Goal: Task Accomplishment & Management: Use online tool/utility

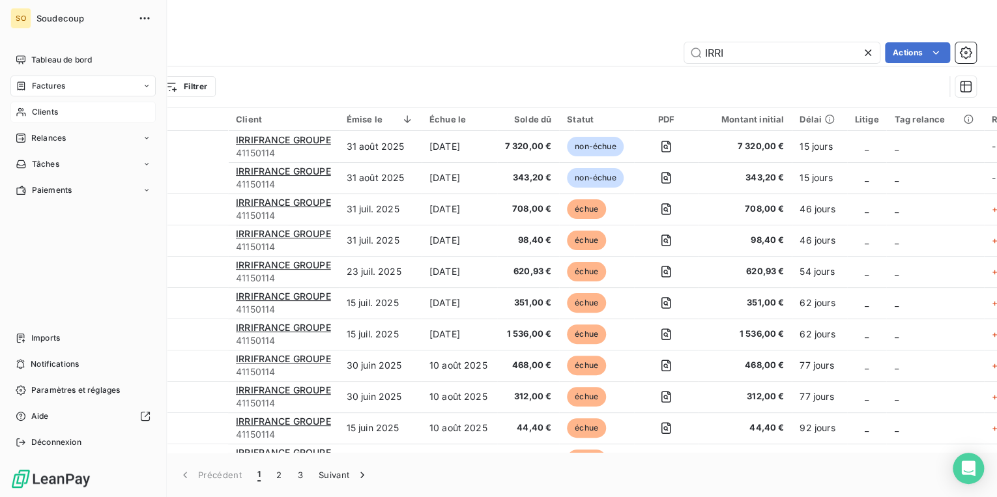
click at [50, 110] on span "Clients" at bounding box center [45, 112] width 26 height 12
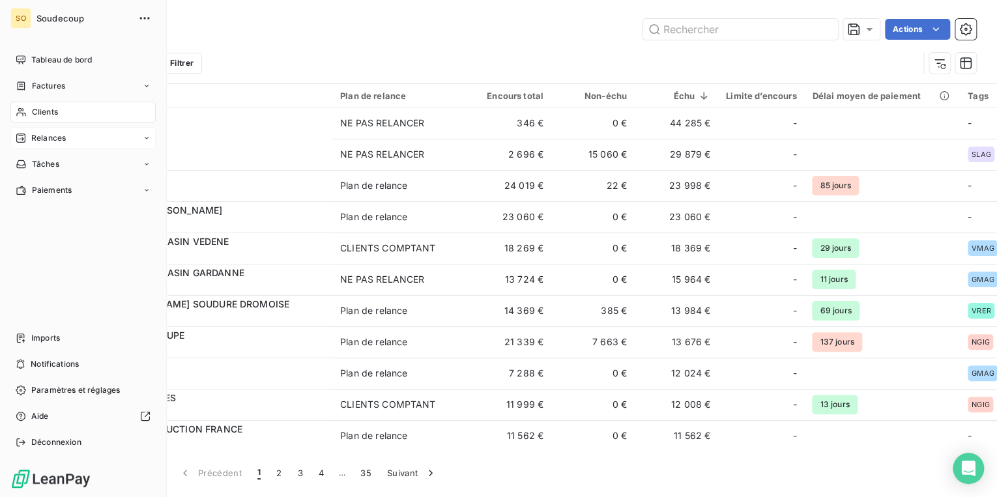
click at [46, 132] on span "Relances" at bounding box center [48, 138] width 35 height 12
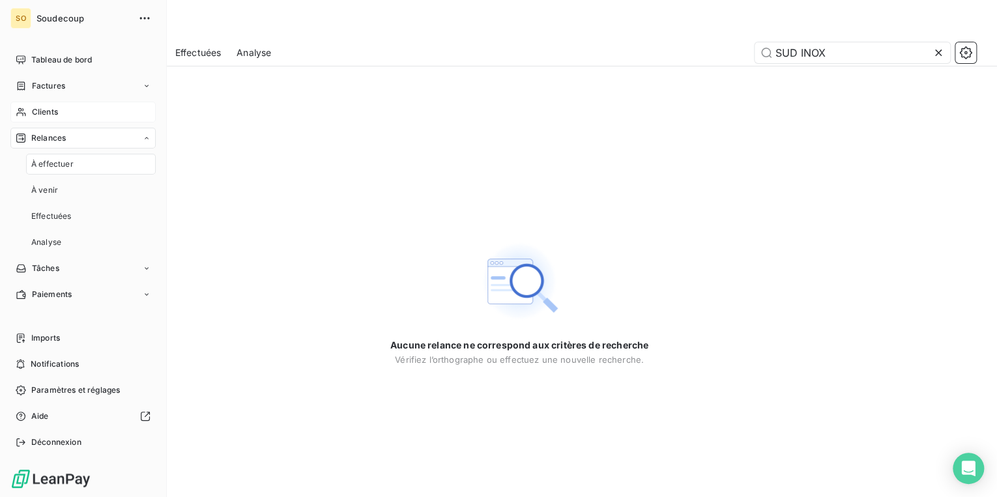
click at [46, 137] on span "Relances" at bounding box center [48, 138] width 35 height 12
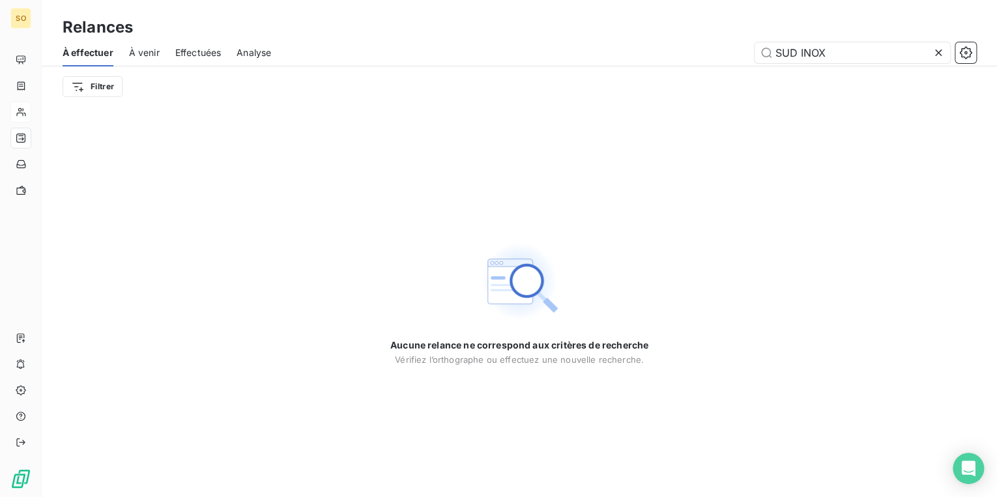
click at [941, 56] on icon at bounding box center [938, 52] width 13 height 13
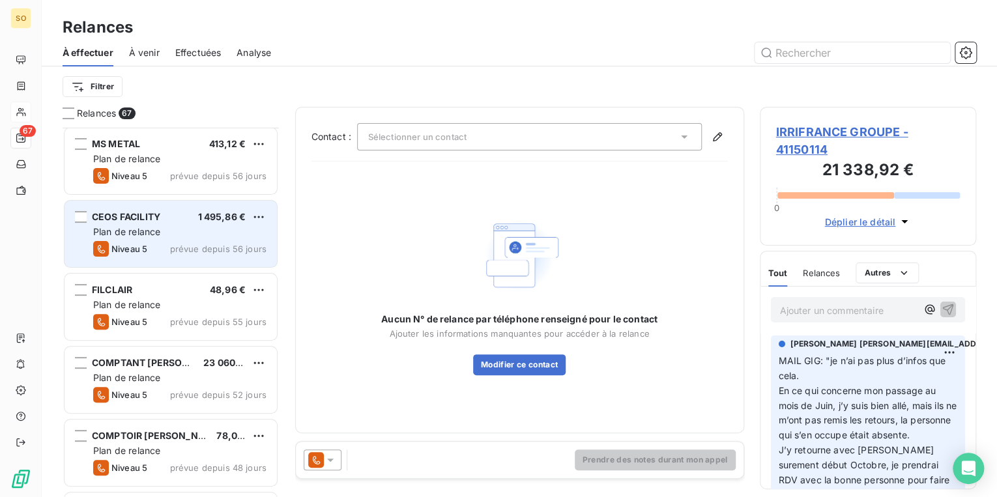
scroll to position [156, 0]
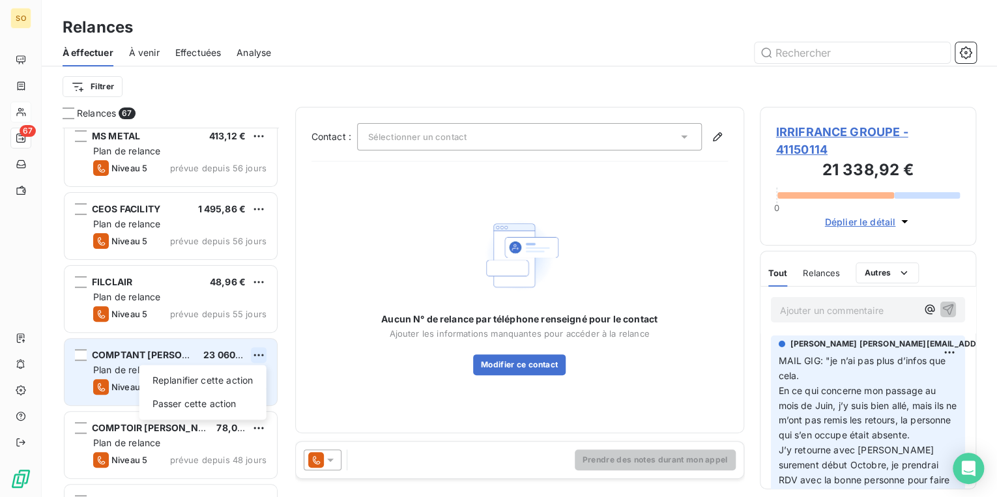
click at [256, 351] on html "SO 67 Relances À effectuer À venir Effectuées Analyse Filtrer Relances 67 ETS P…" at bounding box center [498, 248] width 997 height 497
click at [224, 405] on div "Passer cette action" at bounding box center [203, 404] width 117 height 21
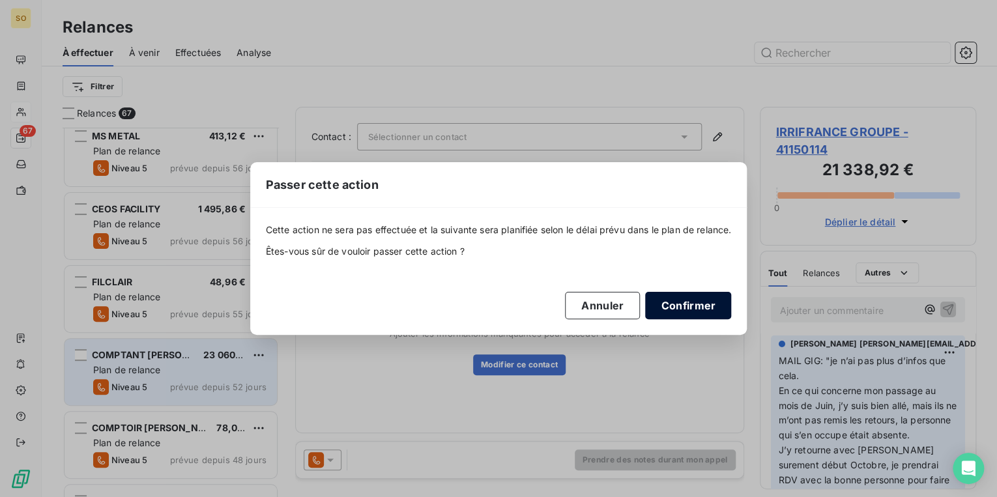
click at [687, 298] on button "Confirmer" at bounding box center [688, 305] width 86 height 27
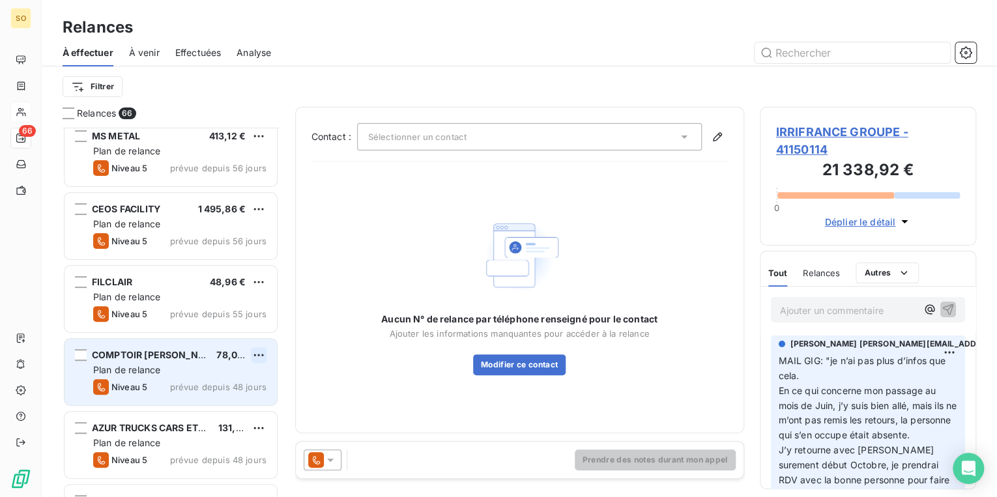
click at [259, 354] on html "SO 66 Relances À effectuer À venir Effectuées Analyse Filtrer Relances 66 ETS P…" at bounding box center [498, 248] width 997 height 497
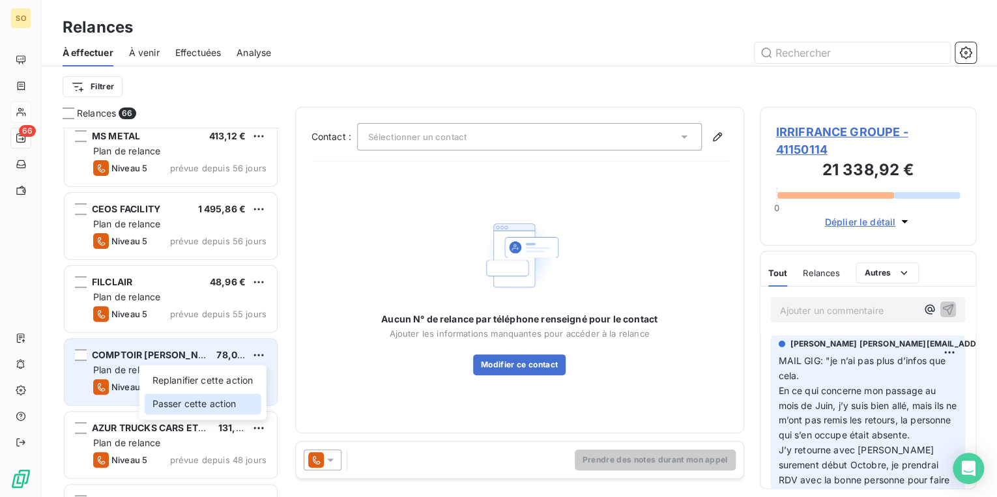
click at [210, 406] on div "Passer cette action" at bounding box center [203, 404] width 117 height 21
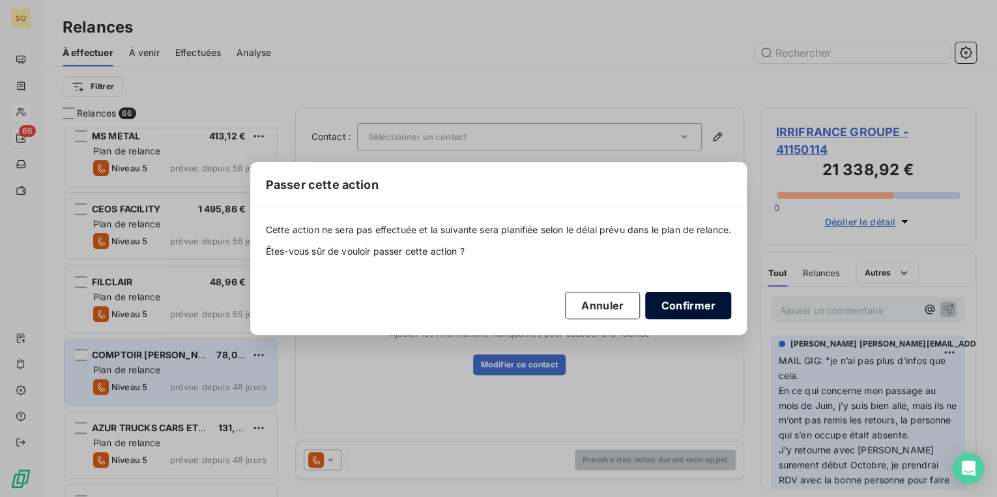
click at [665, 310] on button "Confirmer" at bounding box center [688, 305] width 86 height 27
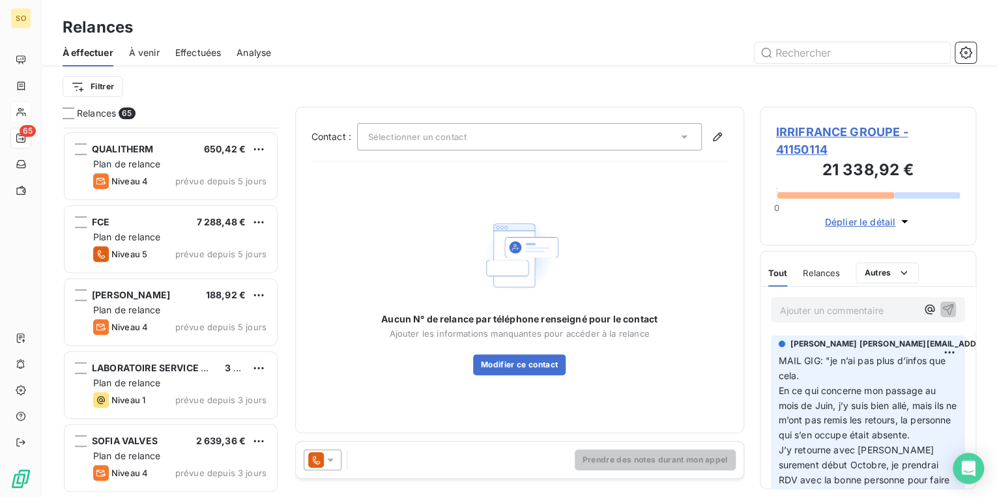
scroll to position [2920, 0]
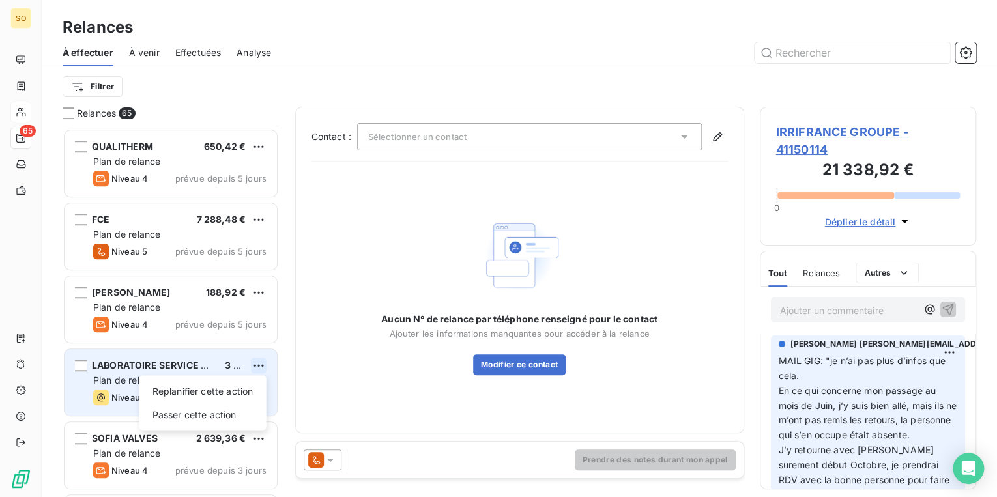
click at [255, 364] on html "SO 65 Relances À effectuer À venir Effectuées Analyse Filtrer Relances 65 EGIRS…" at bounding box center [498, 248] width 997 height 497
click at [216, 417] on div "Passer cette action" at bounding box center [203, 414] width 117 height 21
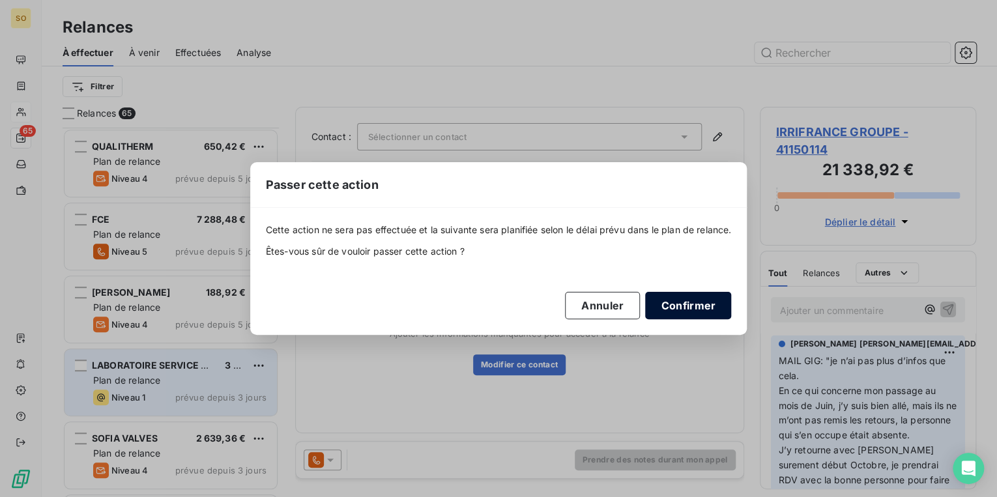
click at [677, 310] on button "Confirmer" at bounding box center [688, 305] width 86 height 27
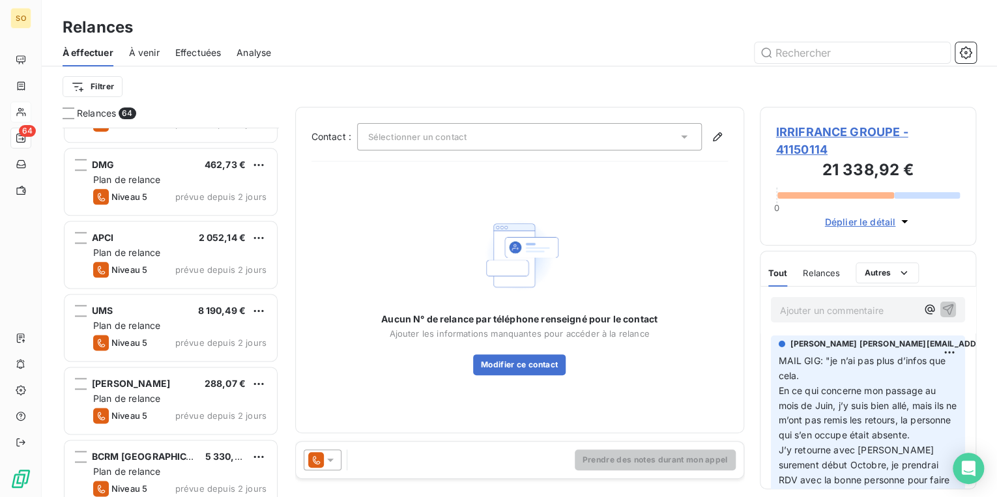
scroll to position [3284, 0]
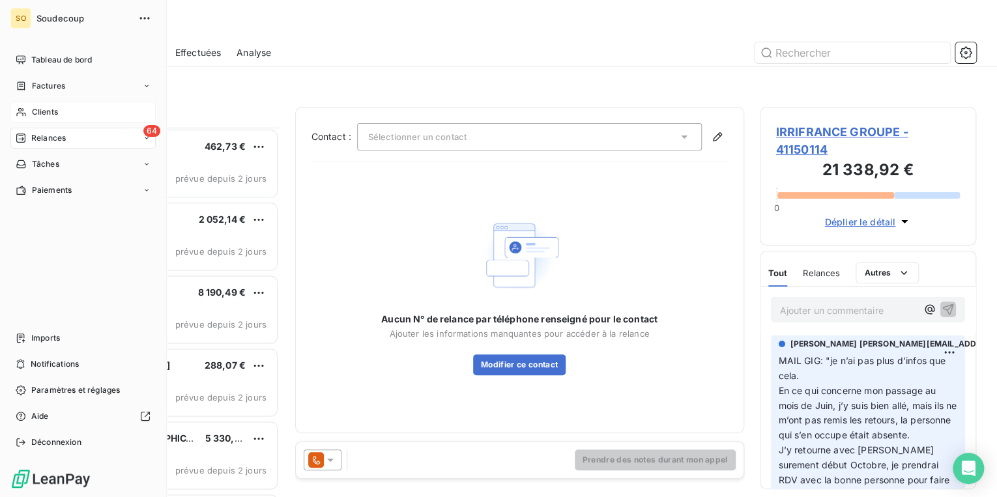
click at [29, 136] on div "Relances" at bounding box center [41, 138] width 50 height 12
click at [52, 141] on span "Relances" at bounding box center [48, 138] width 35 height 12
click at [44, 138] on span "Relances" at bounding box center [48, 138] width 35 height 12
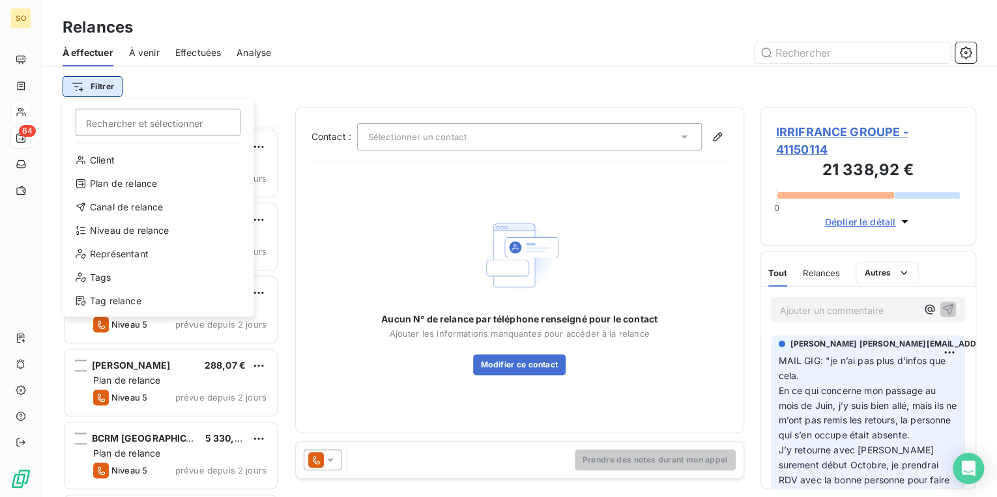
click at [104, 83] on html "SO 64 Relances À effectuer À venir Effectuées Analyse Filtrer Rechercher et sél…" at bounding box center [498, 248] width 997 height 497
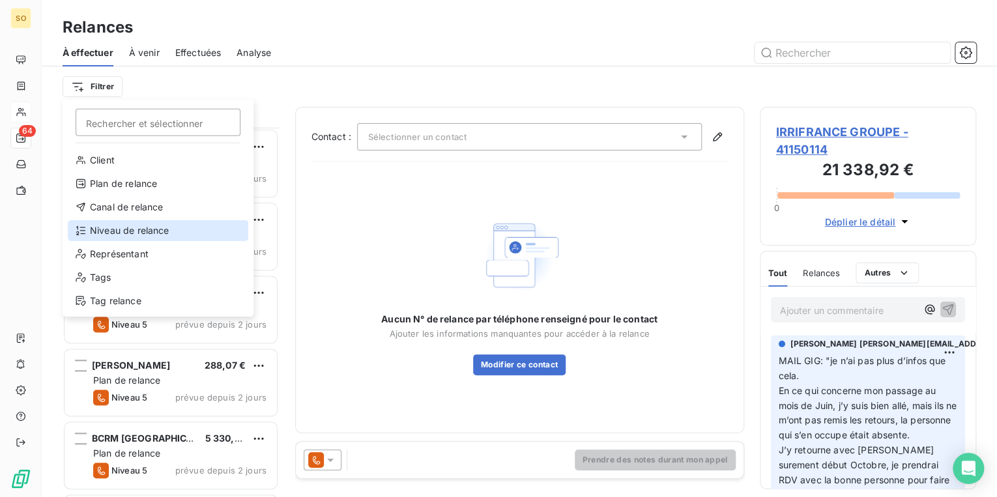
click at [126, 231] on div "Niveau de relance" at bounding box center [158, 230] width 181 height 21
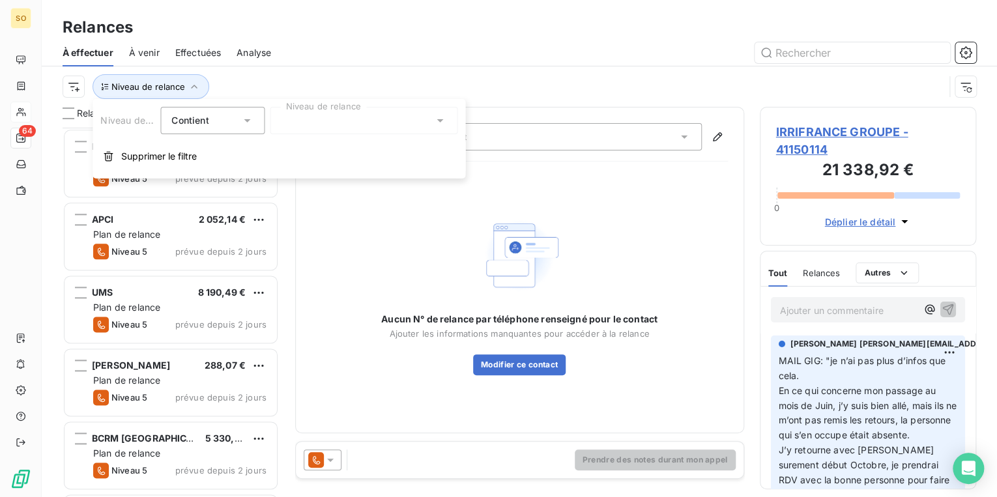
click at [343, 113] on div at bounding box center [364, 120] width 188 height 27
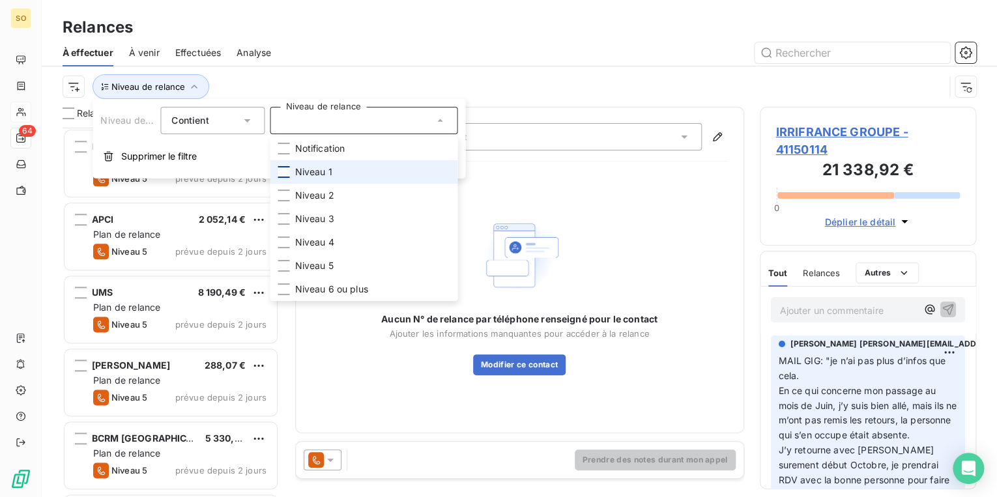
click at [282, 172] on div at bounding box center [284, 172] width 12 height 12
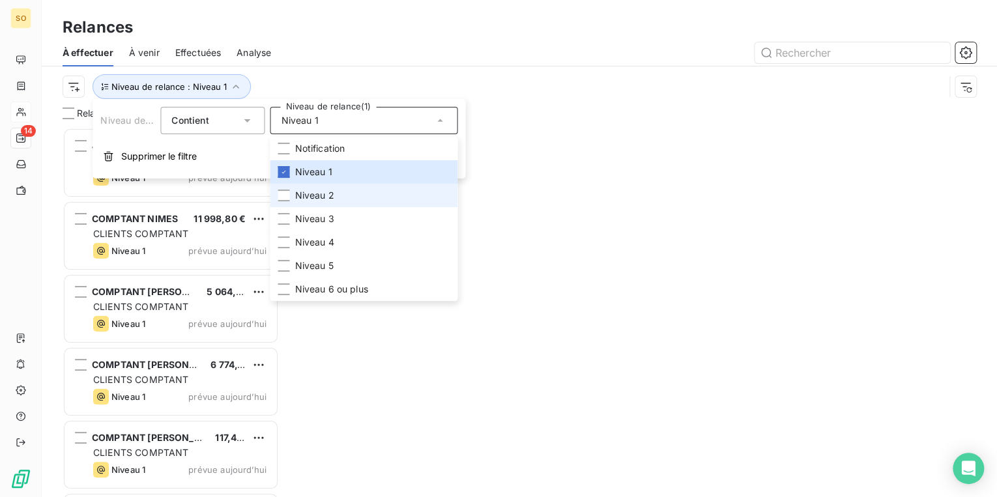
click at [281, 188] on li "Niveau 2" at bounding box center [364, 195] width 188 height 23
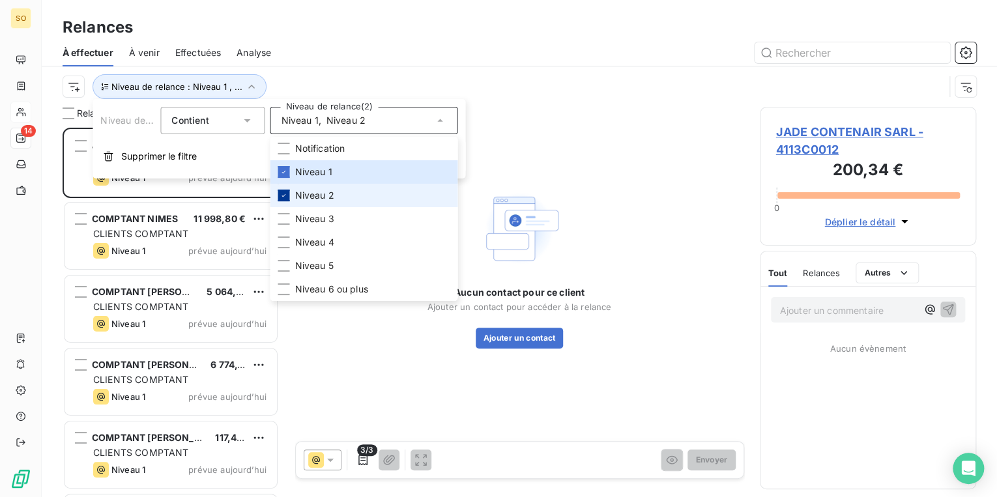
scroll to position [362, 209]
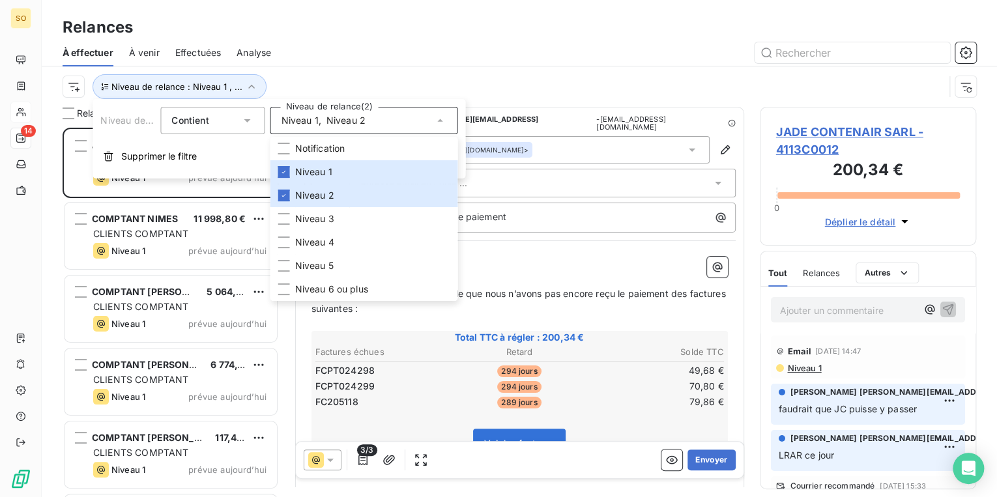
click at [696, 85] on div "Niveau de relance : Niveau 1 , ..." at bounding box center [504, 86] width 882 height 25
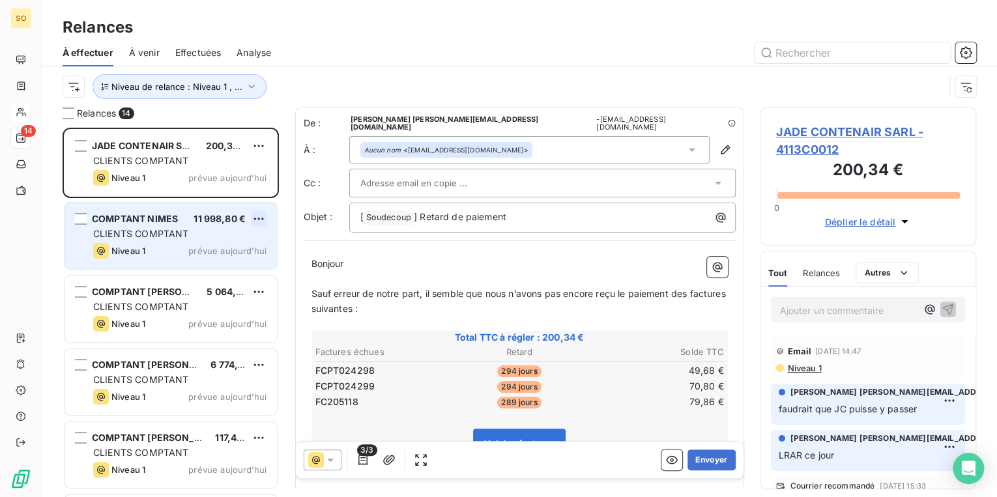
click at [258, 211] on html "SO 14 Relances À effectuer À venir Effectuées Analyse Niveau de relance : Nivea…" at bounding box center [498, 248] width 997 height 497
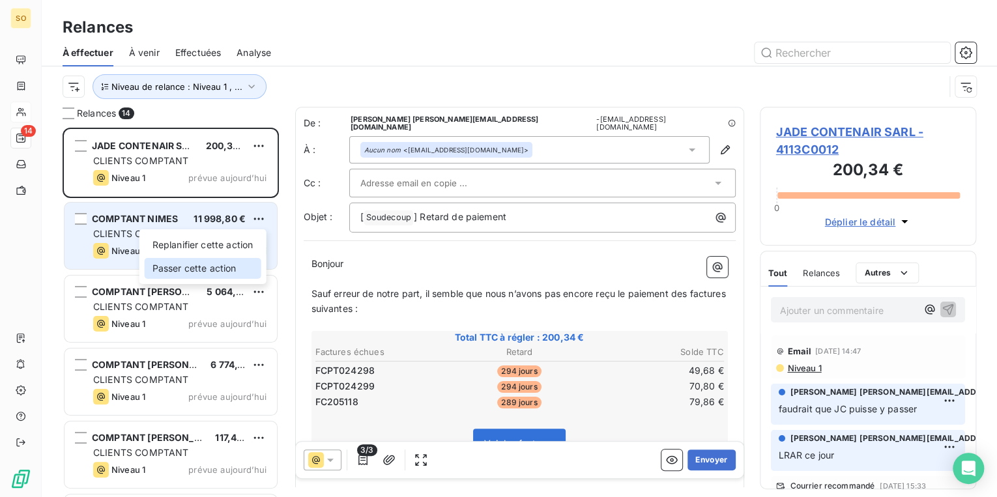
click at [240, 270] on div "Passer cette action" at bounding box center [203, 268] width 117 height 21
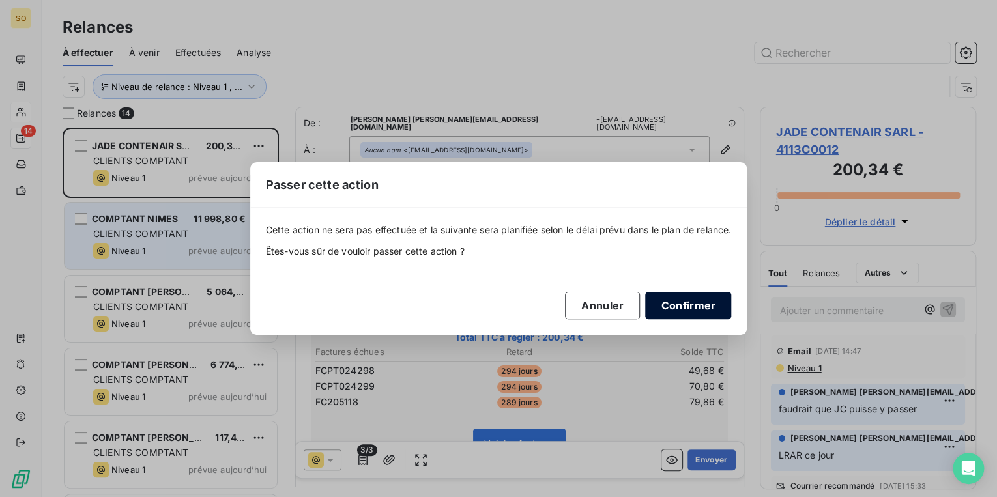
click at [676, 309] on button "Confirmer" at bounding box center [688, 305] width 86 height 27
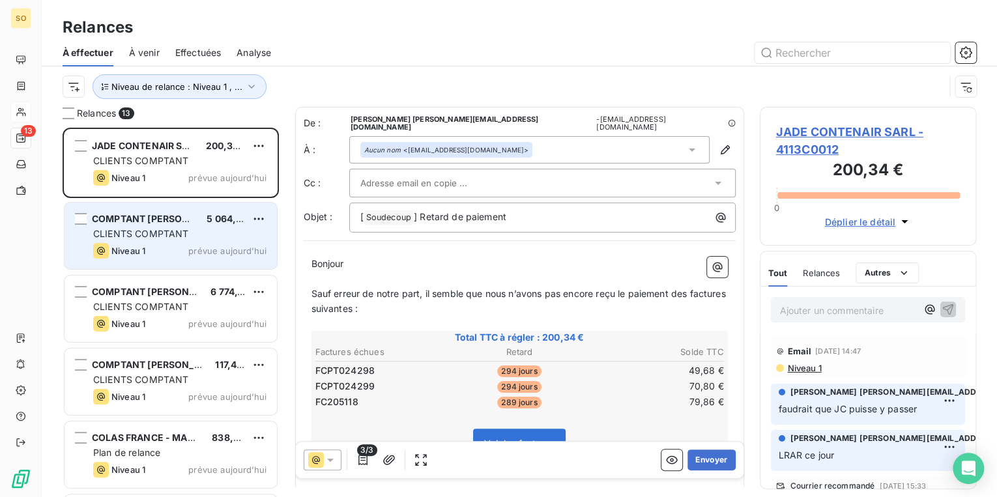
click at [252, 209] on div "COMPTANT L.HALM-MOREL 5 064,90 € CLIENTS COMPTANT Niveau 1 prévue aujourd’hui" at bounding box center [171, 236] width 212 height 66
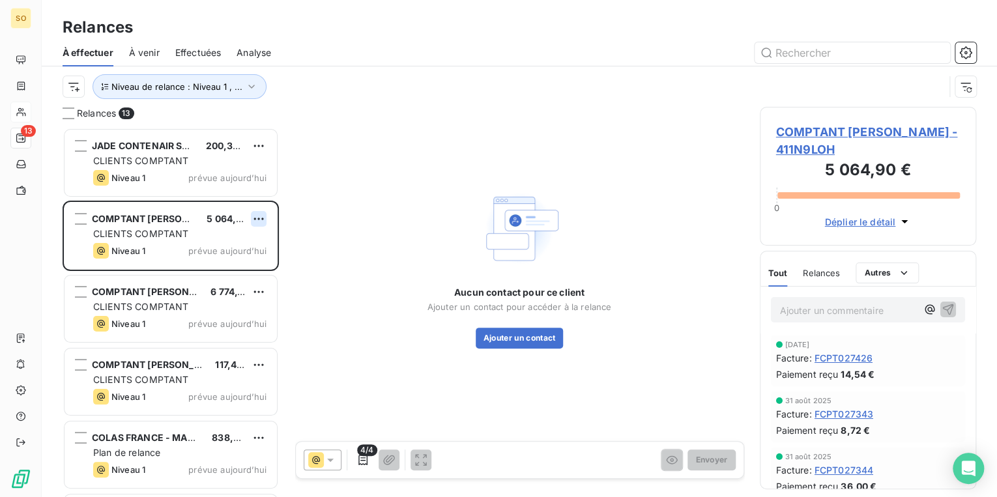
click at [260, 218] on html "SO 13 Relances À effectuer À venir Effectuées Analyse Niveau de relance : Nivea…" at bounding box center [498, 248] width 997 height 497
click at [252, 268] on div "Passer cette action" at bounding box center [203, 268] width 117 height 21
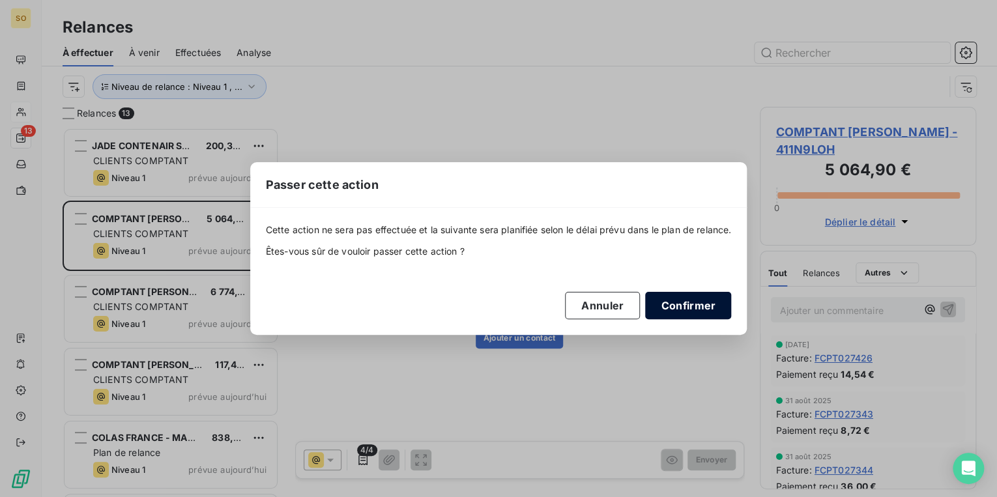
click at [692, 313] on button "Confirmer" at bounding box center [688, 305] width 86 height 27
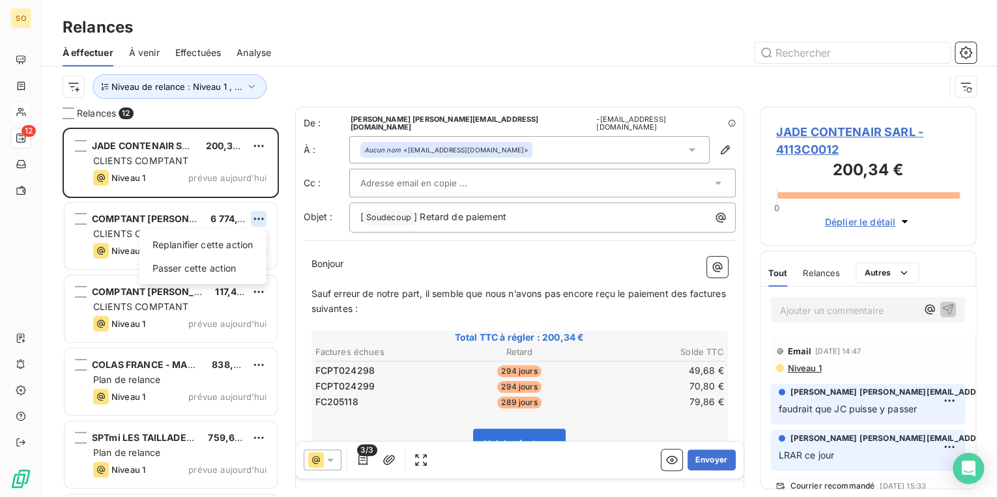
click at [255, 217] on html "SO 12 Relances À effectuer À venir Effectuées Analyse Niveau de relance : Nivea…" at bounding box center [498, 248] width 997 height 497
click at [244, 266] on div "Passer cette action" at bounding box center [203, 268] width 117 height 21
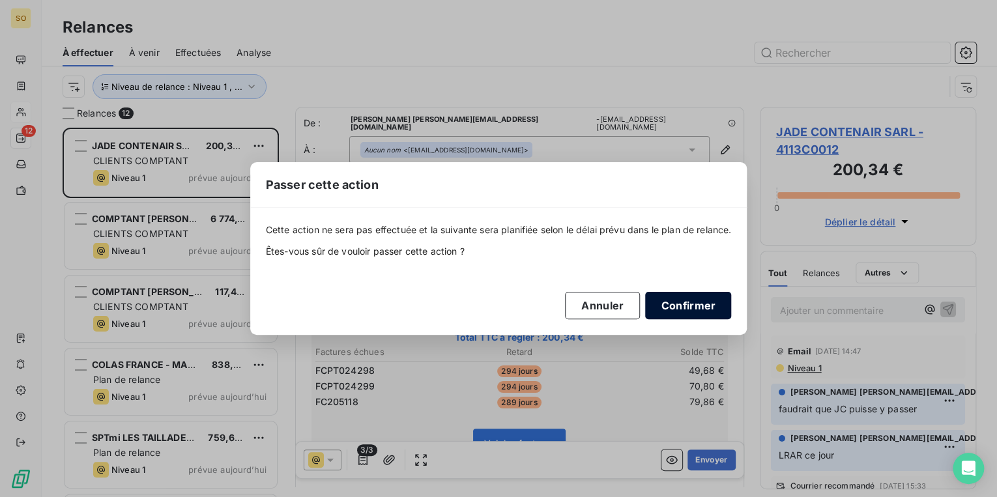
click at [691, 305] on button "Confirmer" at bounding box center [688, 305] width 86 height 27
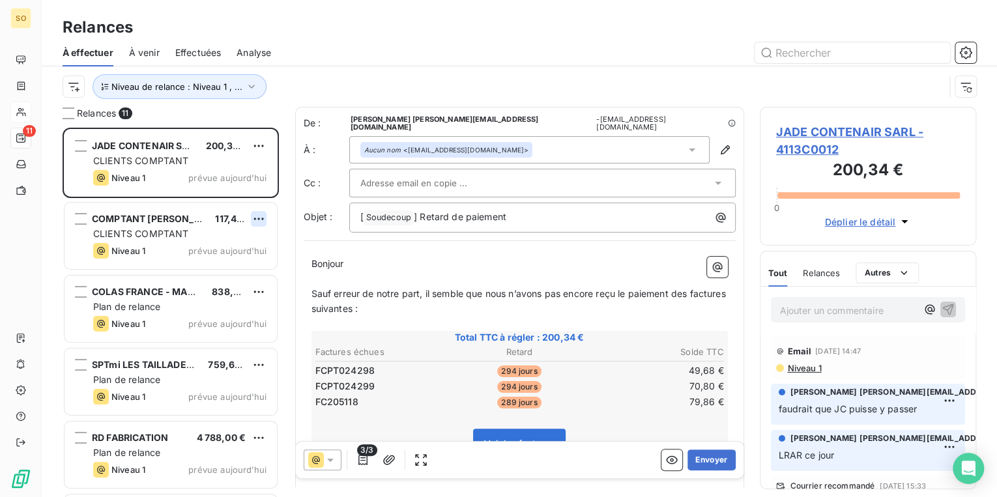
click at [263, 220] on html "SO 11 Relances À effectuer À venir Effectuées Analyse Niveau de relance : Nivea…" at bounding box center [498, 248] width 997 height 497
click at [227, 263] on div "Passer cette action" at bounding box center [203, 268] width 117 height 21
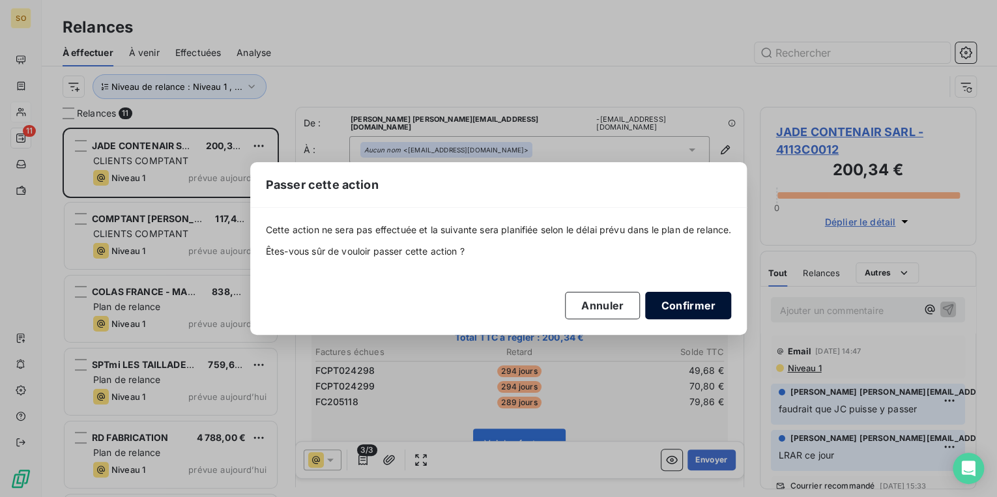
click at [700, 310] on button "Confirmer" at bounding box center [688, 305] width 86 height 27
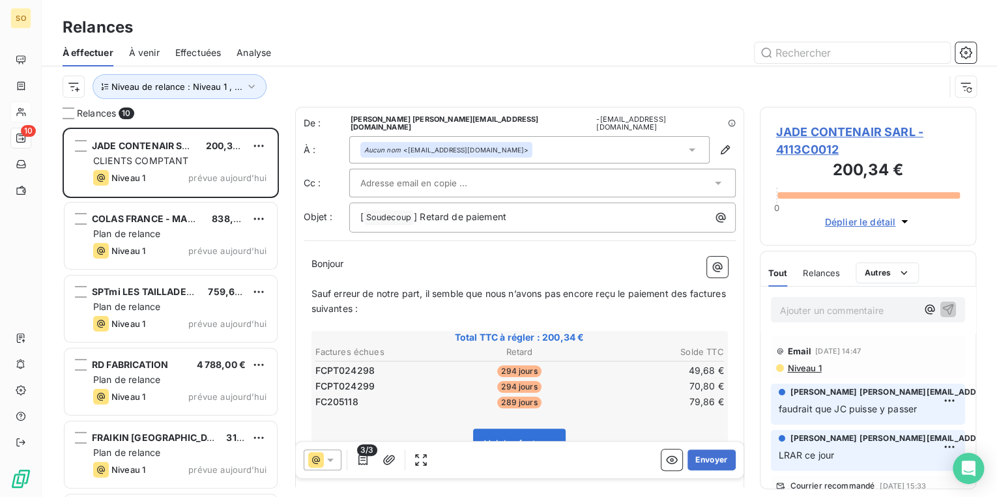
click at [839, 132] on span "JADE CONTENAIR SARL - 4113C0012" at bounding box center [868, 140] width 184 height 35
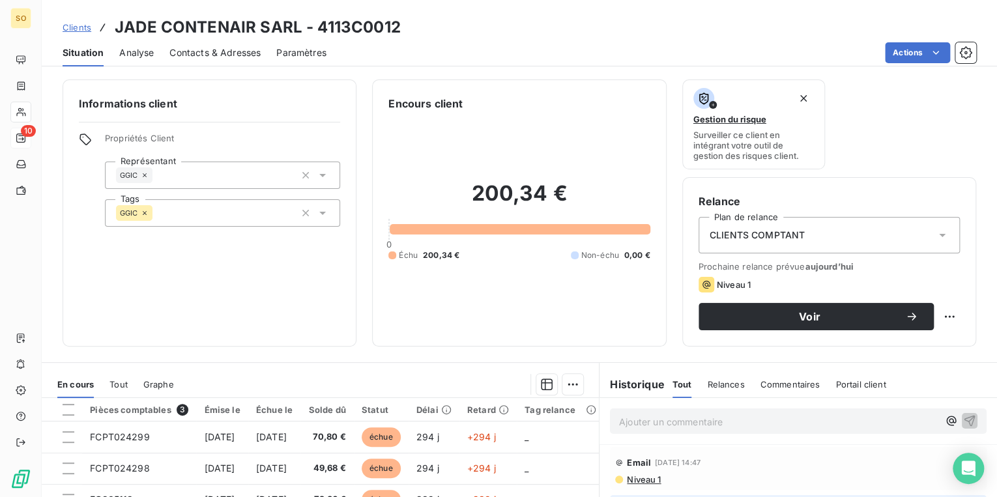
click at [68, 31] on span "Clients" at bounding box center [77, 27] width 29 height 10
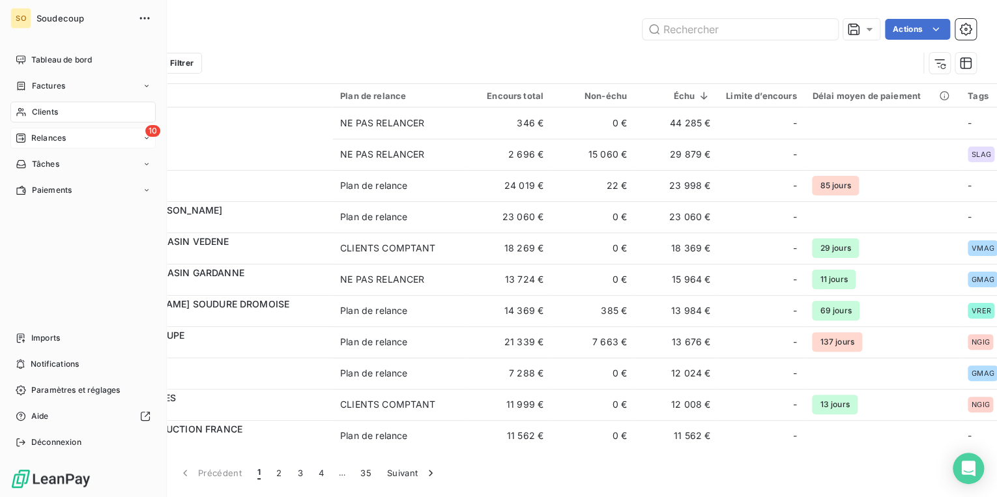
click at [61, 133] on span "Relances" at bounding box center [48, 138] width 35 height 12
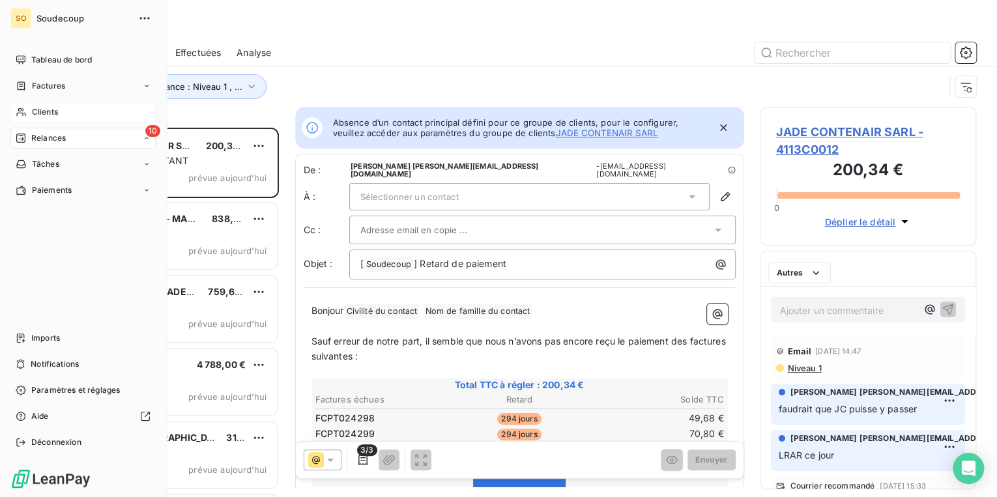
scroll to position [362, 209]
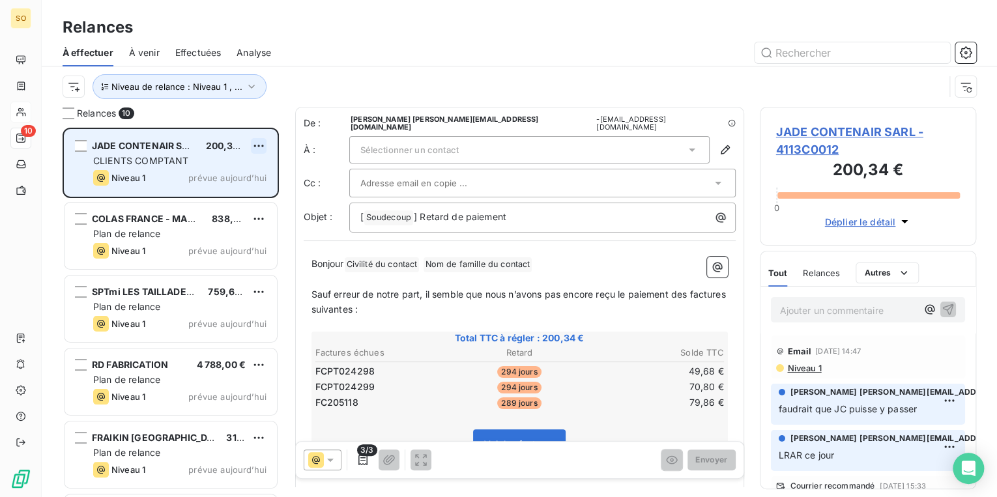
click at [253, 146] on html "SO 10 Relances À effectuer À venir Effectuées Analyse Niveau de relance : Nivea…" at bounding box center [498, 248] width 997 height 497
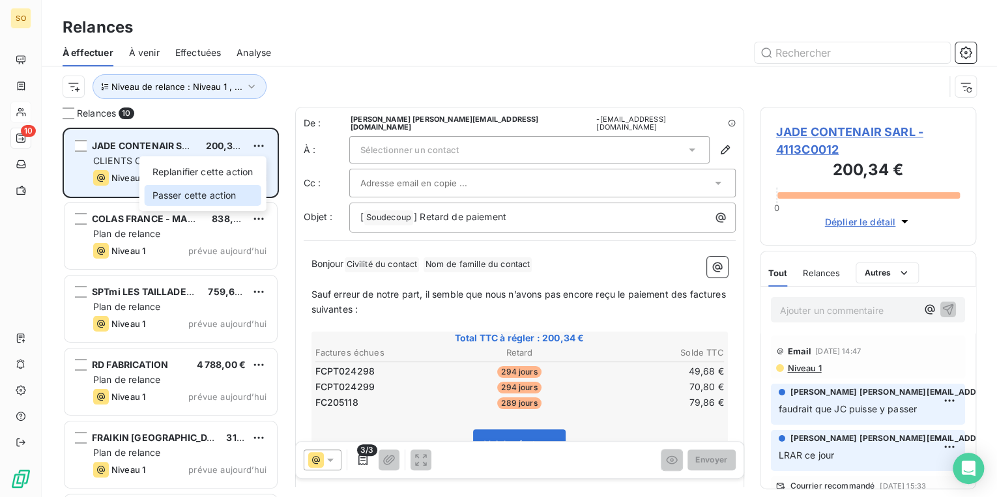
click at [229, 197] on div "Passer cette action" at bounding box center [203, 195] width 117 height 21
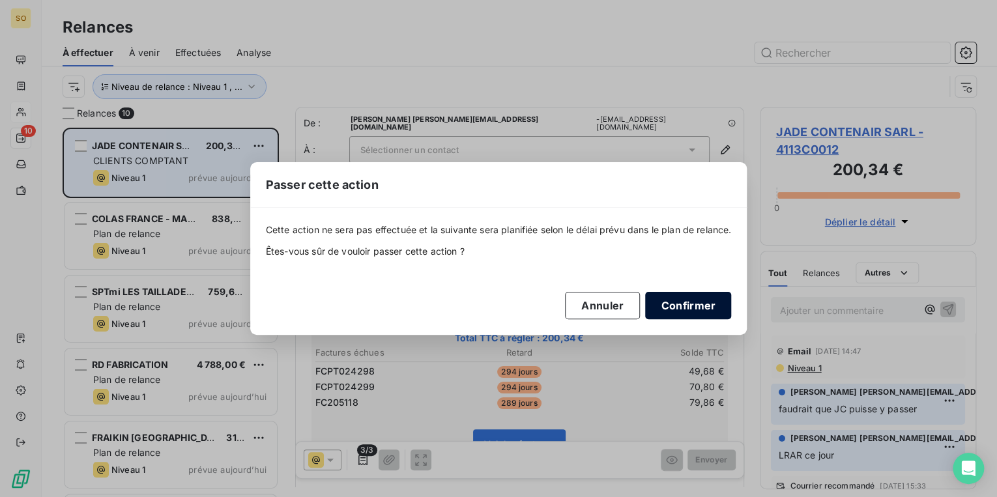
click at [701, 302] on button "Confirmer" at bounding box center [688, 305] width 86 height 27
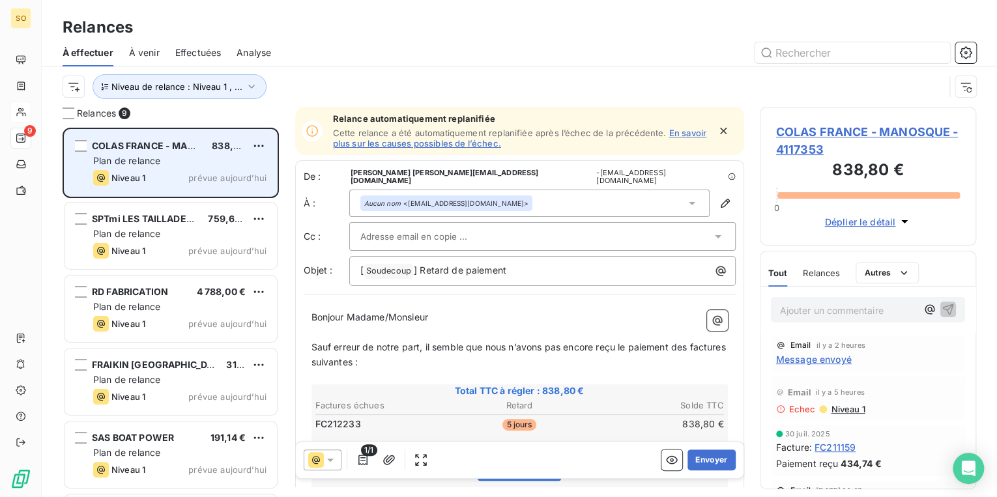
click at [835, 125] on span "COLAS FRANCE - MANOSQUE - 4117353" at bounding box center [868, 140] width 184 height 35
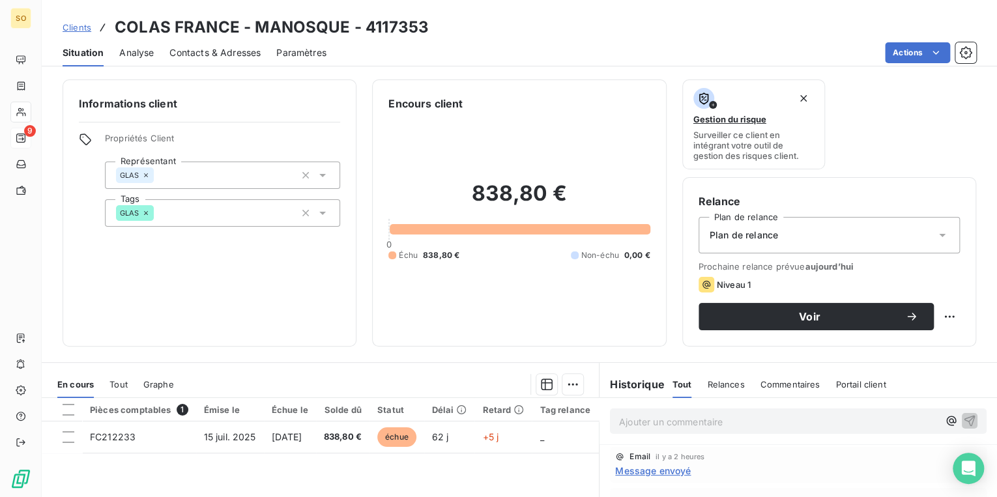
click at [244, 45] on div "Contacts & Adresses" at bounding box center [214, 52] width 91 height 27
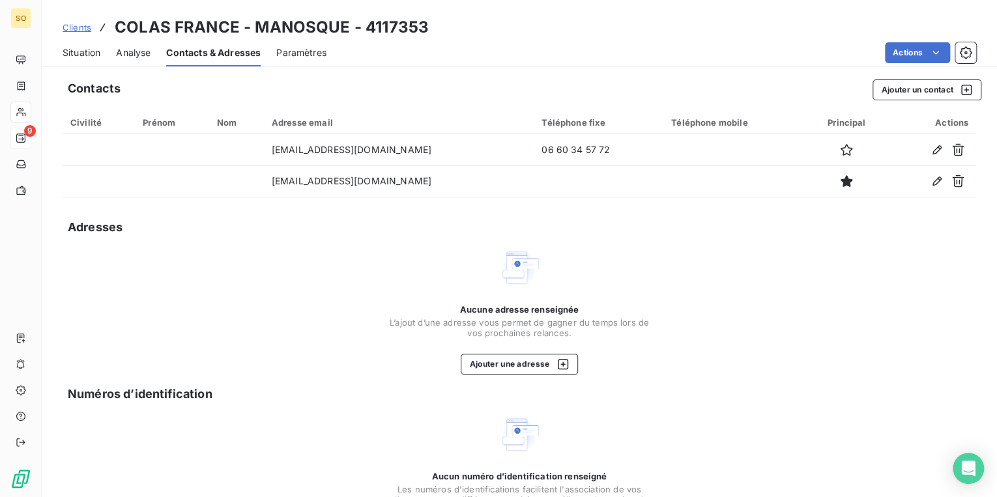
click at [80, 55] on span "Situation" at bounding box center [82, 52] width 38 height 13
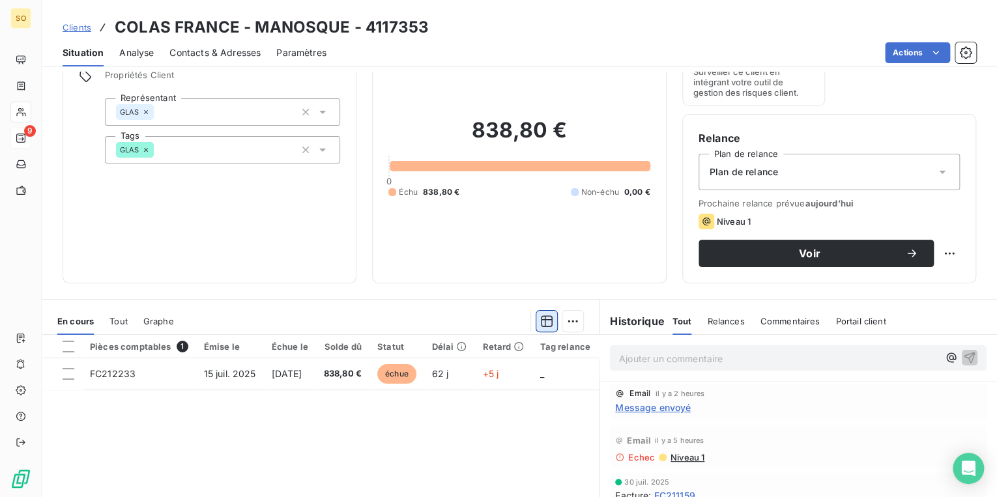
scroll to position [190, 0]
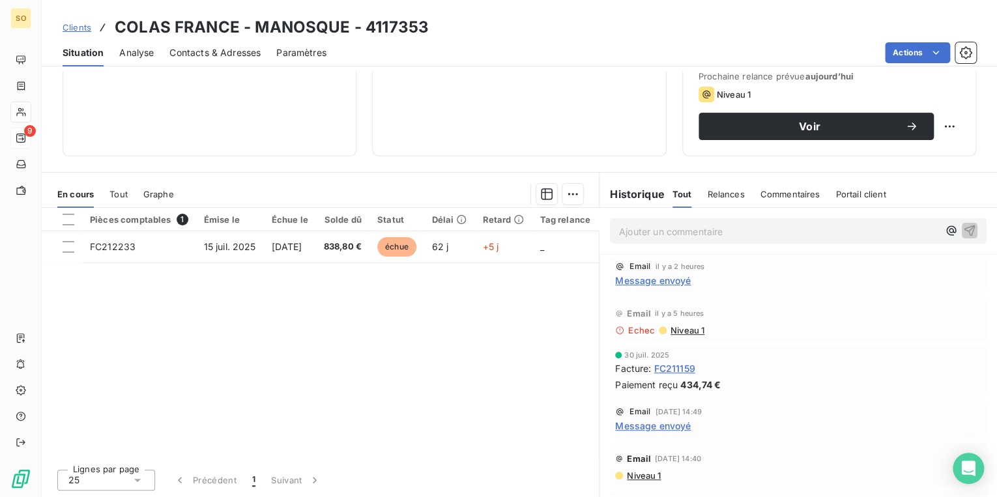
click at [636, 278] on span "Message envoyé" at bounding box center [653, 281] width 76 height 14
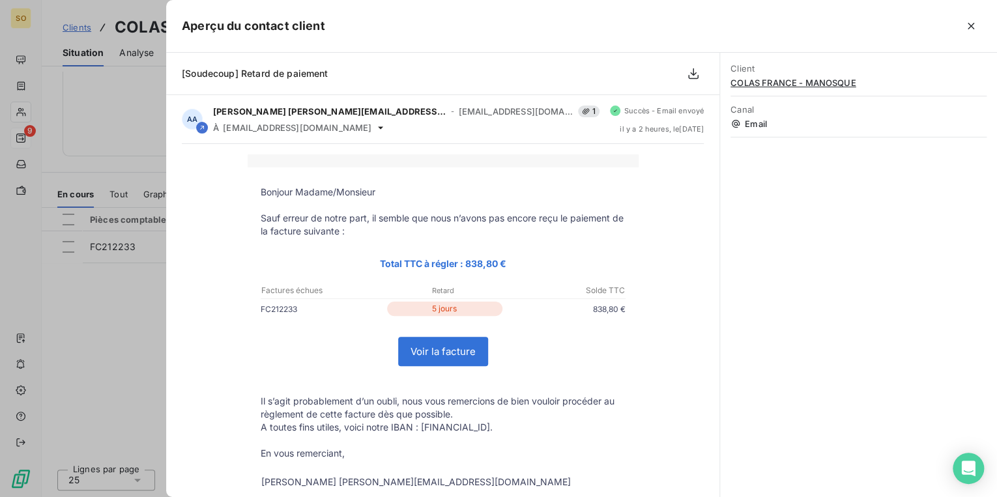
click at [153, 91] on div at bounding box center [498, 248] width 997 height 497
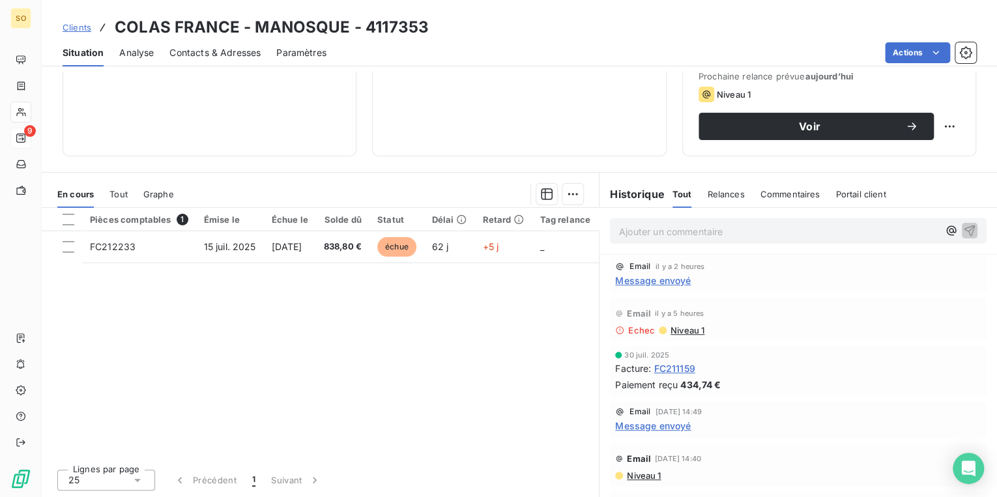
click at [77, 25] on span "Clients" at bounding box center [77, 27] width 29 height 10
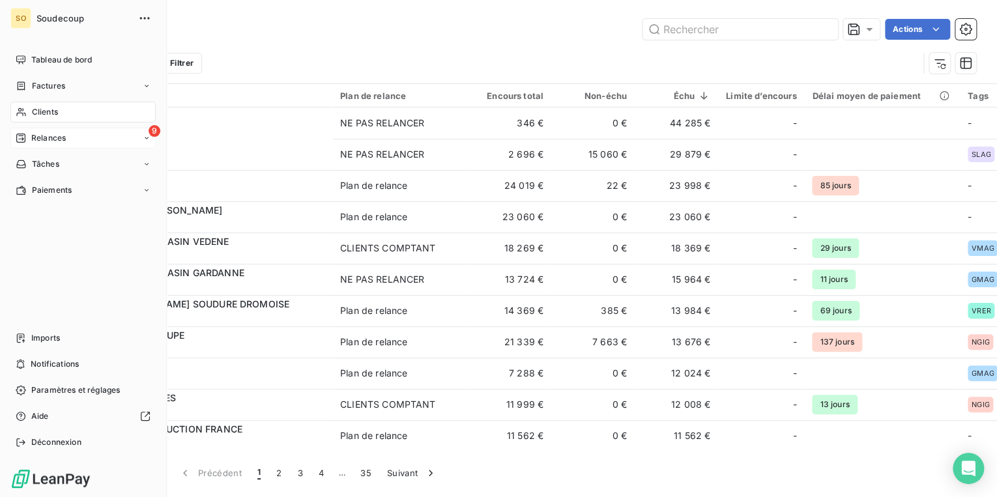
click at [50, 136] on span "Relances" at bounding box center [48, 138] width 35 height 12
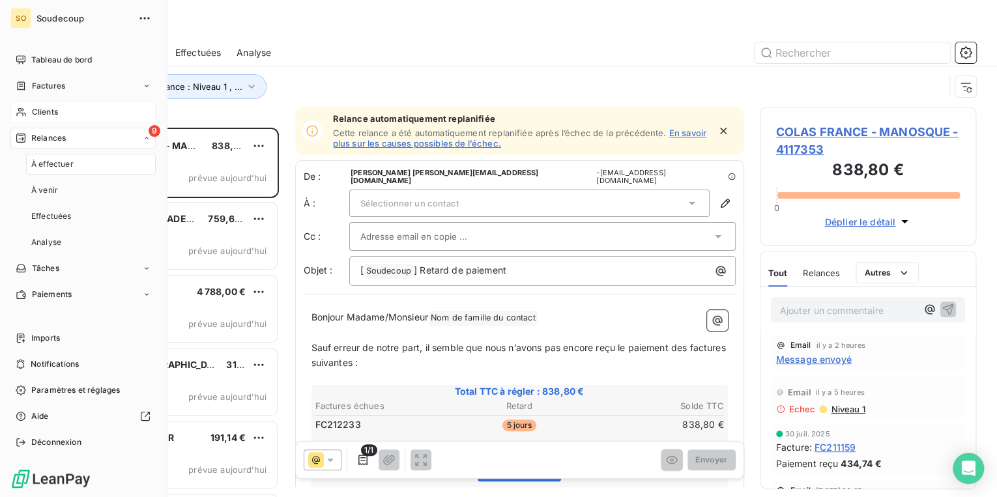
scroll to position [362, 209]
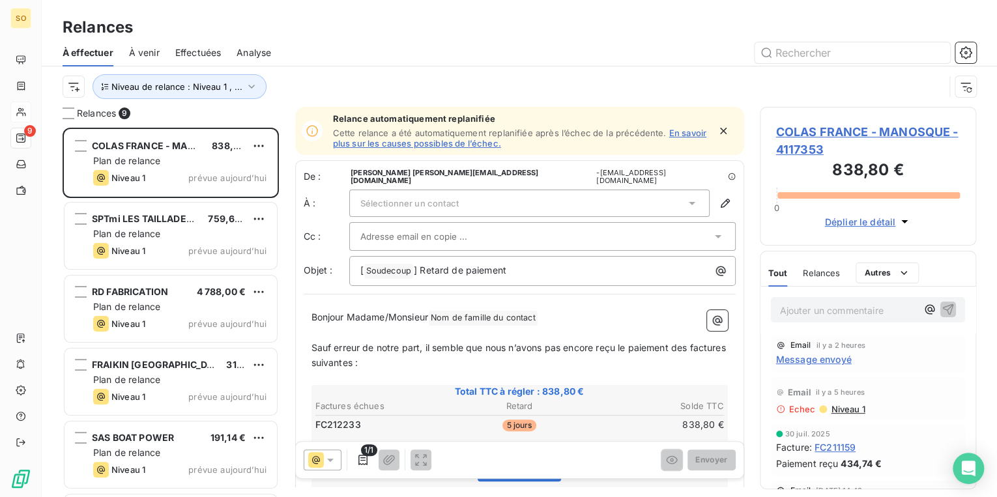
click at [857, 128] on span "COLAS FRANCE - MANOSQUE - 4117353" at bounding box center [868, 140] width 184 height 35
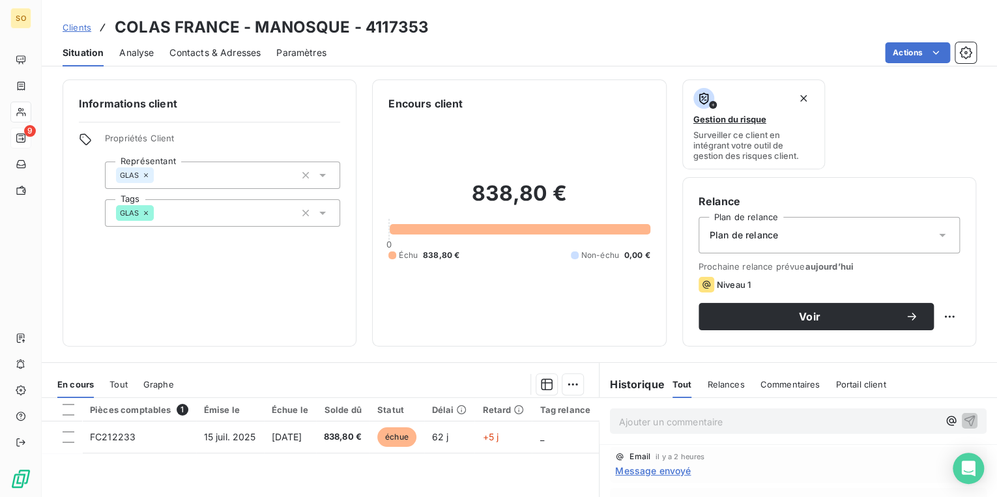
scroll to position [52, 0]
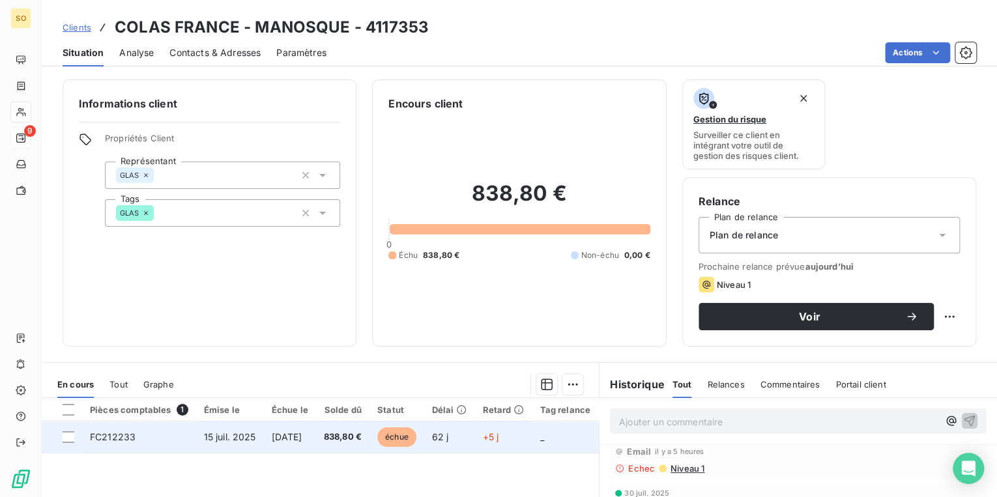
click at [416, 434] on span "échue" at bounding box center [396, 438] width 39 height 20
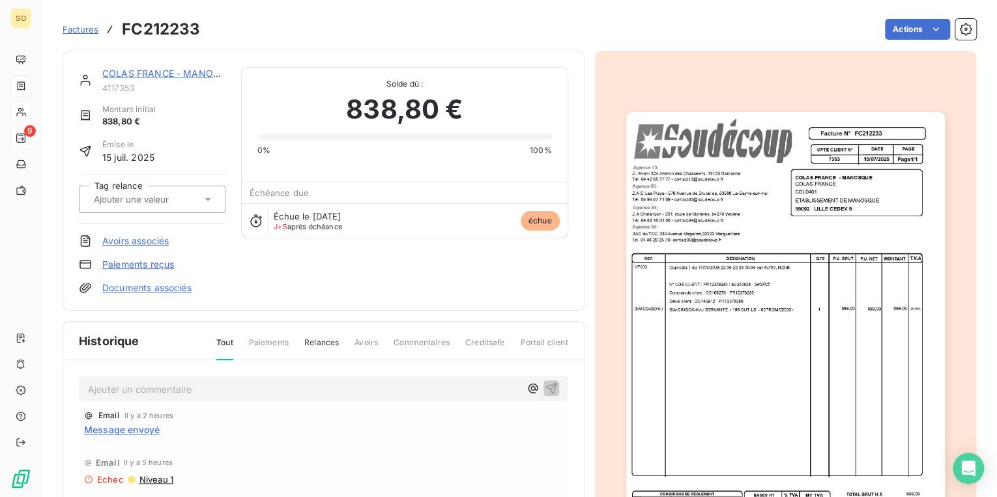
click at [678, 209] on img "button" at bounding box center [785, 337] width 319 height 451
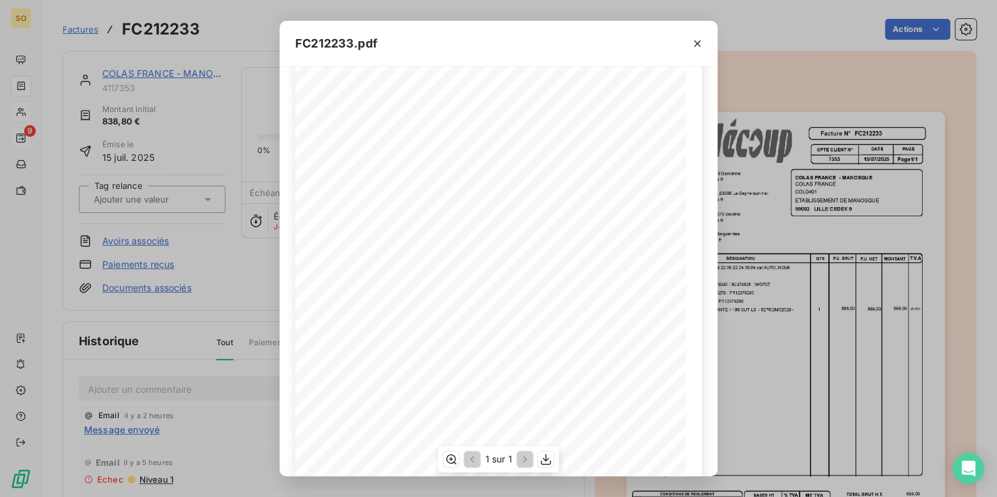
scroll to position [104, 0]
click at [693, 44] on icon "button" at bounding box center [697, 43] width 13 height 13
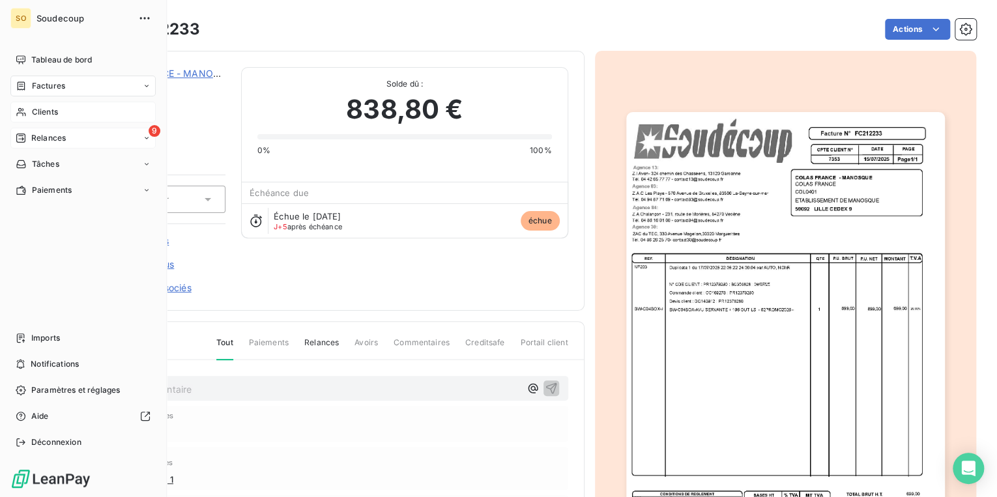
click at [35, 137] on span "Relances" at bounding box center [48, 138] width 35 height 12
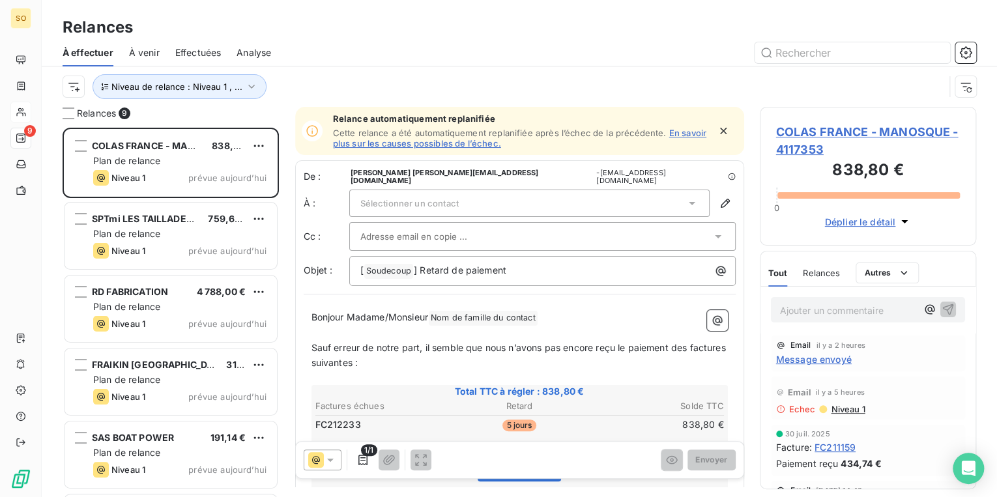
click at [847, 138] on span "COLAS FRANCE - MANOSQUE - 4117353" at bounding box center [868, 140] width 184 height 35
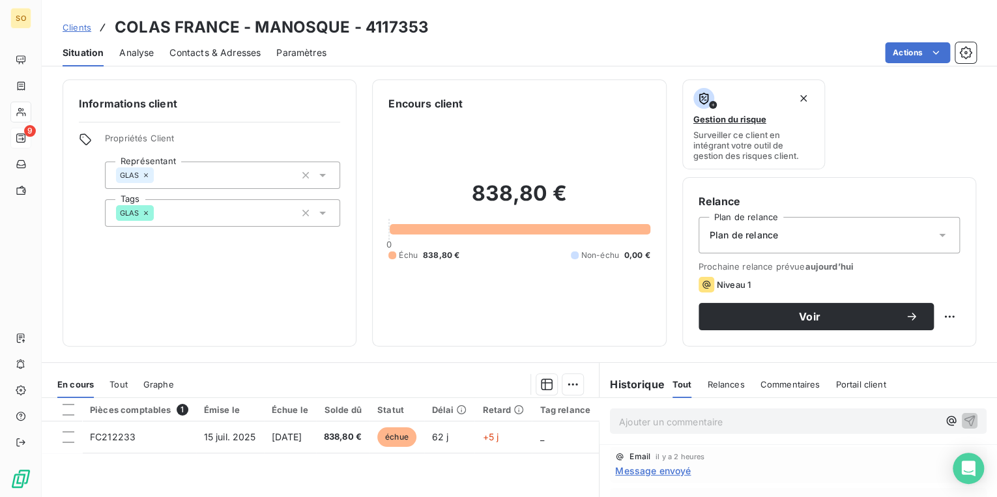
click at [216, 52] on span "Contacts & Adresses" at bounding box center [214, 52] width 91 height 13
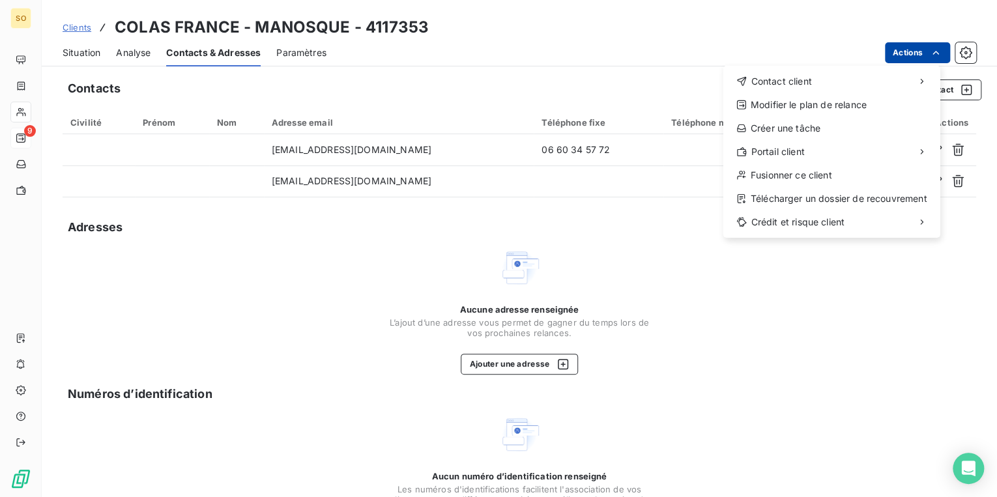
click at [910, 50] on html "SO 9 Clients COLAS FRANCE - MANOSQUE - 4117353 Situation Analyse Contacts & Adr…" at bounding box center [498, 248] width 997 height 497
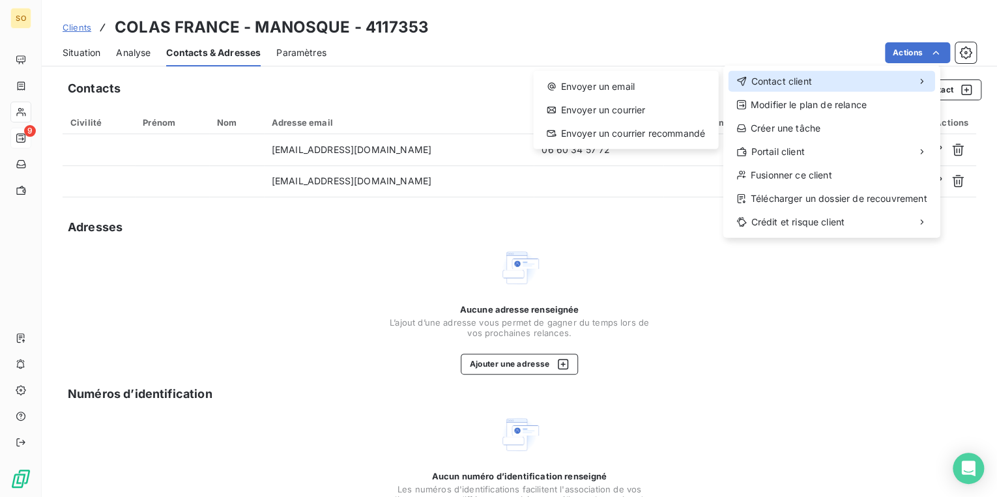
click at [795, 78] on span "Contact client" at bounding box center [781, 81] width 61 height 13
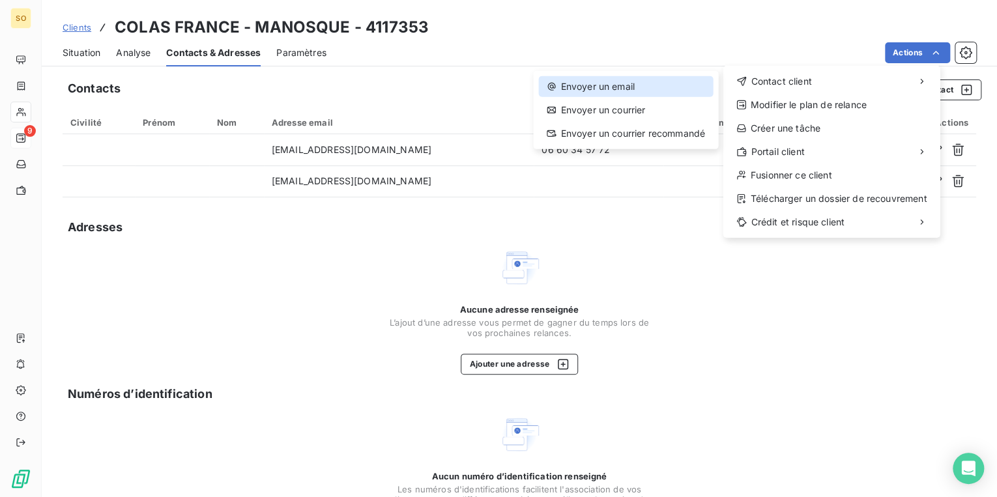
click at [641, 77] on div "Envoyer un email" at bounding box center [625, 86] width 174 height 21
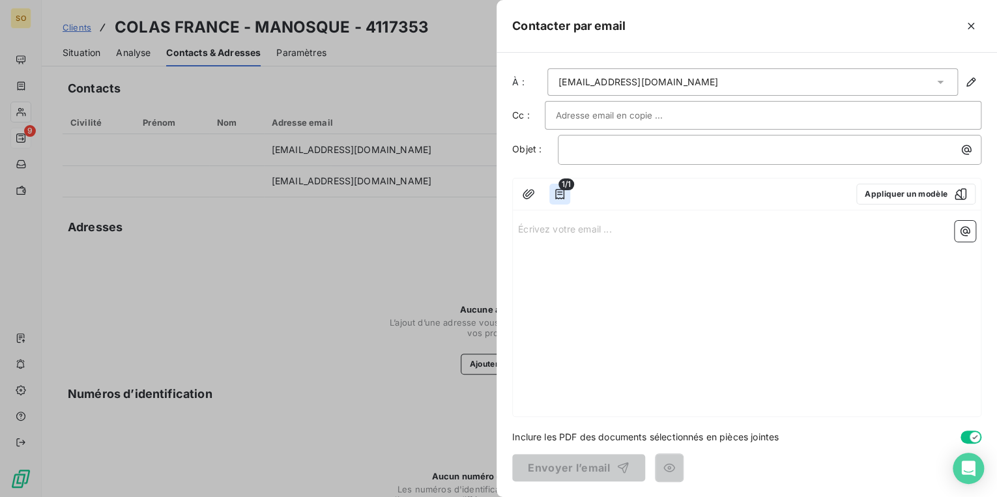
click at [554, 188] on icon "button" at bounding box center [559, 194] width 13 height 13
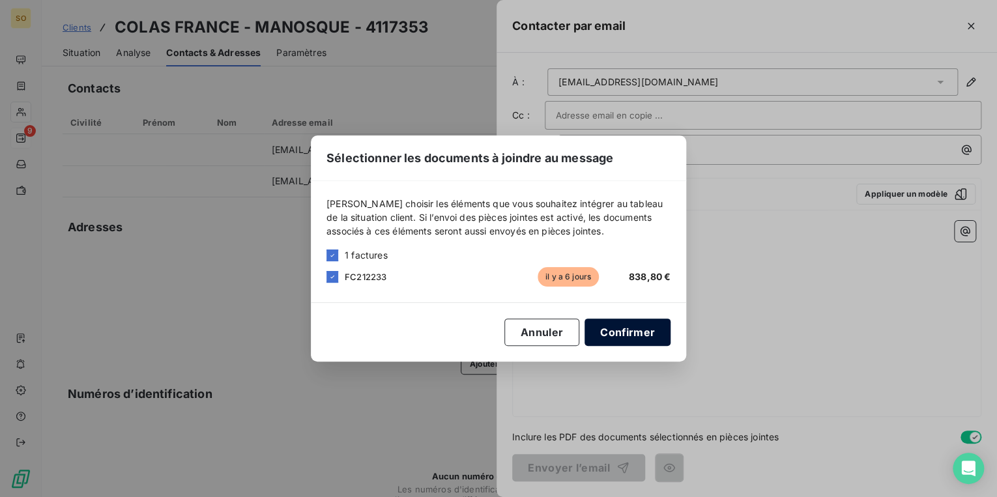
click at [655, 326] on button "Confirmer" at bounding box center [628, 332] width 86 height 27
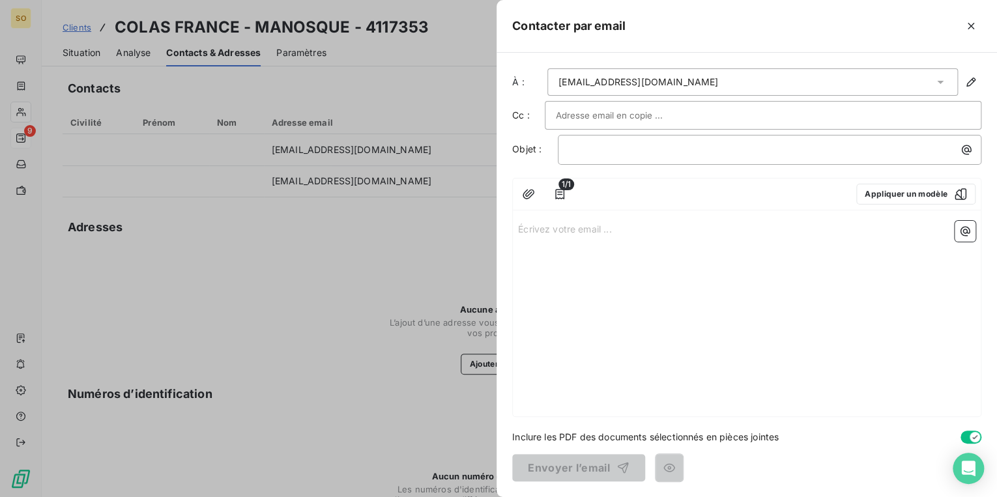
click at [599, 109] on input "text" at bounding box center [626, 116] width 140 height 20
click at [599, 109] on input "text" at bounding box center [763, 116] width 414 height 20
click at [928, 199] on button "Appliquer un modèle" at bounding box center [915, 194] width 119 height 21
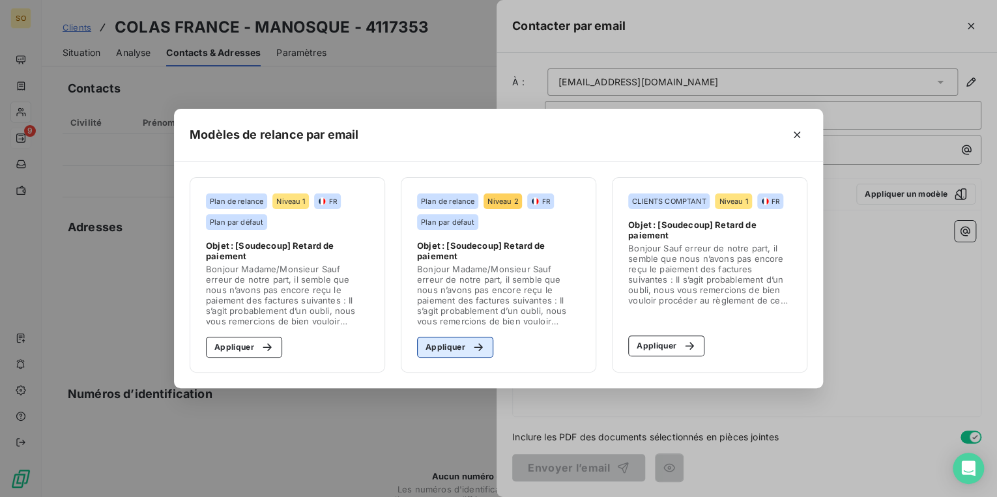
click at [465, 341] on div "button" at bounding box center [475, 347] width 20 height 13
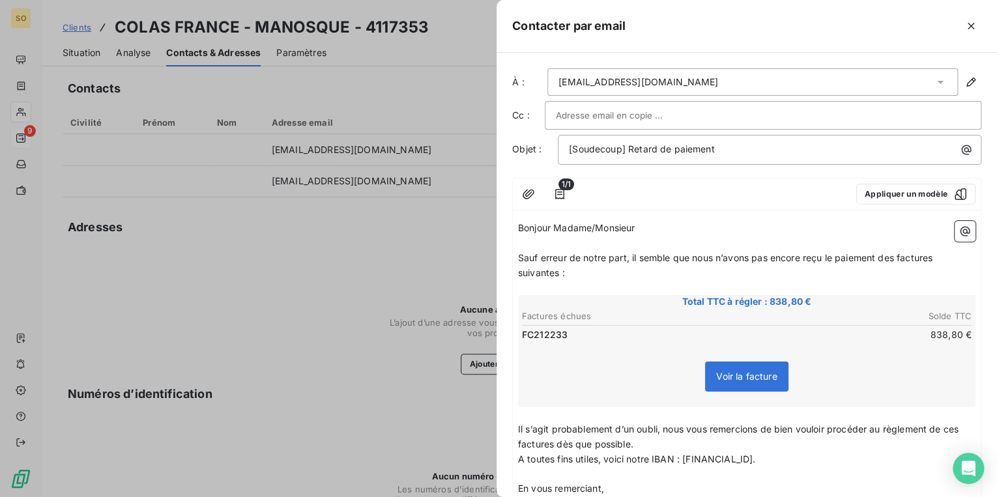
click at [896, 256] on span "Sauf erreur de notre part, il semble que nous n’avons pas encore reçu le paieme…" at bounding box center [726, 265] width 417 height 26
click at [941, 261] on span "Sauf erreur de notre part, il semble que nous n’avons pas encore reçu le paieme…" at bounding box center [729, 265] width 423 height 26
click at [557, 270] on span "Sauf erreur de notre part, il semble que nous n’avons pas encore reçu le paieme…" at bounding box center [727, 265] width 418 height 26
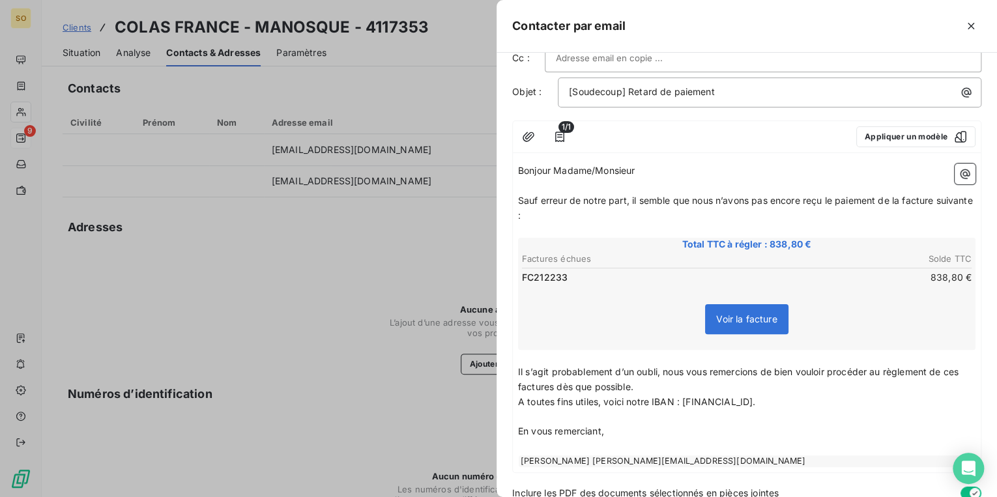
scroll to position [111, 0]
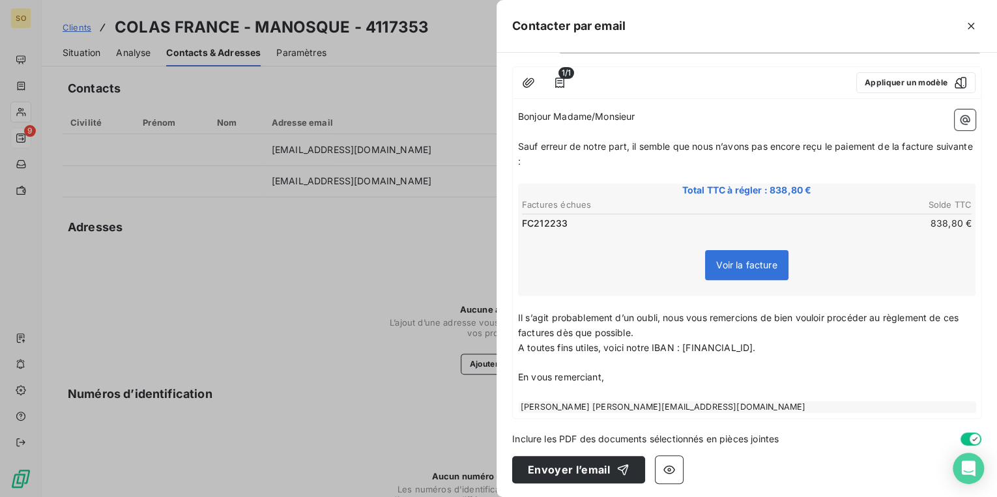
click at [556, 334] on span "Il s’agit probablement d’un oubli, nous vous remercions de bien vouloir procéde…" at bounding box center [739, 325] width 443 height 26
click at [961, 315] on span "Il s’agit probablement d’un oubli, nous vous remercions de bien vouloir procéde…" at bounding box center [739, 325] width 443 height 26
click at [546, 461] on button "Envoyer l’email" at bounding box center [578, 469] width 133 height 27
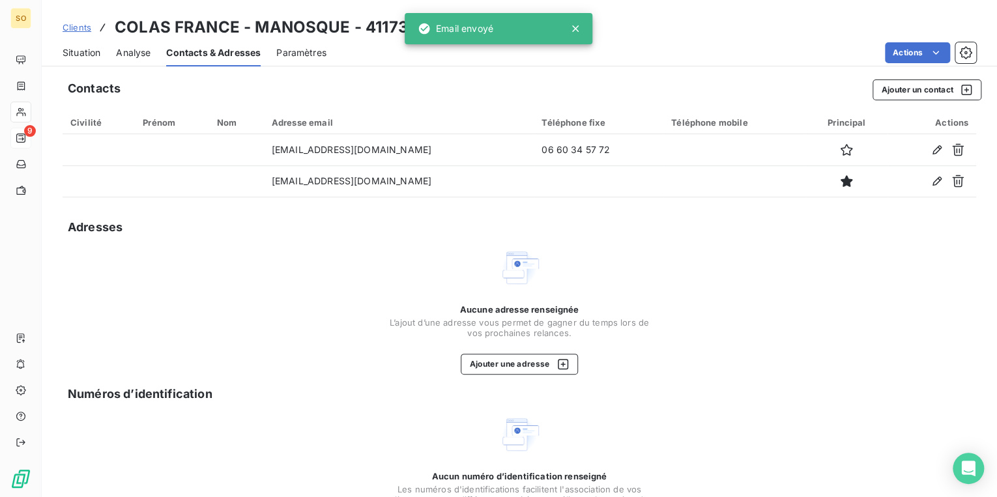
click at [85, 58] on span "Situation" at bounding box center [82, 52] width 38 height 13
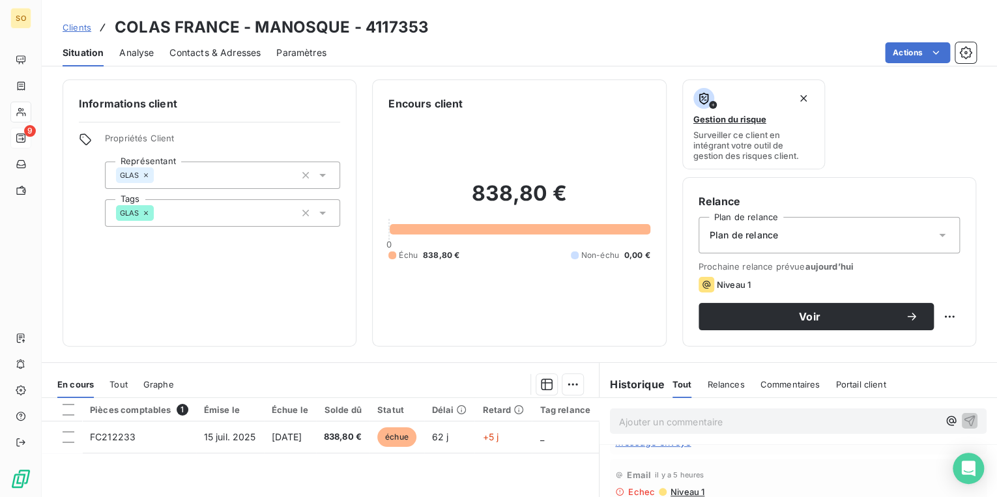
scroll to position [0, 0]
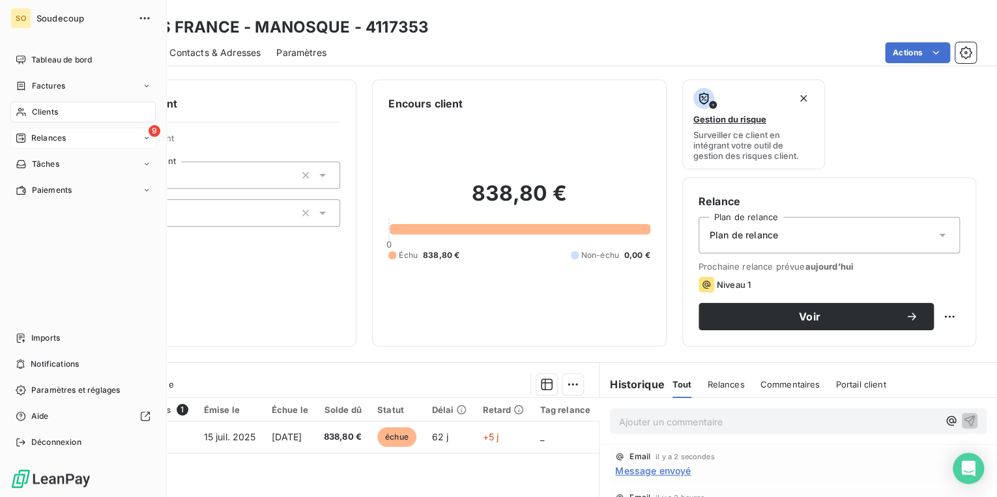
click at [42, 134] on span "Relances" at bounding box center [48, 138] width 35 height 12
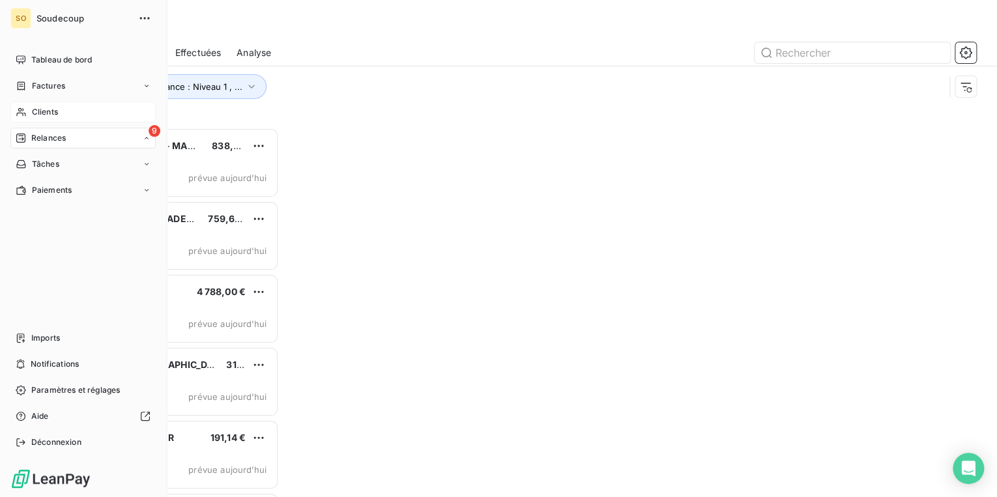
scroll to position [362, 209]
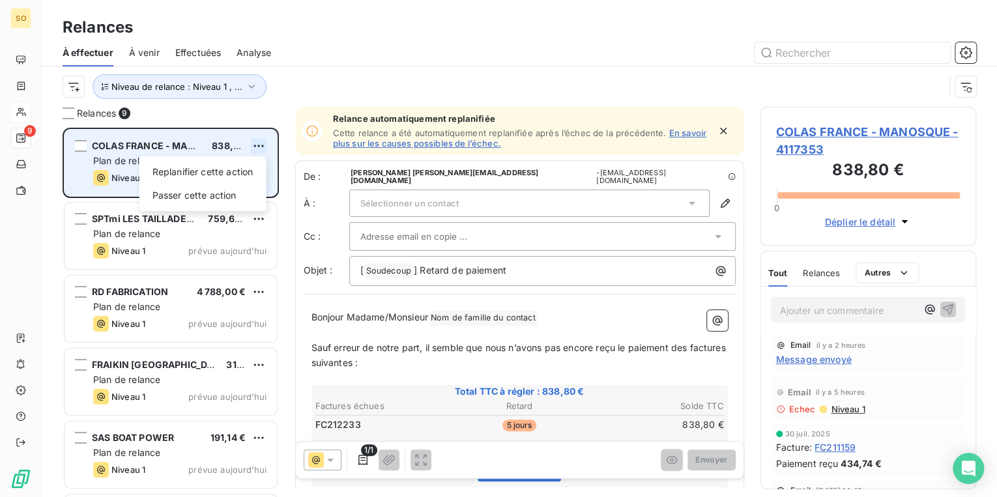
click at [253, 141] on html "SO 9 Relances À effectuer À venir Effectuées Analyse Niveau de relance : Niveau…" at bounding box center [498, 248] width 997 height 497
click at [243, 192] on div "Passer cette action" at bounding box center [203, 195] width 117 height 21
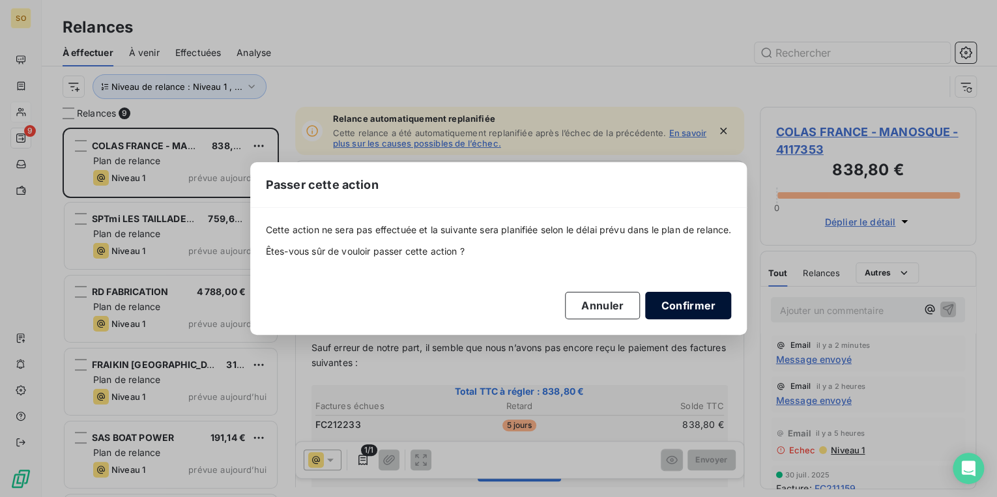
click at [678, 305] on button "Confirmer" at bounding box center [688, 305] width 86 height 27
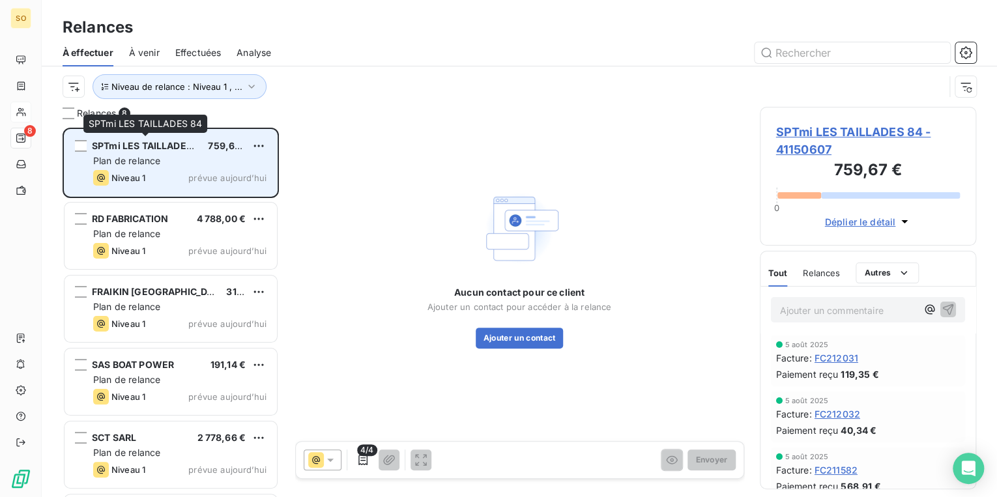
click at [132, 145] on span "SPTmi LES TAILLADES 84" at bounding box center [149, 145] width 114 height 11
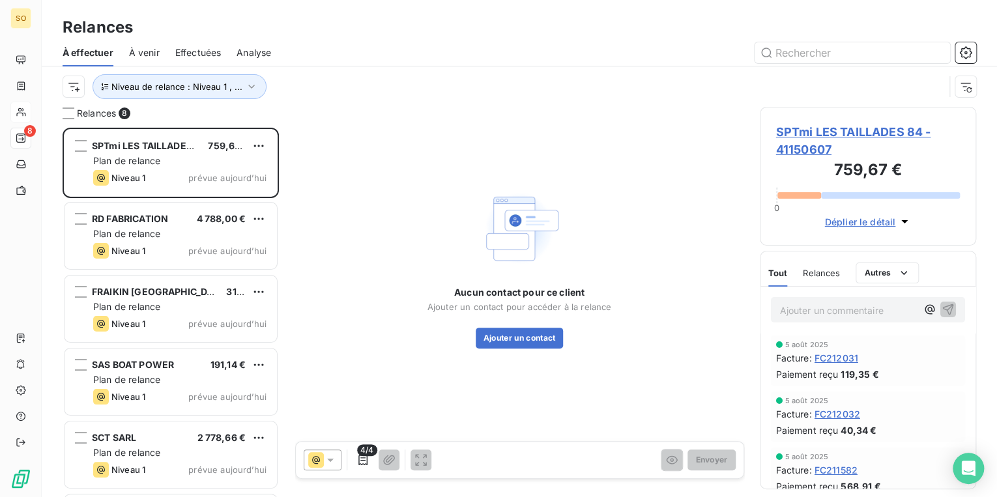
click at [809, 130] on span "SPTmi LES TAILLADES 84 - 41150607" at bounding box center [868, 140] width 184 height 35
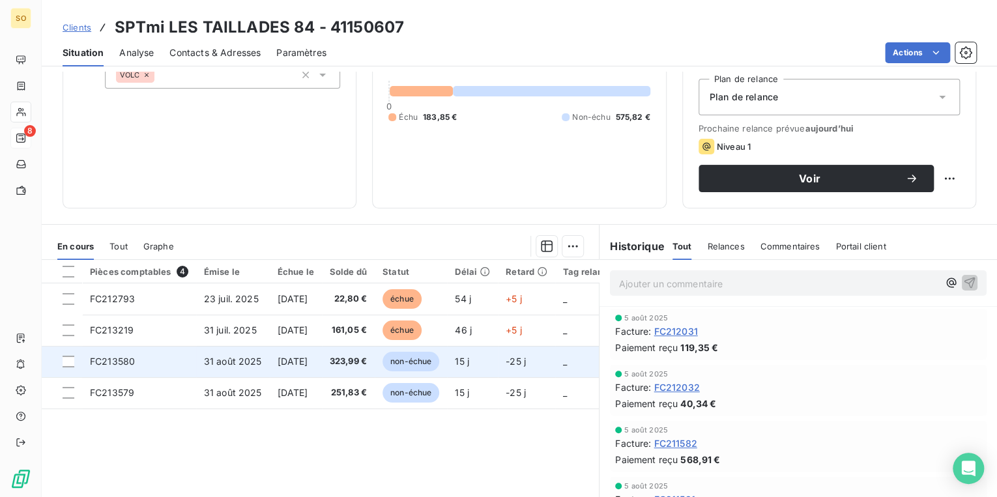
scroll to position [156, 0]
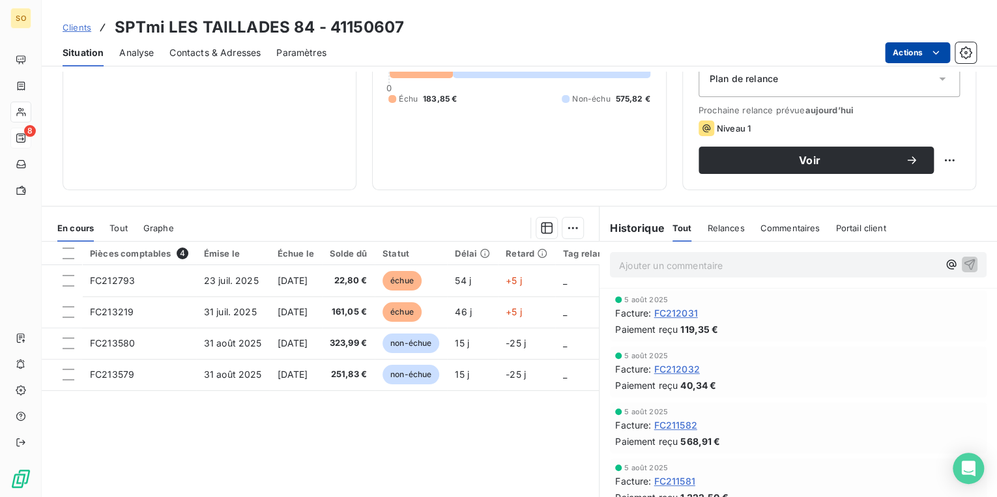
click at [888, 52] on html "SO 8 Clients SPTmi LES TAILLADES 84 - 41150607 Situation Analyse Contacts & Adr…" at bounding box center [498, 248] width 997 height 497
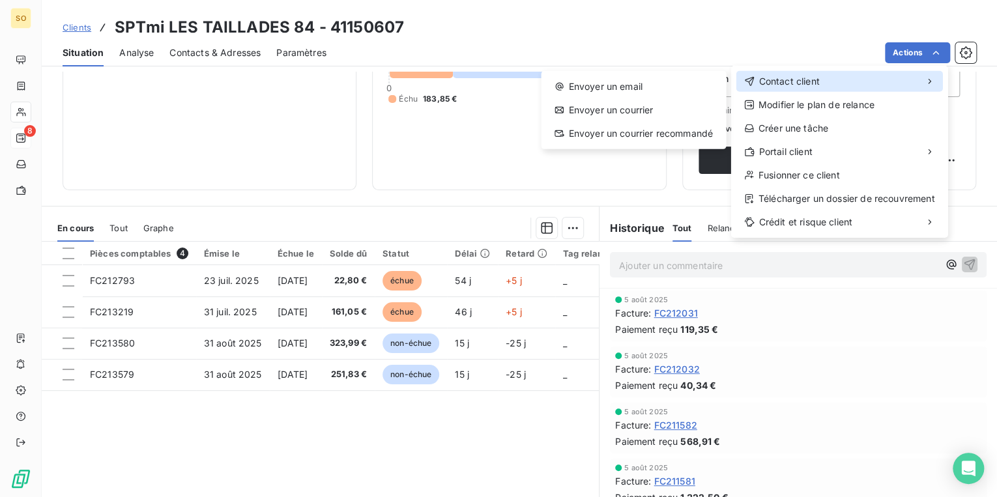
click at [770, 78] on span "Contact client" at bounding box center [789, 81] width 61 height 13
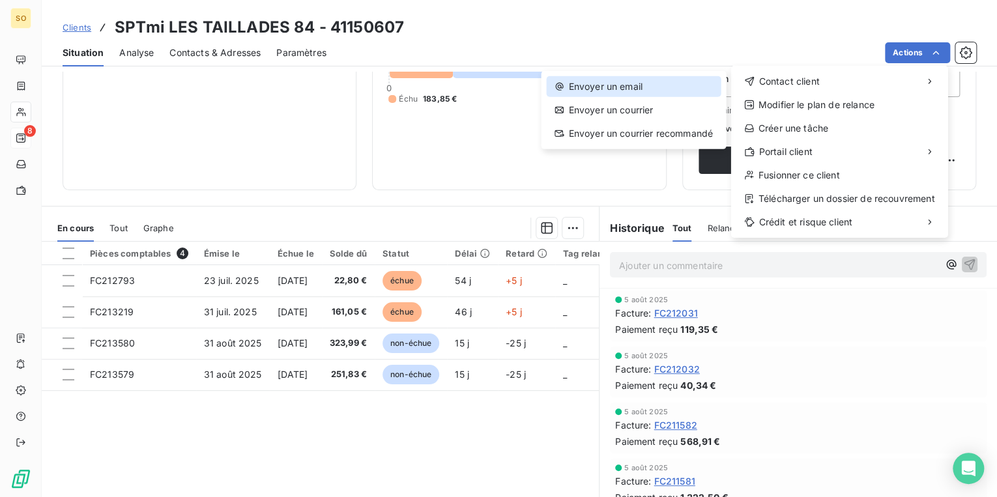
click at [641, 90] on div "Envoyer un email" at bounding box center [633, 86] width 174 height 21
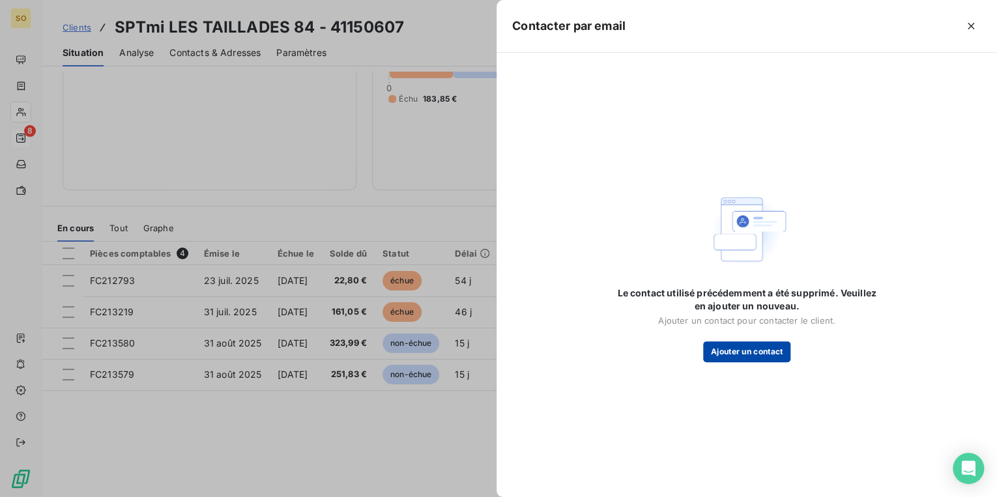
click at [731, 343] on button "Ajouter un contact" at bounding box center [747, 351] width 88 height 21
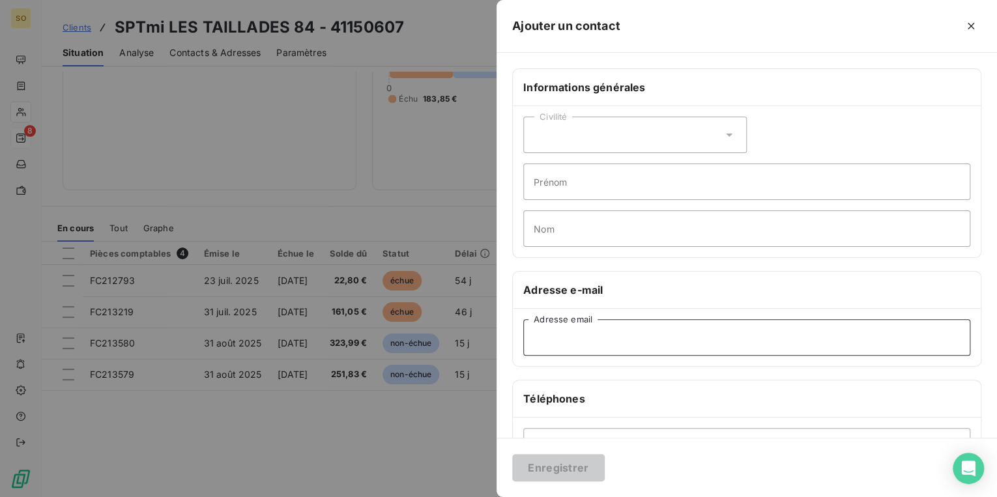
click at [624, 337] on input "Adresse email" at bounding box center [746, 337] width 447 height 36
paste input "sptmi@sptmi.com"
type input "sptmi@sptmi.com"
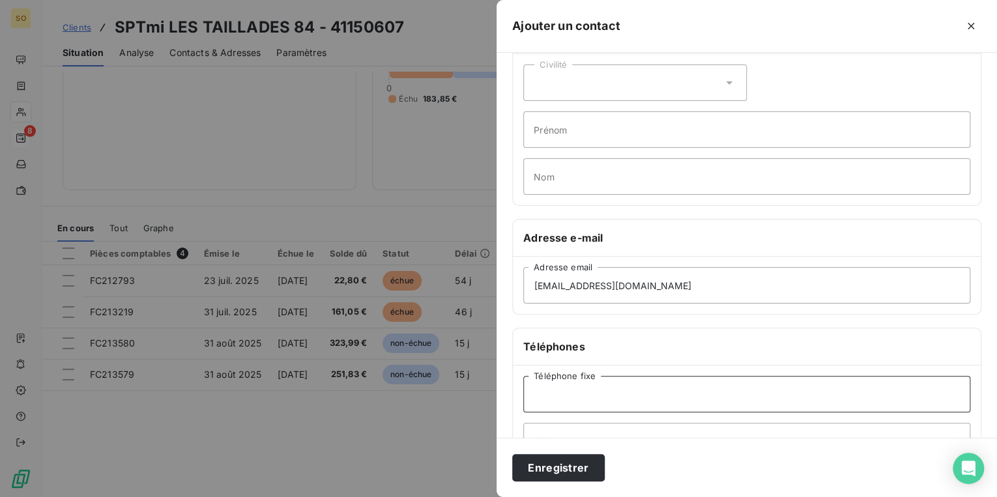
click at [567, 394] on input "Téléphone fixe" at bounding box center [746, 394] width 447 height 36
paste input "04 95 05 18 00"
type input "04 95 05 18 00"
click at [573, 469] on button "Enregistrer" at bounding box center [558, 467] width 93 height 27
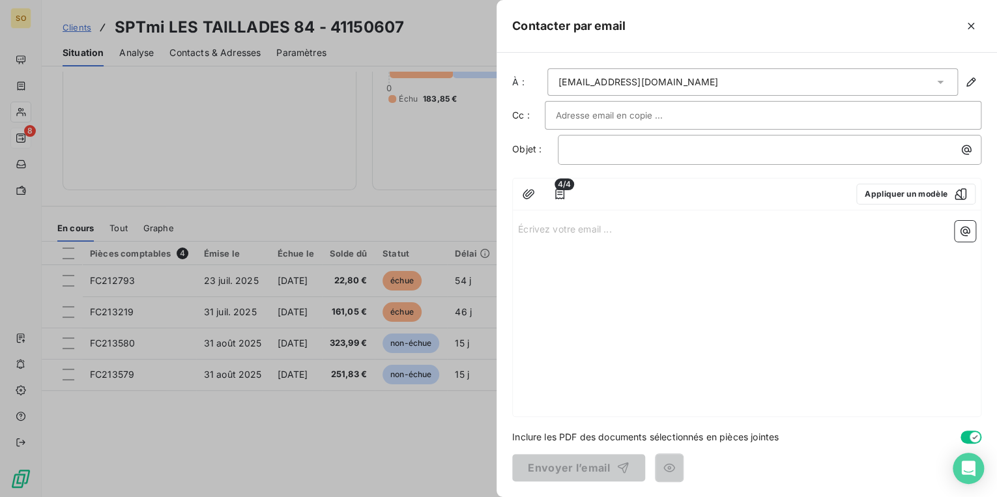
click at [213, 48] on div at bounding box center [498, 248] width 997 height 497
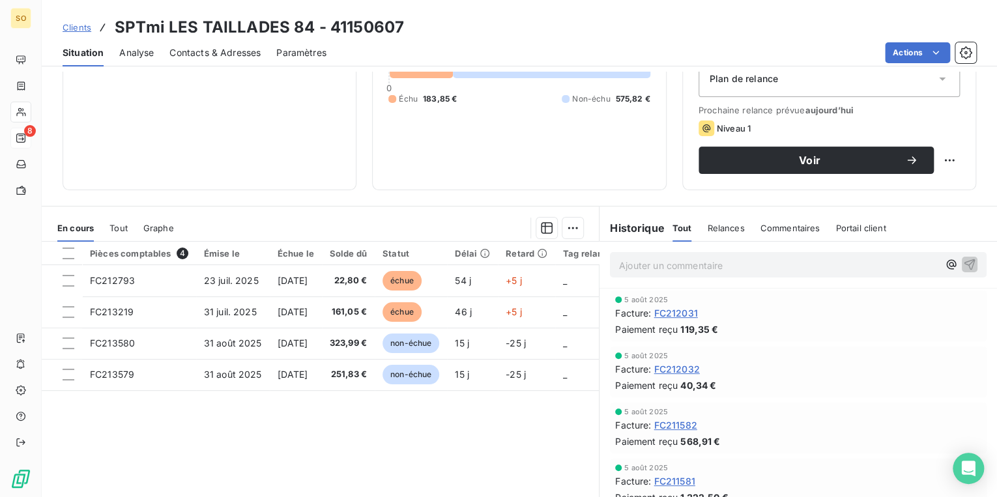
click at [213, 48] on span "Contacts & Adresses" at bounding box center [214, 52] width 91 height 13
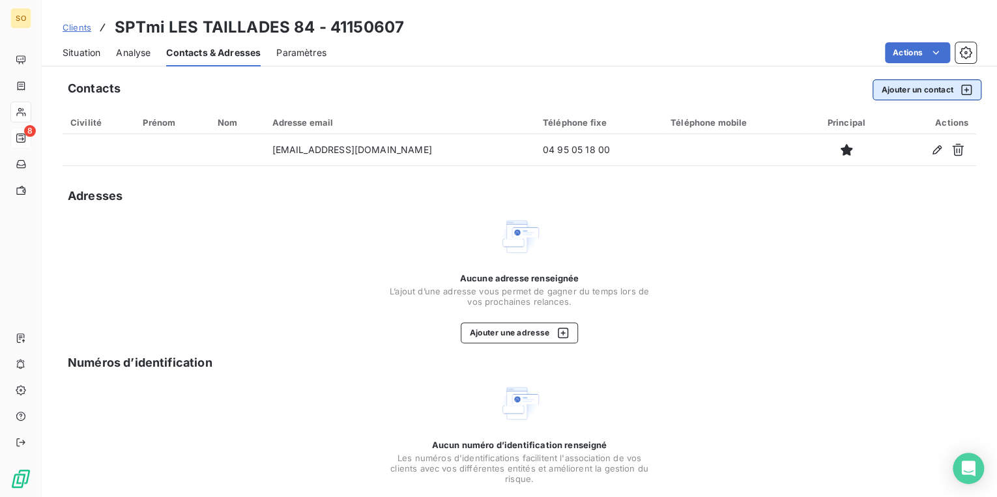
click at [906, 92] on button "Ajouter un contact" at bounding box center [927, 90] width 109 height 21
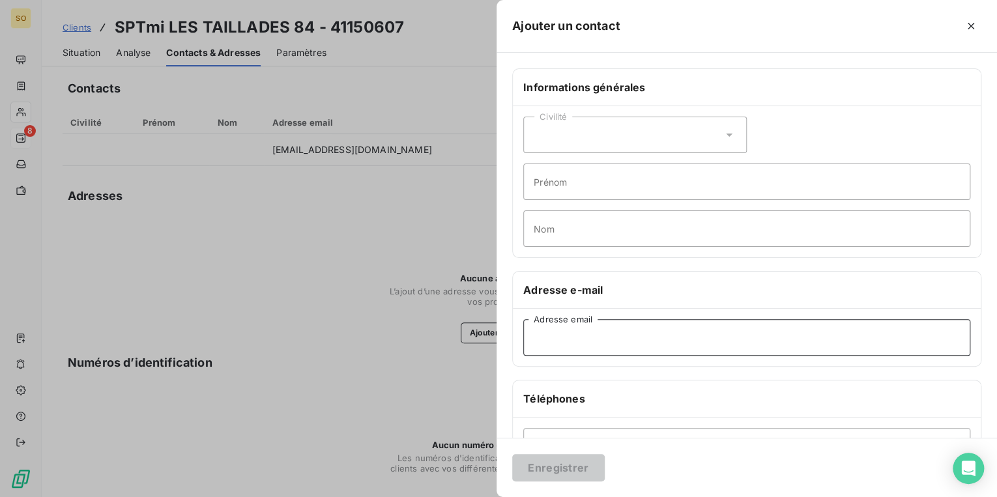
click at [580, 337] on input "Adresse email" at bounding box center [746, 337] width 447 height 36
paste input "factures@sptmi.com"
type input "factures@sptmi.com"
click at [543, 457] on button "Enregistrer" at bounding box center [558, 467] width 93 height 27
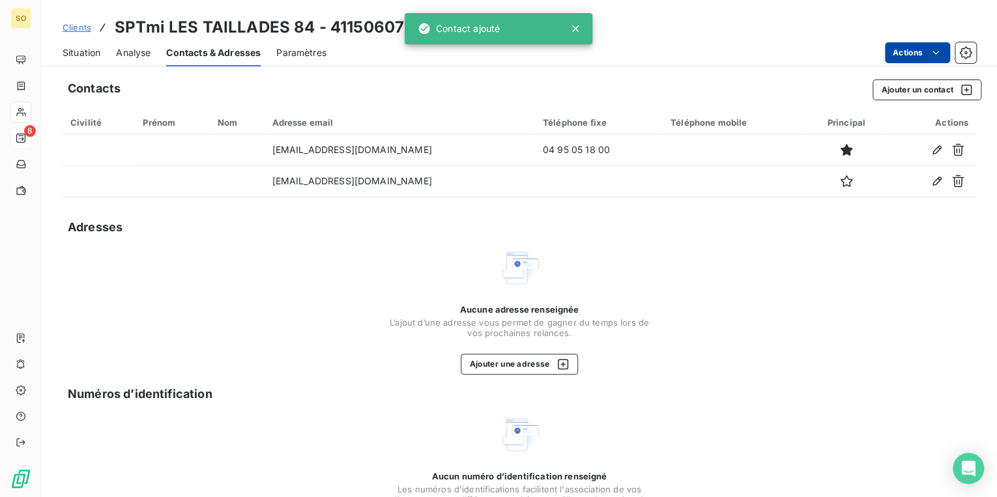
click at [888, 48] on html "SO 8 Clients SPTmi LES TAILLADES 84 - 41150607 Situation Analyse Contacts & Adr…" at bounding box center [498, 248] width 997 height 497
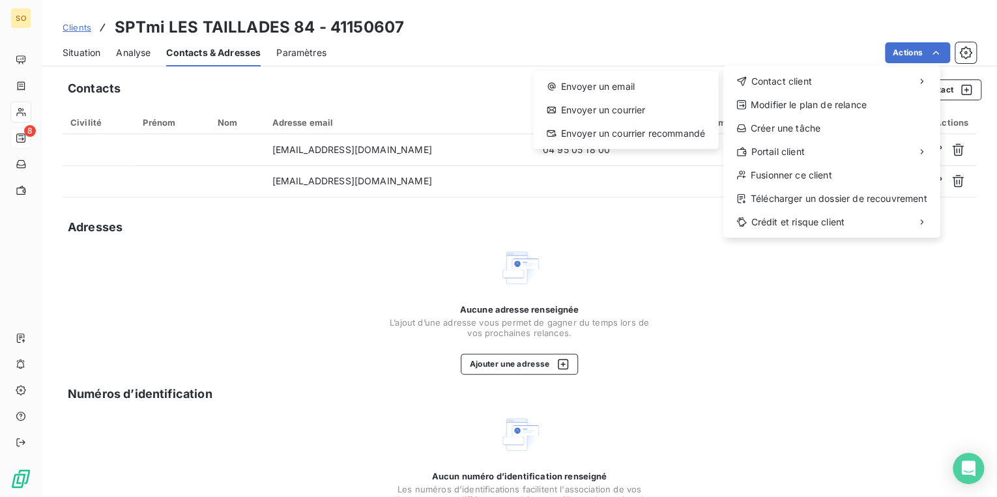
click at [670, 253] on html "SO 8 Clients SPTmi LES TAILLADES 84 - 41150607 Situation Analyse Contacts & Adr…" at bounding box center [498, 248] width 997 height 497
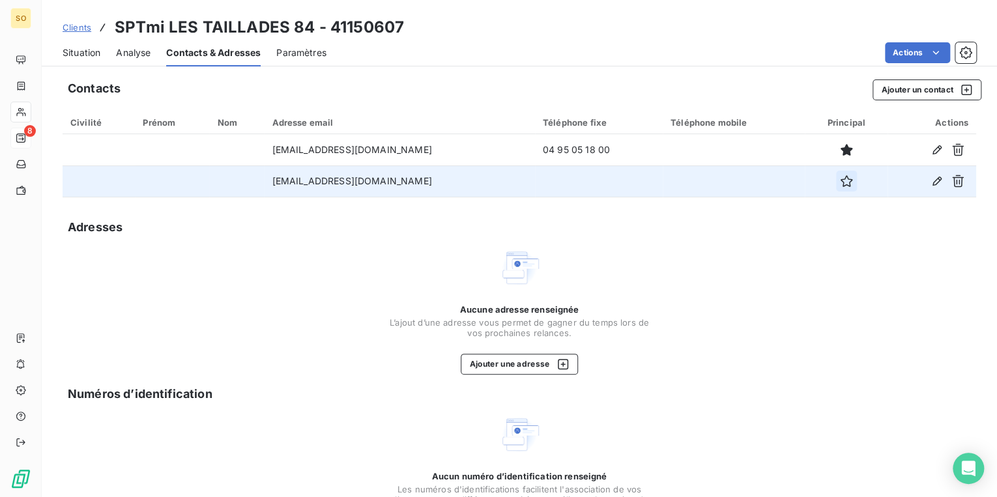
click at [841, 185] on icon "button" at bounding box center [847, 181] width 12 height 12
click at [890, 52] on html "SO 8 Clients SPTmi LES TAILLADES 84 - 41150607 Situation Analyse Contacts & Adr…" at bounding box center [498, 248] width 997 height 497
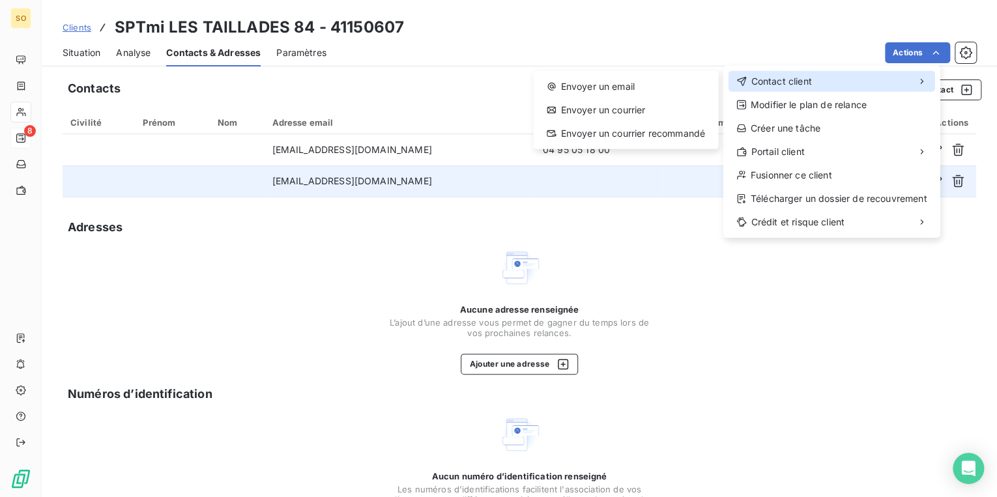
click at [828, 81] on div "Contact client" at bounding box center [832, 81] width 207 height 21
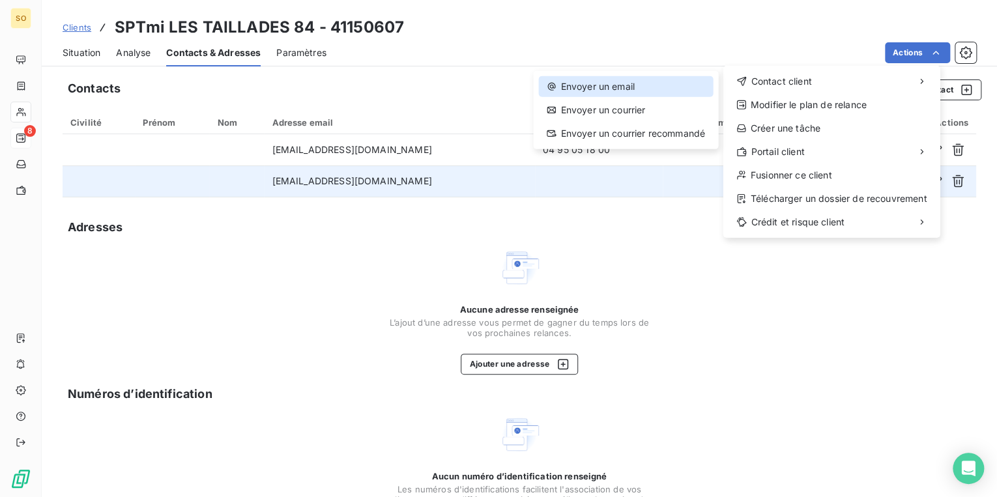
click at [597, 85] on div "Envoyer un email" at bounding box center [625, 86] width 174 height 21
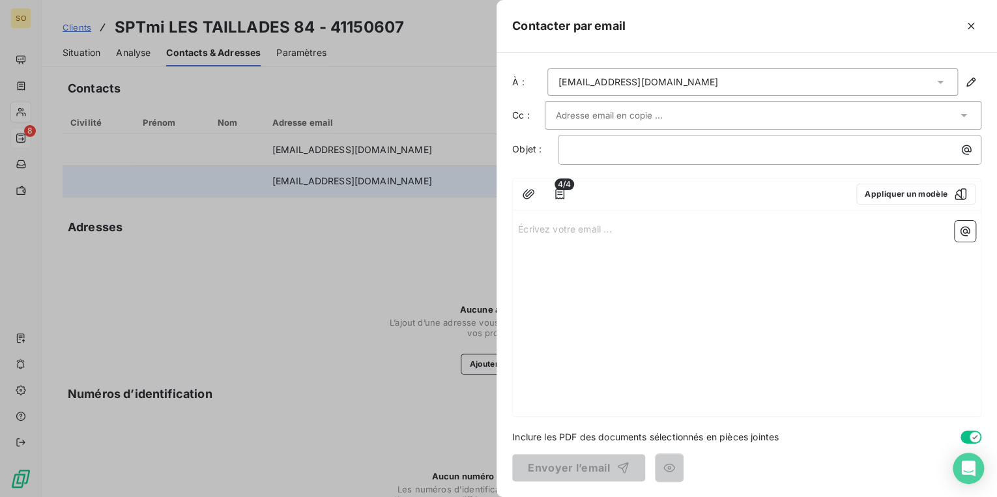
click at [587, 115] on input "text" at bounding box center [626, 116] width 140 height 20
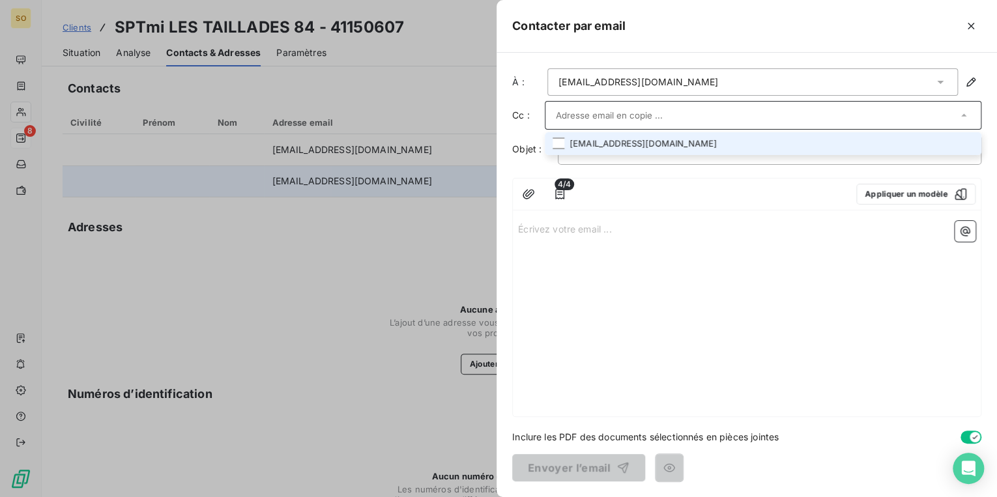
click at [587, 144] on li "sptmi@sptmi.com" at bounding box center [763, 143] width 437 height 23
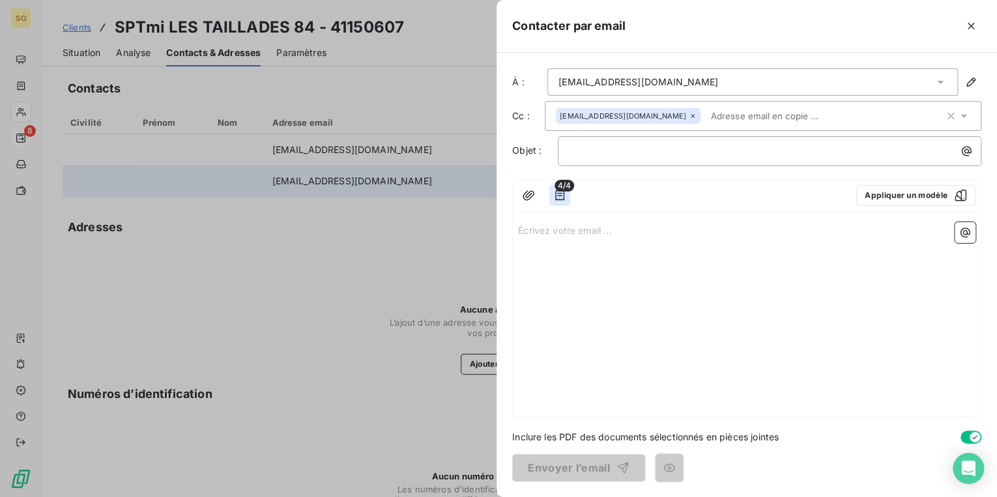
click at [557, 193] on icon "button" at bounding box center [559, 195] width 9 height 10
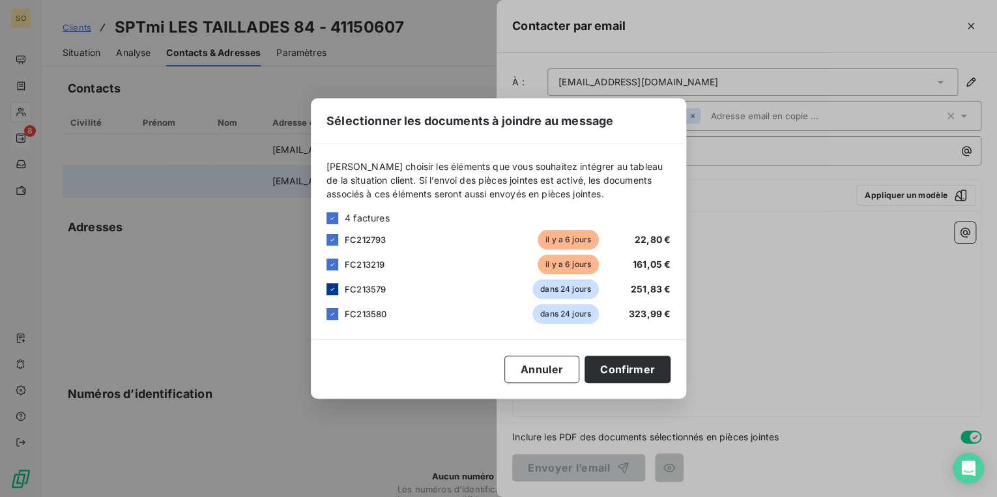
click at [335, 289] on icon at bounding box center [332, 289] width 8 height 8
click at [343, 315] on div "FC213580 dans 24 jours 323,99 €" at bounding box center [498, 314] width 344 height 20
click at [335, 315] on icon at bounding box center [332, 314] width 8 height 8
click at [619, 366] on button "Confirmer" at bounding box center [628, 369] width 86 height 27
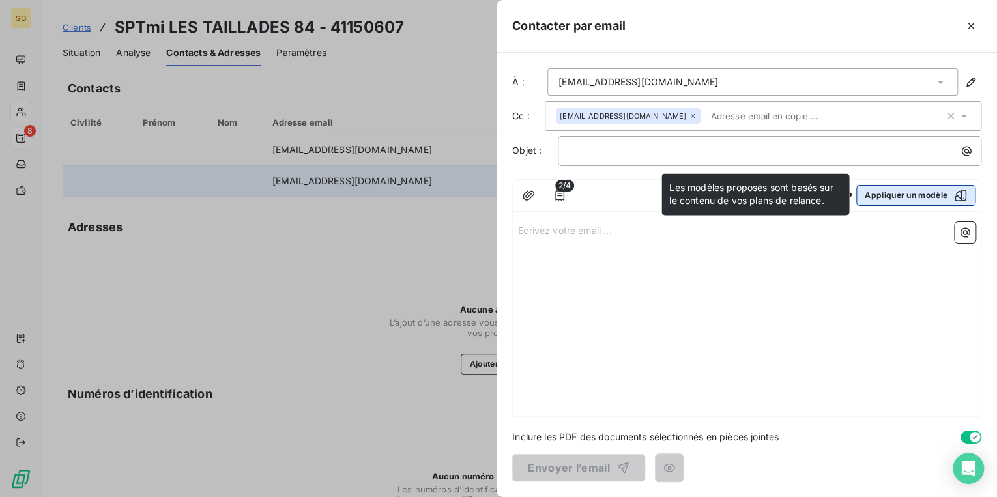
click at [894, 200] on button "Appliquer un modèle" at bounding box center [915, 195] width 119 height 21
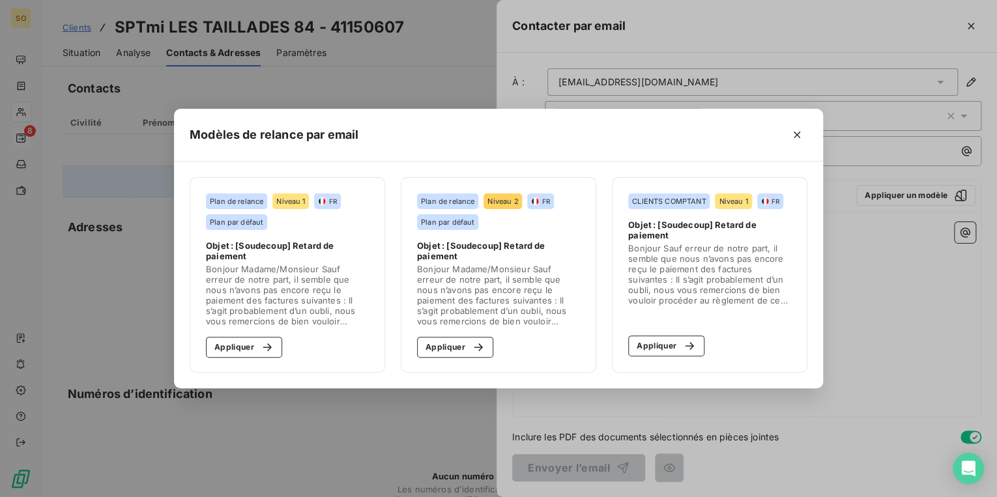
click at [460, 360] on section "Plan de relance Niveau 2 FR Plan par défaut Objet : [Soudecoup] Retard de paiem…" at bounding box center [499, 275] width 196 height 196
click at [465, 339] on button "Appliquer" at bounding box center [455, 347] width 76 height 21
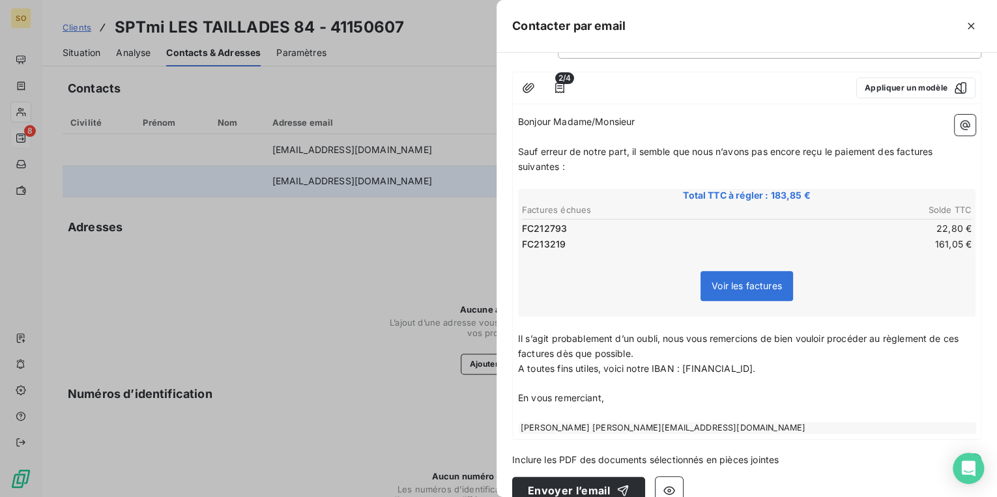
scroll to position [128, 0]
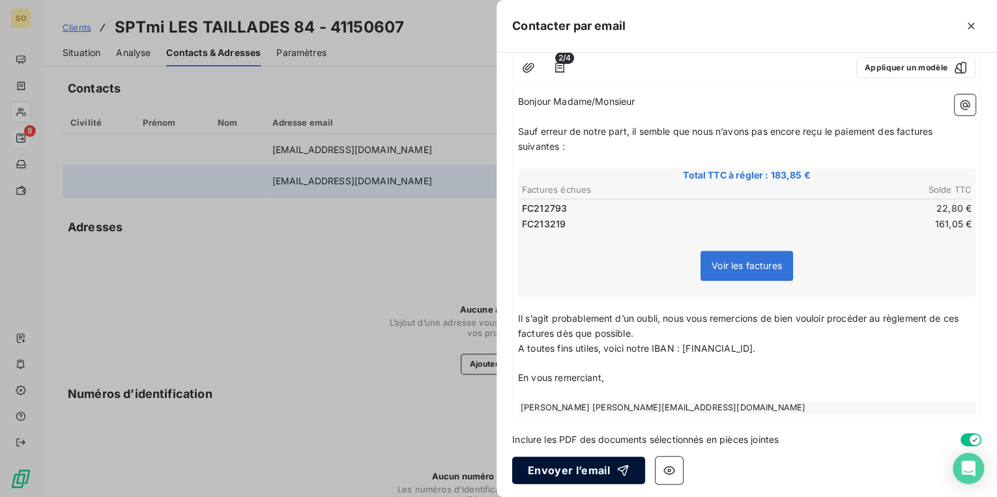
click at [583, 477] on button "Envoyer l’email" at bounding box center [578, 470] width 133 height 27
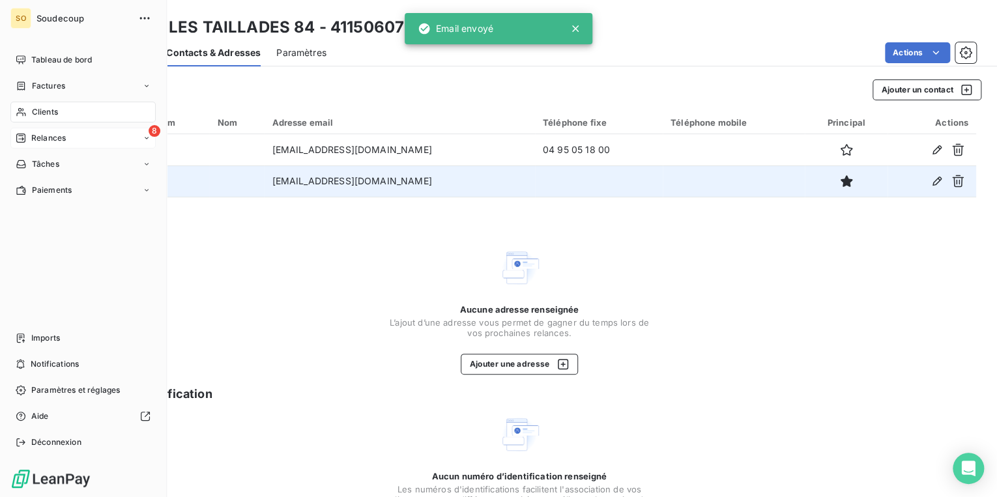
click at [65, 137] on span "Relances" at bounding box center [48, 138] width 35 height 12
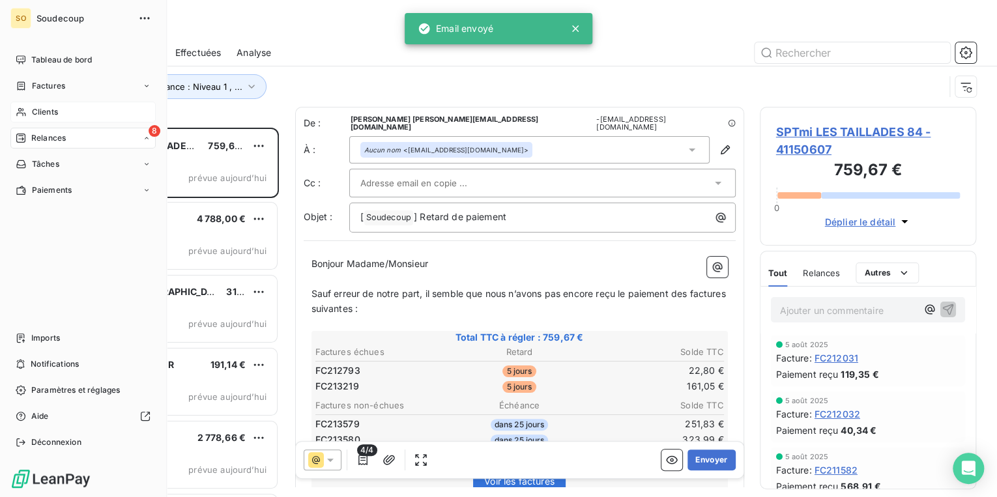
scroll to position [362, 209]
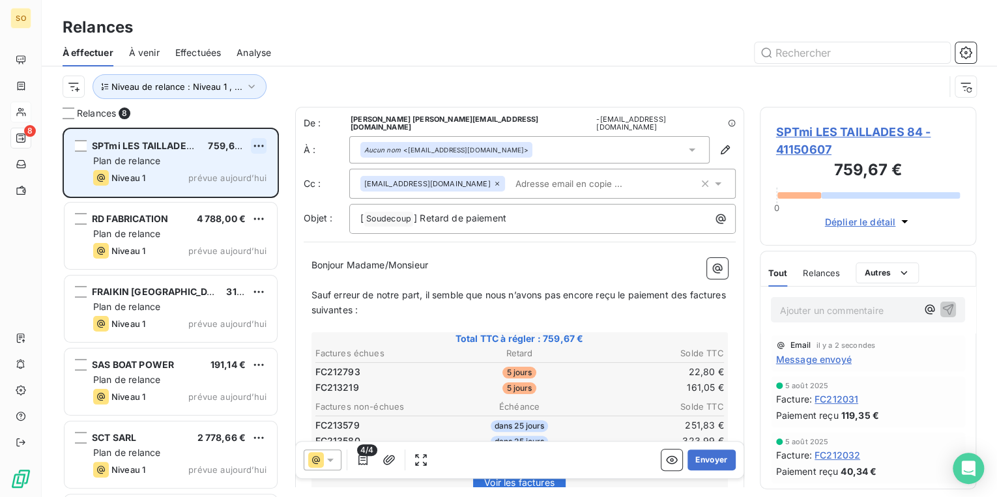
click at [261, 145] on html "SO 8 Relances À effectuer À venir Effectuées Analyse Niveau de relance : Niveau…" at bounding box center [498, 248] width 997 height 497
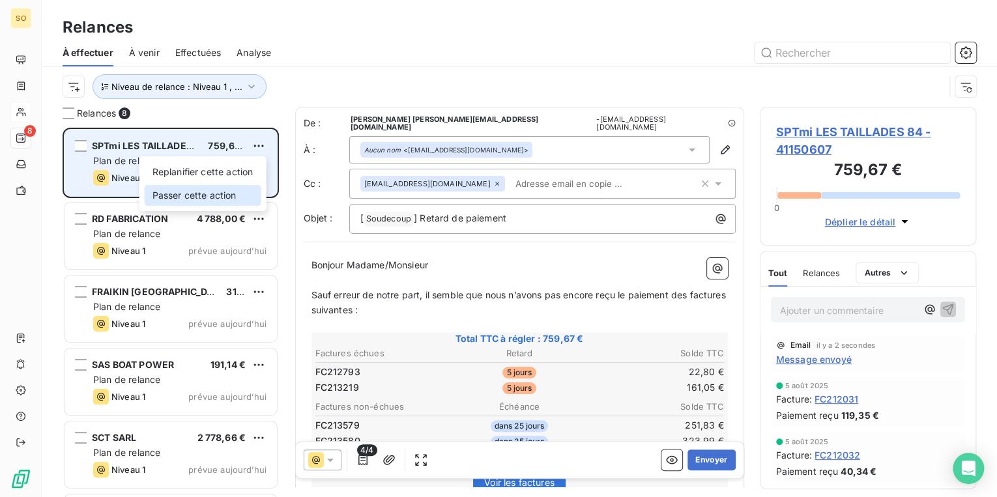
click at [217, 193] on div "Passer cette action" at bounding box center [203, 195] width 117 height 21
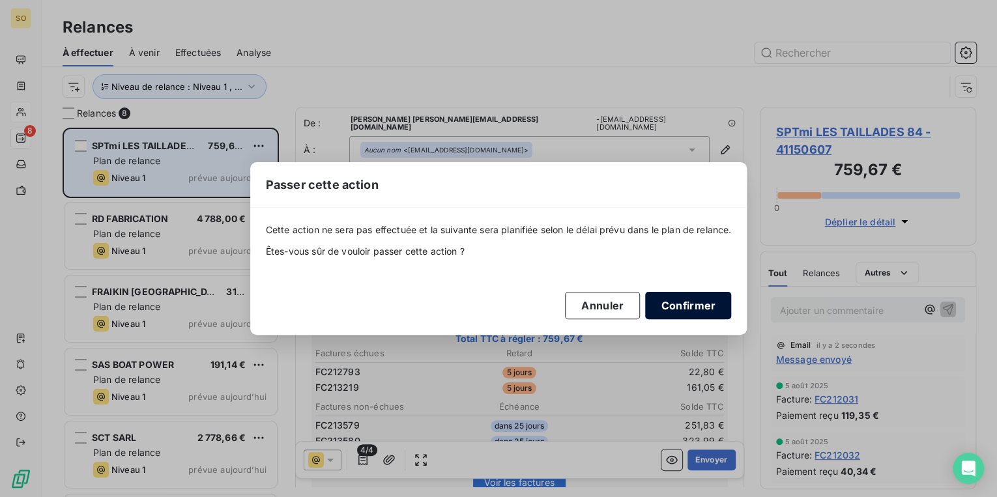
click at [683, 302] on button "Confirmer" at bounding box center [688, 305] width 86 height 27
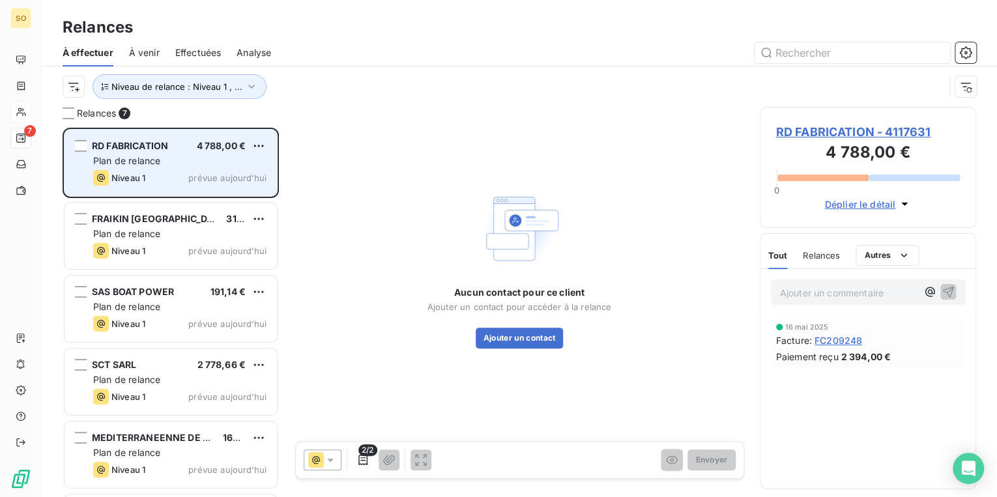
click at [837, 130] on span "RD FABRICATION - 4117631" at bounding box center [868, 132] width 184 height 18
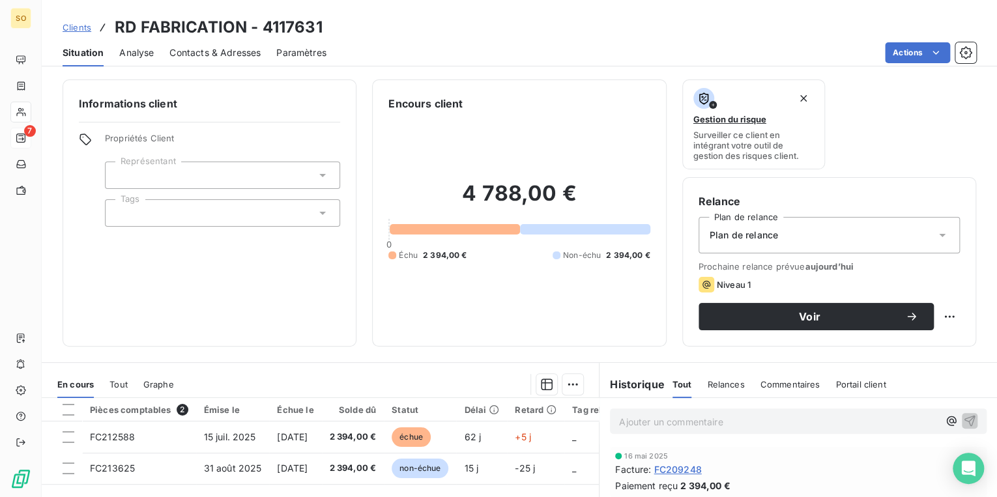
click at [194, 50] on span "Contacts & Adresses" at bounding box center [214, 52] width 91 height 13
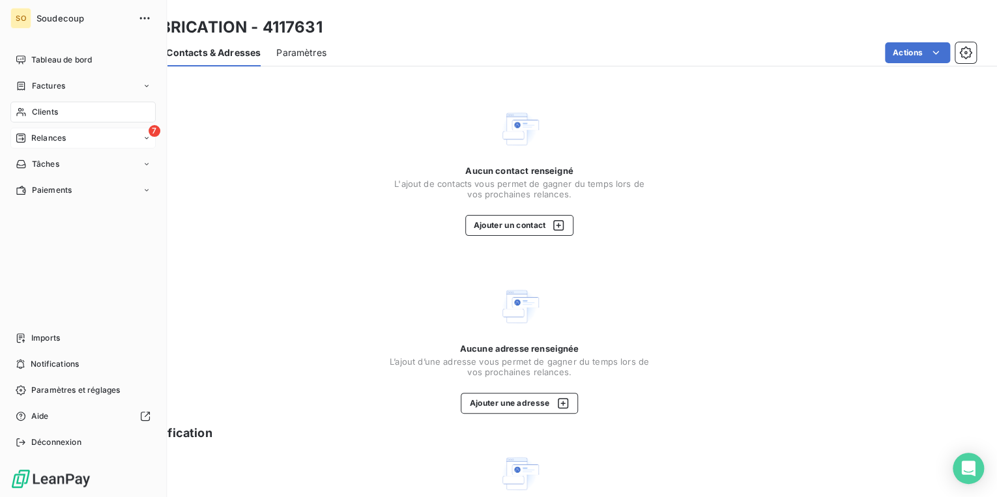
click at [34, 136] on span "Relances" at bounding box center [48, 138] width 35 height 12
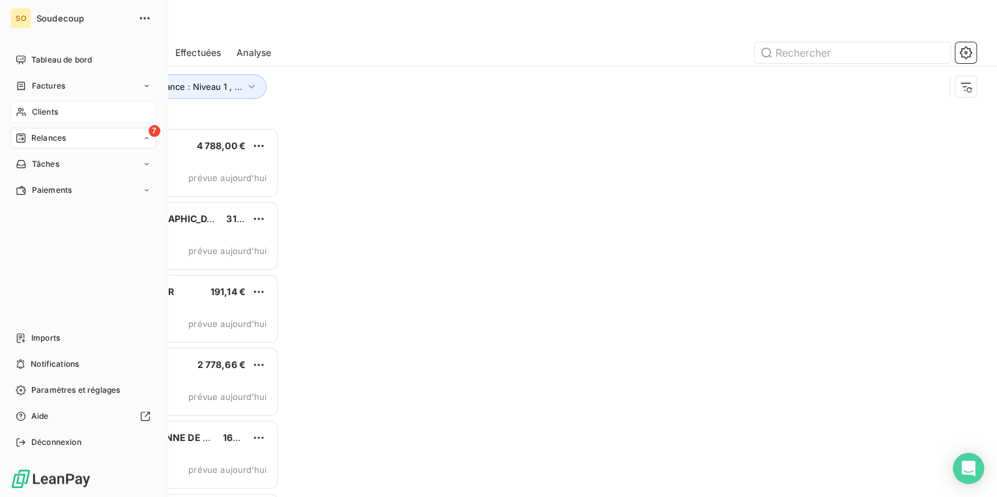
scroll to position [362, 209]
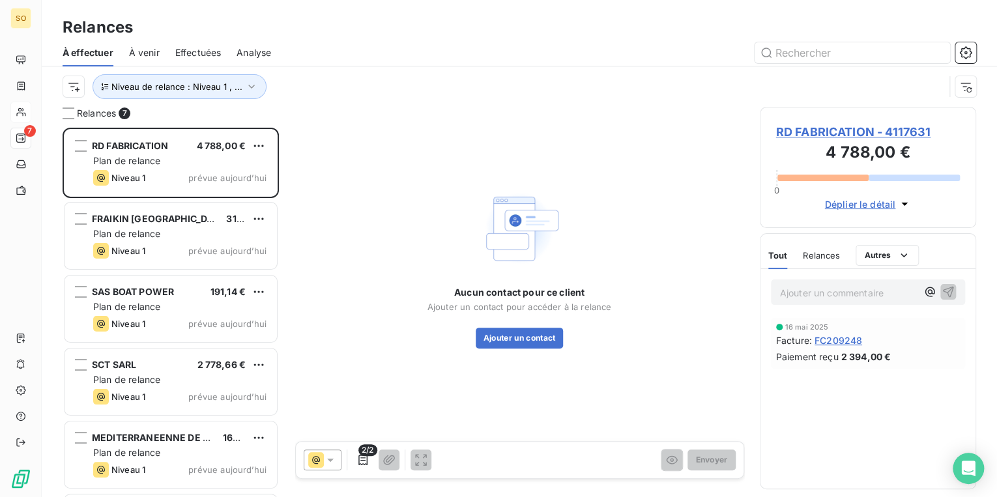
click at [794, 124] on span "RD FABRICATION - 4117631" at bounding box center [868, 132] width 184 height 18
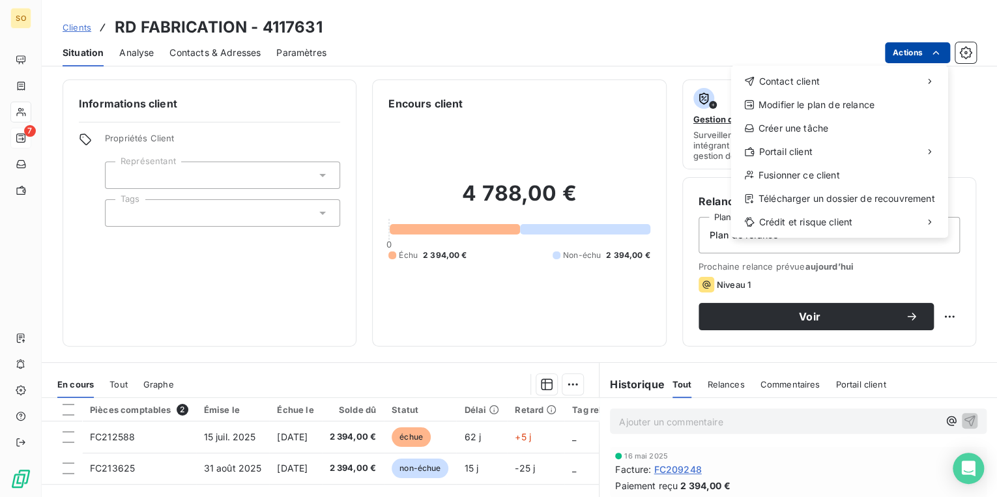
click at [905, 57] on html "SO 7 Clients RD FABRICATION - 4117631 Situation Analyse Contacts & Adresses Par…" at bounding box center [498, 248] width 997 height 497
click at [738, 73] on div "Contact client" at bounding box center [839, 81] width 207 height 21
click at [661, 87] on html "SO 7 Clients RD FABRICATION - 4117631 Situation Analyse Contacts & Adresses Par…" at bounding box center [498, 248] width 997 height 497
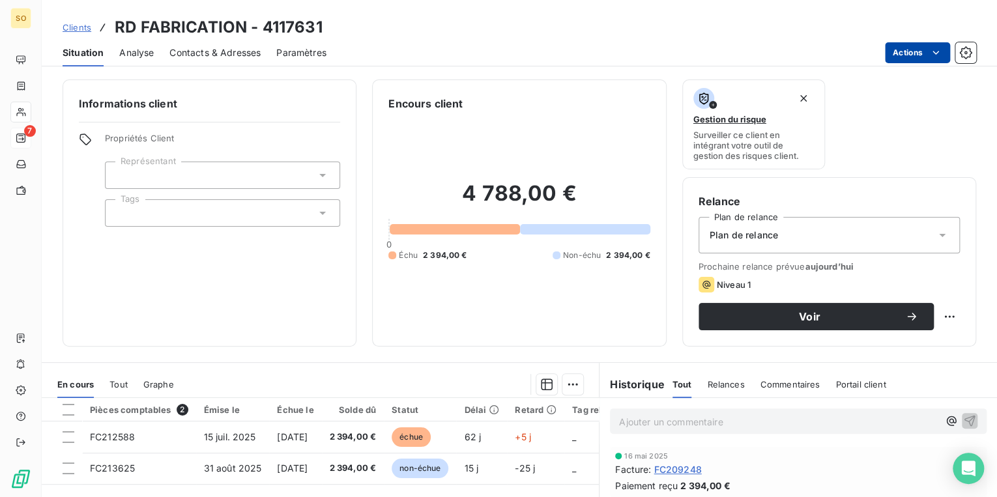
click at [896, 55] on html "SO 7 Clients RD FABRICATION - 4117631 Situation Analyse Contacts & Adresses Par…" at bounding box center [498, 248] width 997 height 497
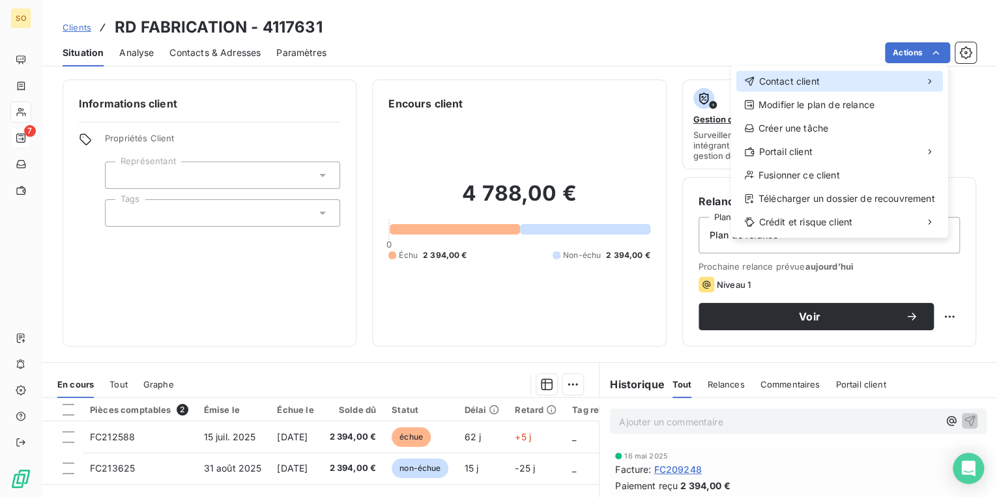
click at [757, 76] on div "Contact client" at bounding box center [782, 81] width 76 height 13
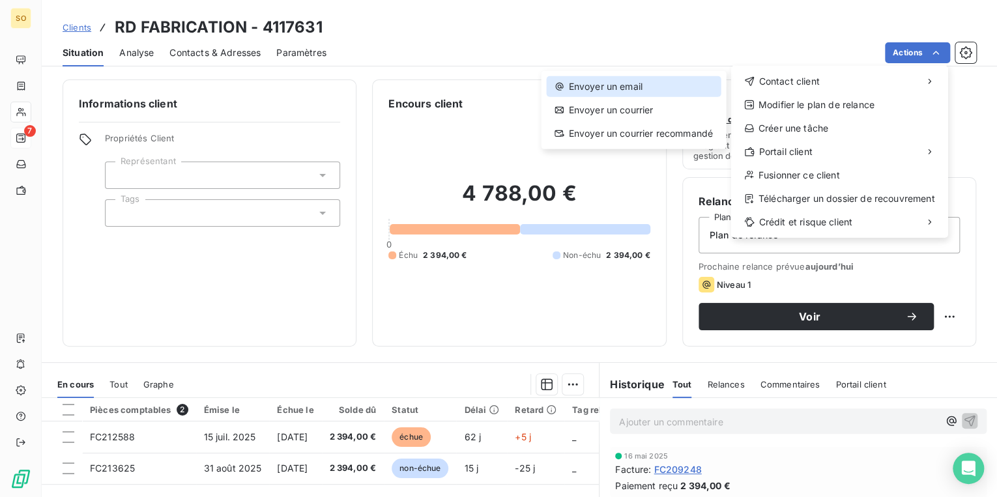
click at [633, 89] on div "Envoyer un email" at bounding box center [633, 86] width 174 height 21
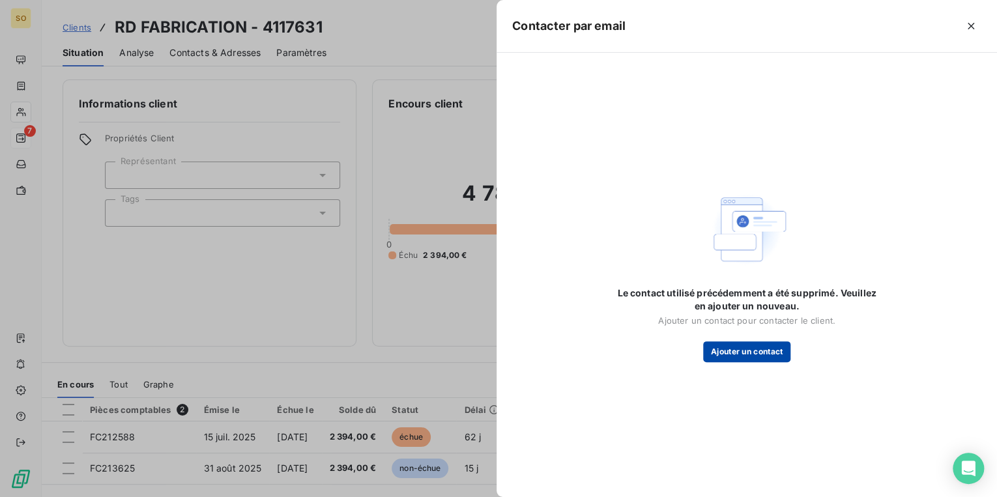
click at [723, 352] on button "Ajouter un contact" at bounding box center [747, 351] width 88 height 21
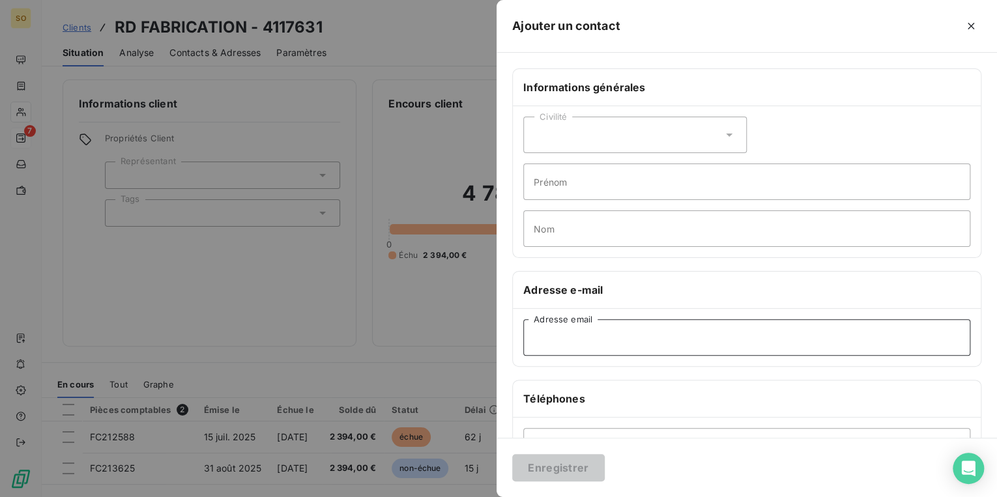
click at [545, 340] on input "Adresse email" at bounding box center [746, 337] width 447 height 36
paste input "contact@rdfabrication.fr"
type input "contact@rdfabrication.fr"
click at [553, 464] on button "Enregistrer" at bounding box center [558, 467] width 93 height 27
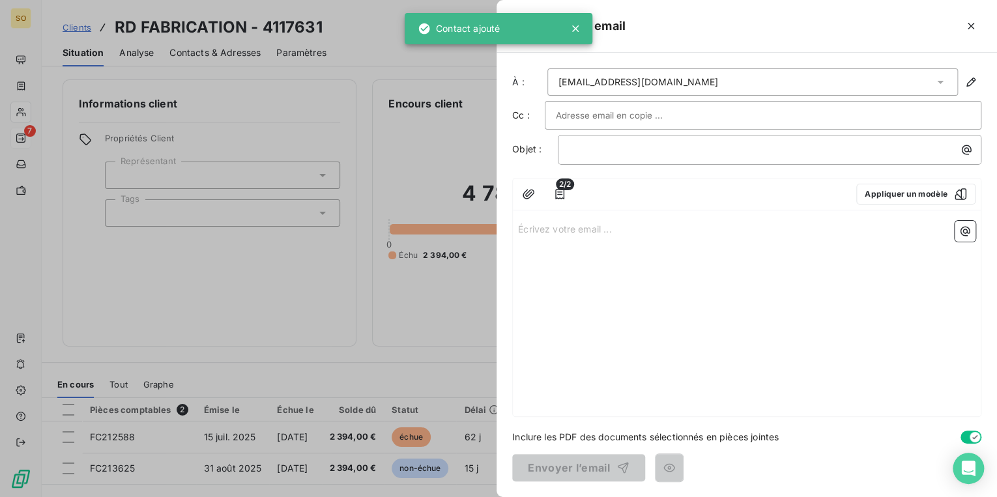
click at [222, 51] on div at bounding box center [498, 248] width 997 height 497
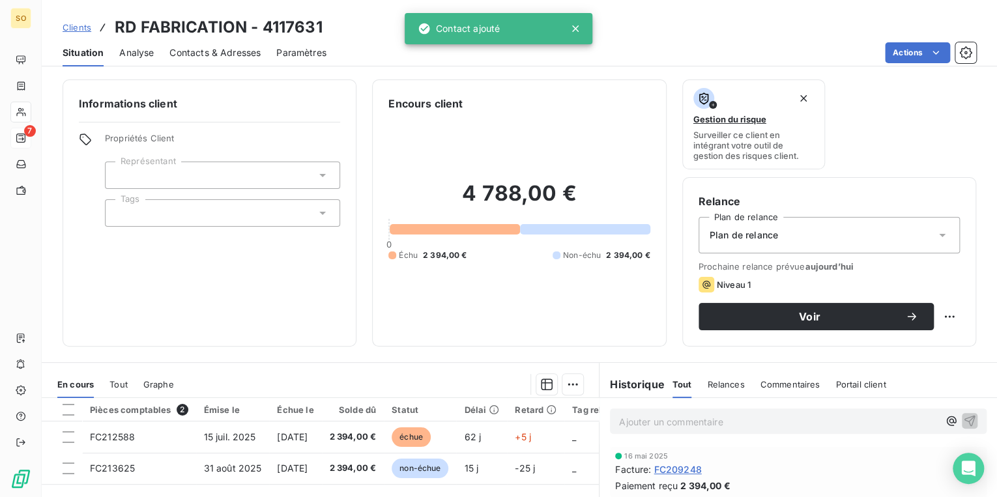
click at [222, 51] on span "Contacts & Adresses" at bounding box center [214, 52] width 91 height 13
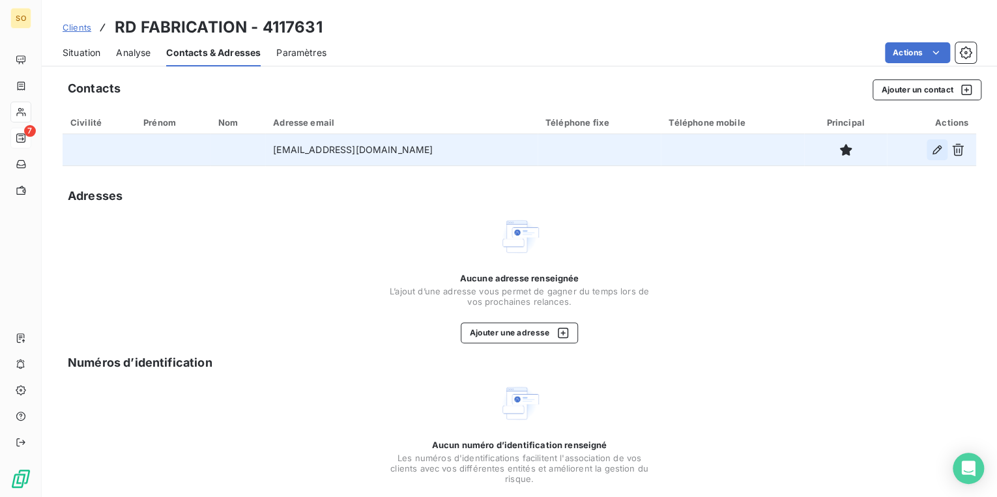
click at [933, 149] on icon "button" at bounding box center [937, 149] width 9 height 9
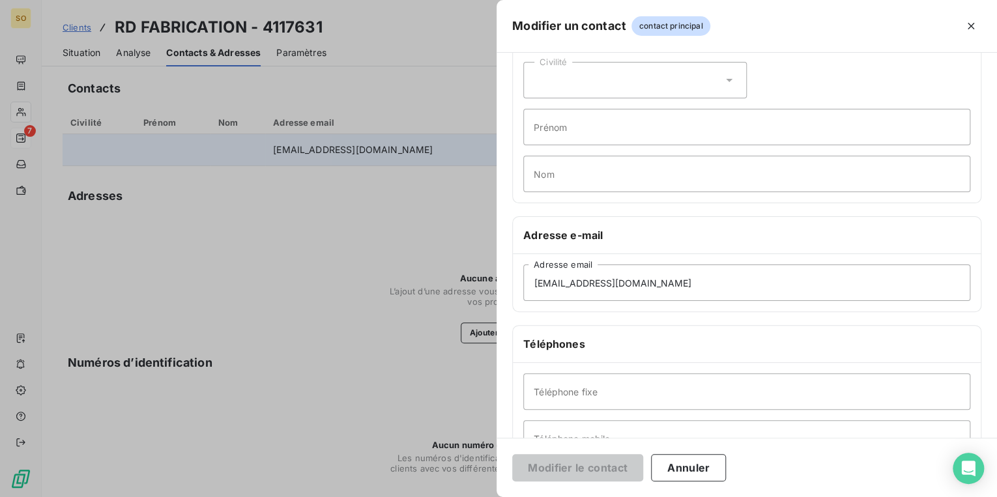
scroll to position [104, 0]
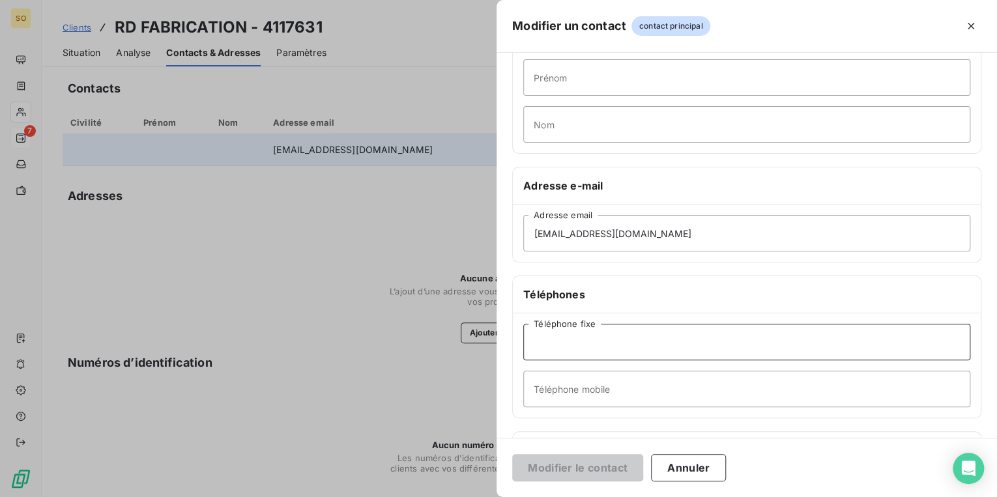
click at [701, 357] on input "Téléphone fixe" at bounding box center [746, 342] width 447 height 36
paste input "01 83 85 60 67"
type input "01 83 85 60 67"
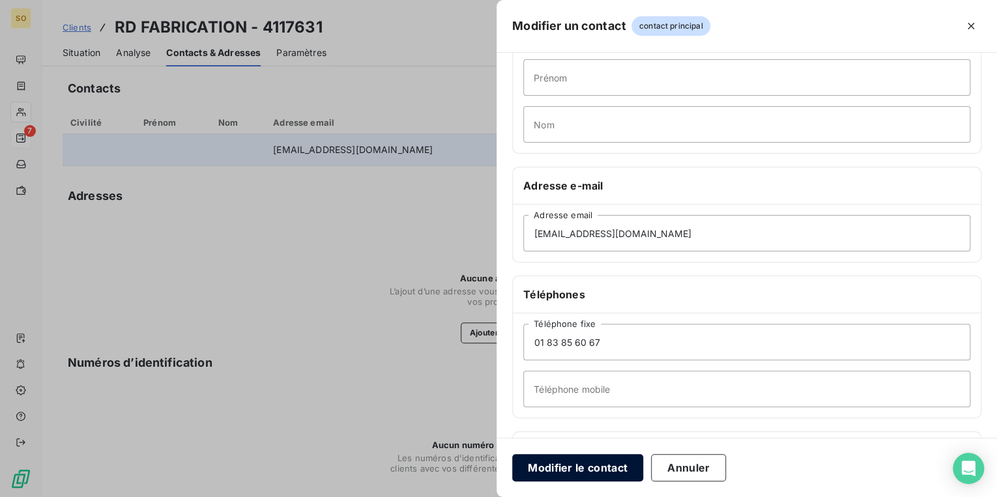
click at [602, 454] on button "Modifier le contact" at bounding box center [577, 467] width 131 height 27
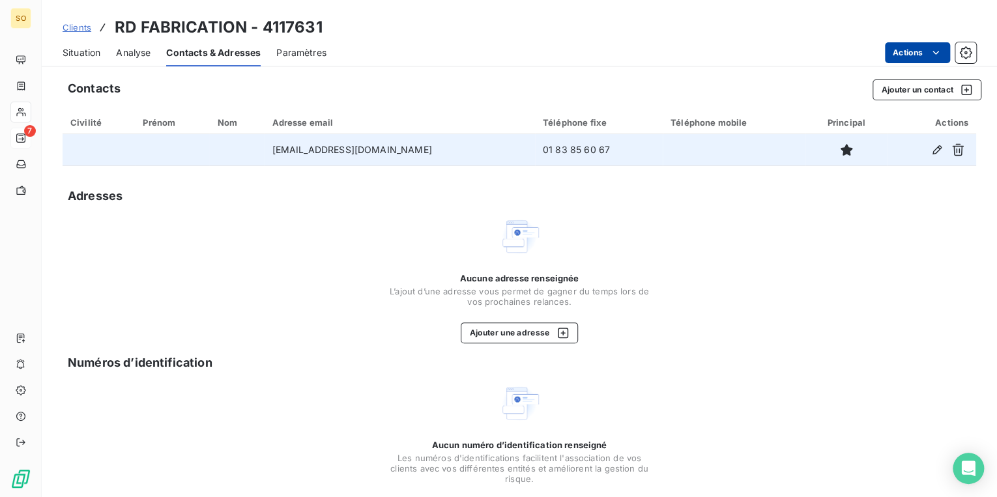
click at [908, 56] on html "SO 7 Clients RD FABRICATION - 4117631 Situation Analyse Contacts & Adresses Par…" at bounding box center [498, 248] width 997 height 497
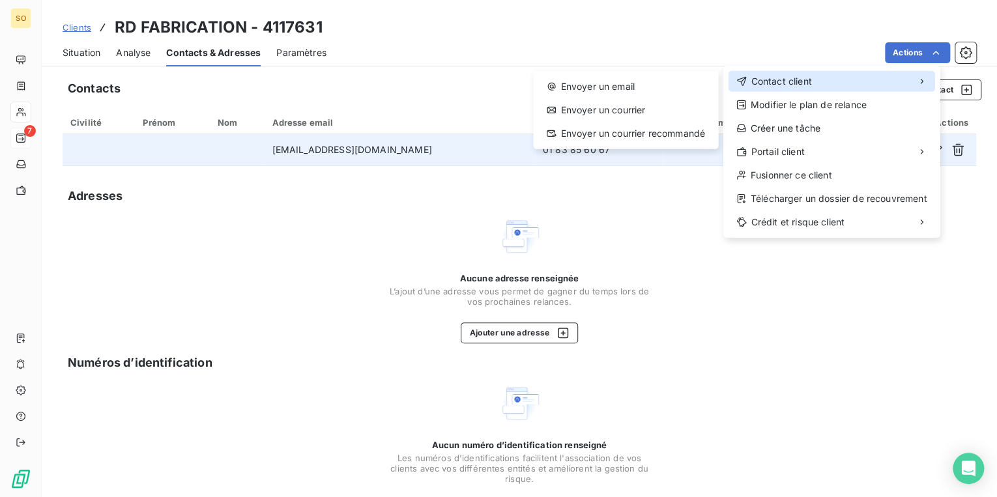
click at [757, 81] on span "Contact client" at bounding box center [781, 81] width 61 height 13
click at [646, 74] on div "Envoyer un email Envoyer un courrier Envoyer un courrier recommandé" at bounding box center [625, 110] width 184 height 78
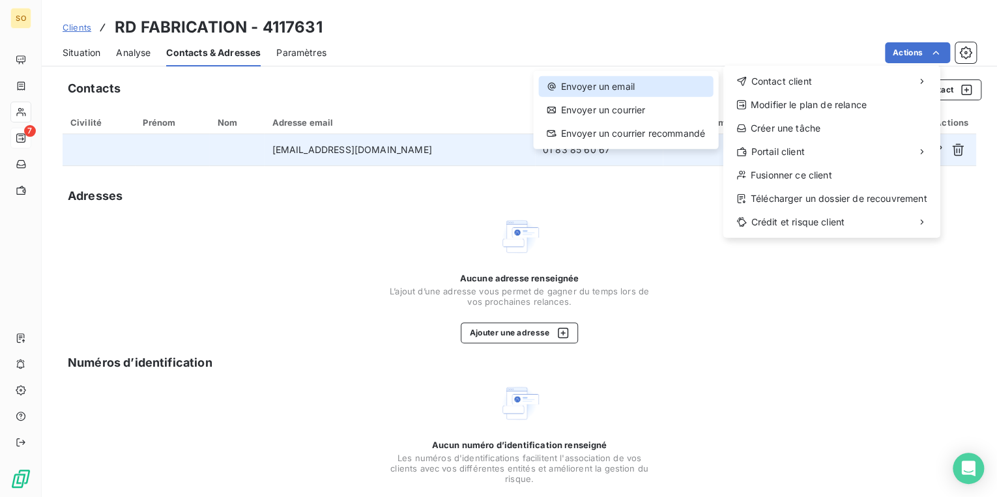
click at [635, 83] on div "Envoyer un email" at bounding box center [625, 86] width 174 height 21
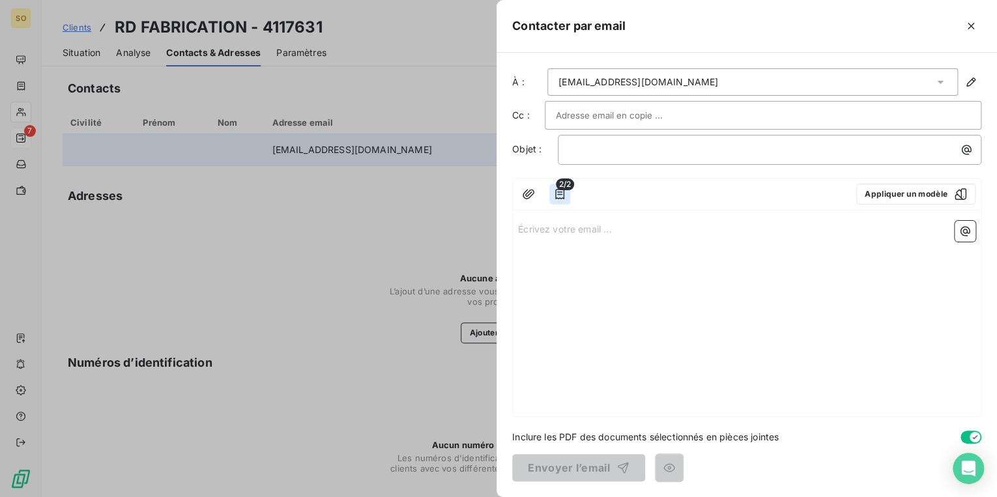
click at [555, 196] on icon "button" at bounding box center [559, 194] width 9 height 10
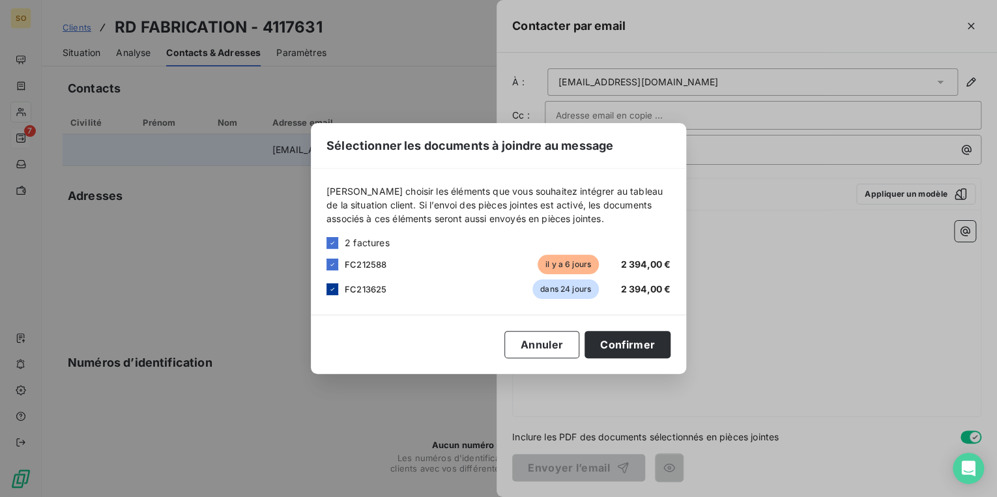
click at [333, 289] on icon at bounding box center [332, 289] width 4 height 3
click at [644, 343] on button "Confirmer" at bounding box center [628, 344] width 86 height 27
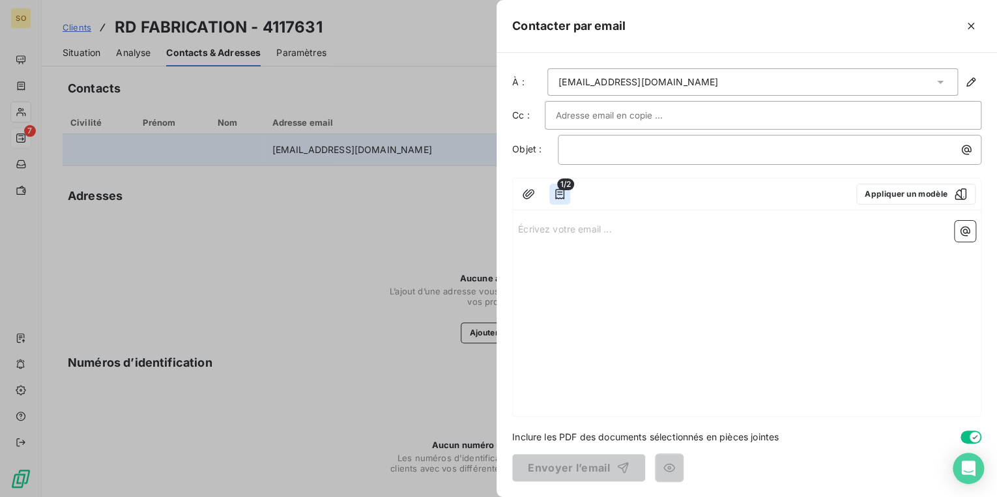
click at [564, 195] on icon "button" at bounding box center [559, 194] width 13 height 13
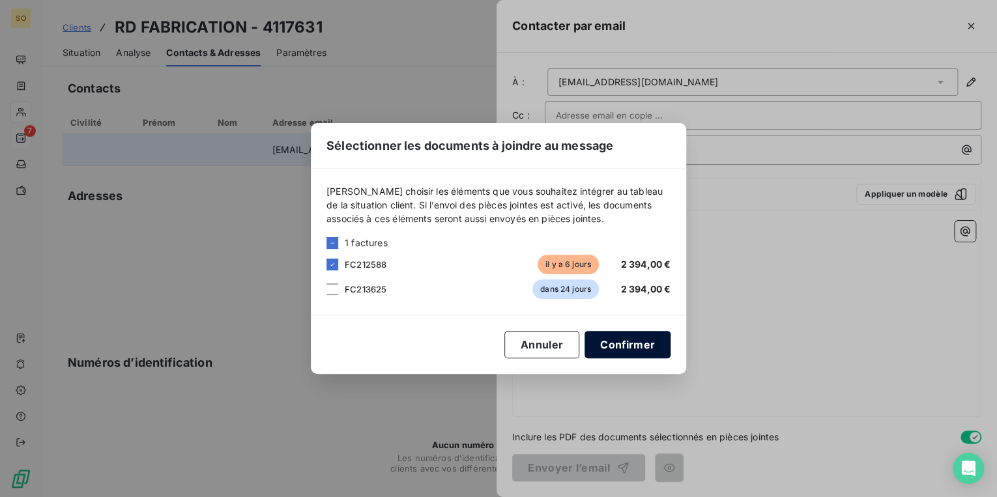
click at [636, 344] on button "Confirmer" at bounding box center [628, 344] width 86 height 27
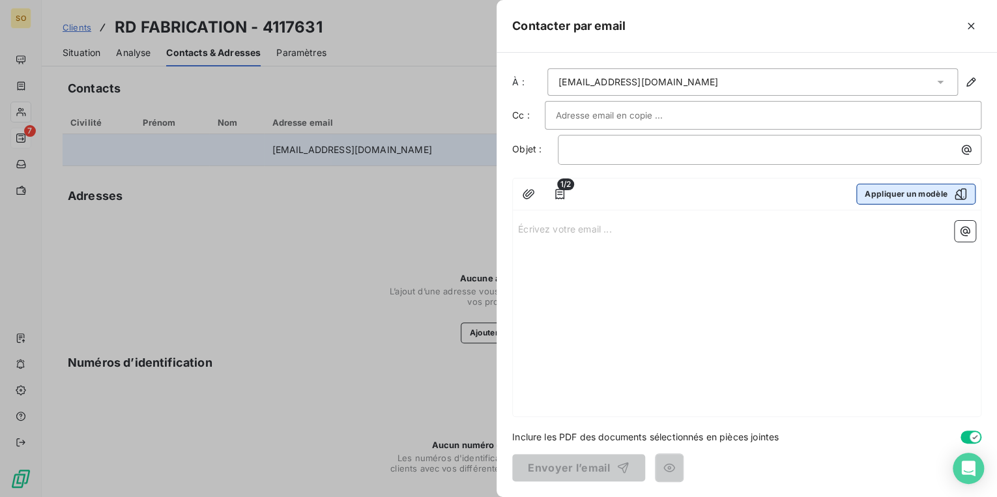
click at [924, 195] on button "Appliquer un modèle" at bounding box center [915, 194] width 119 height 21
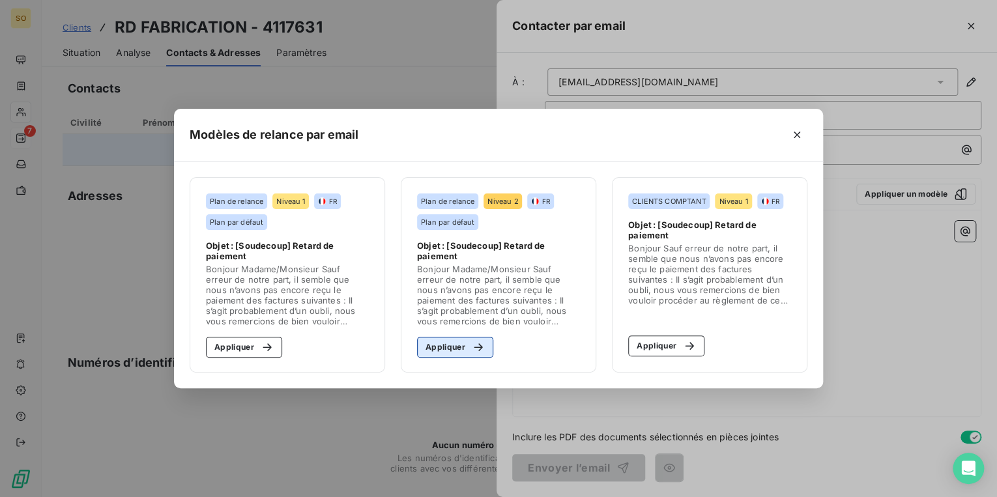
click at [472, 352] on icon "button" at bounding box center [478, 347] width 13 height 13
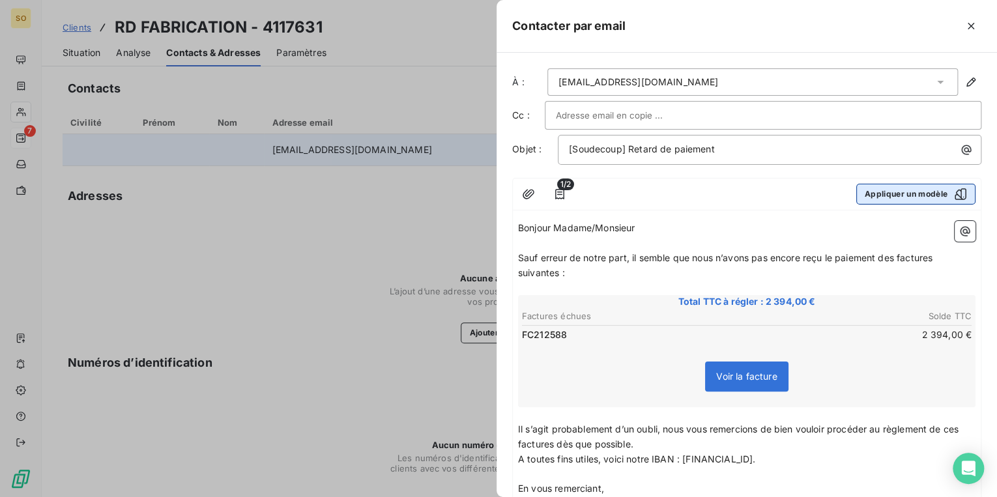
click at [895, 201] on button "Appliquer un modèle" at bounding box center [915, 194] width 119 height 21
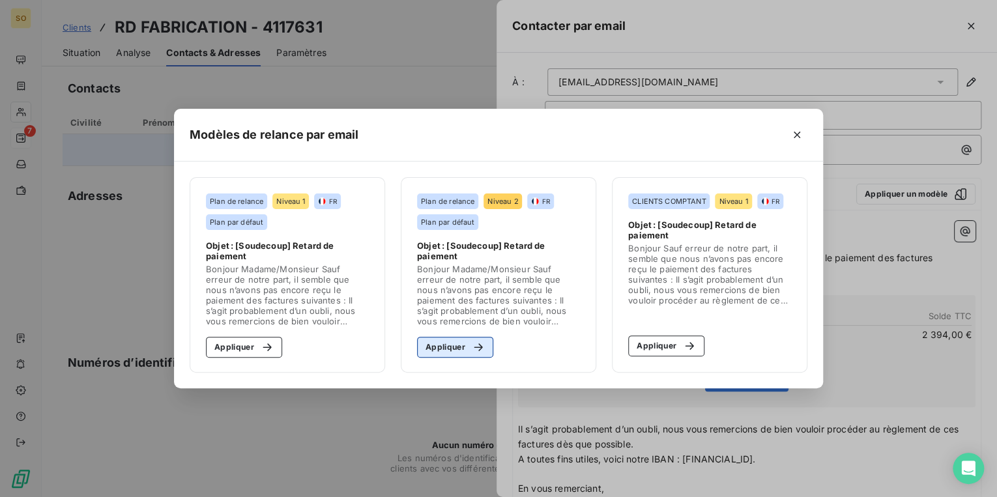
click at [469, 349] on div "button" at bounding box center [475, 347] width 20 height 13
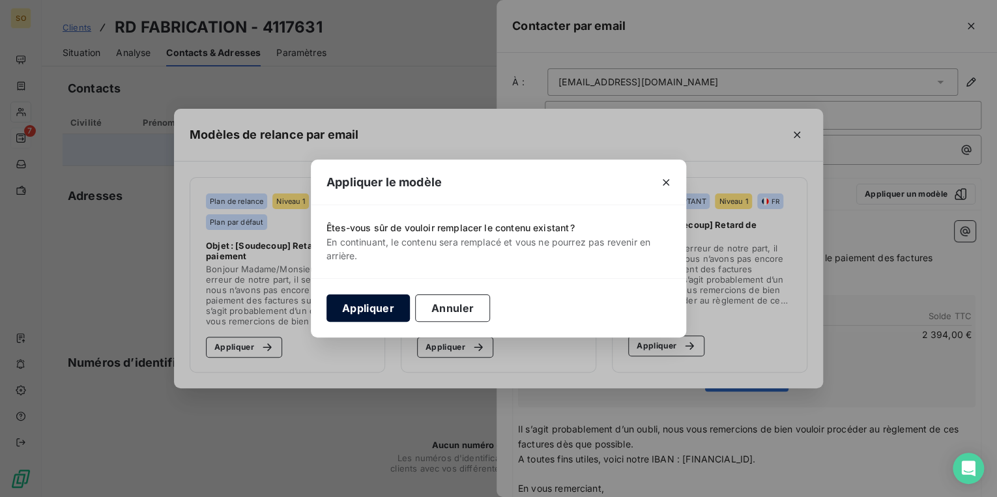
click at [387, 310] on button "Appliquer" at bounding box center [367, 308] width 83 height 27
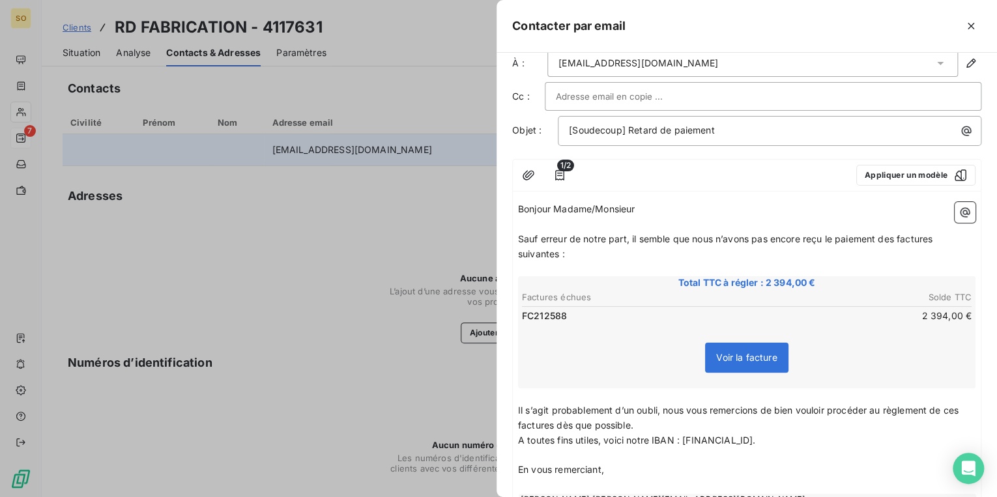
scroll to position [7, 0]
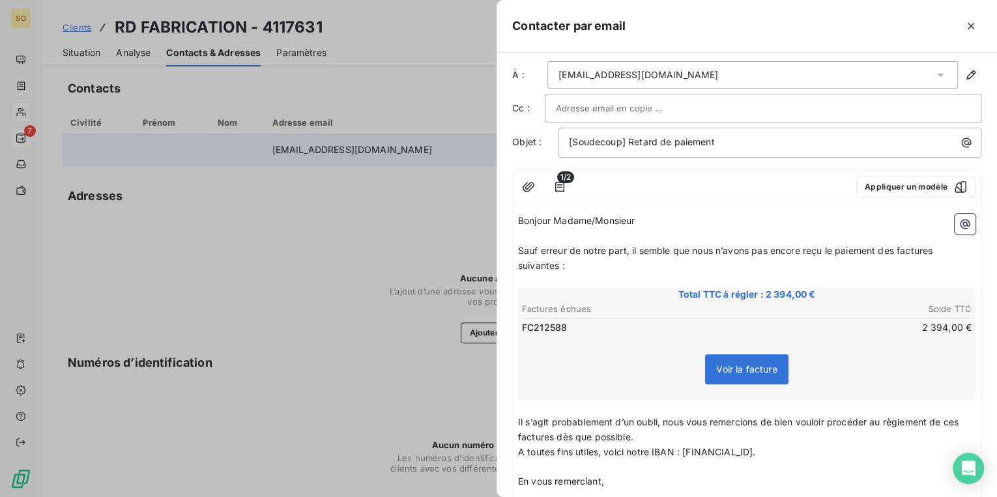
click at [897, 251] on span "Sauf erreur de notre part, il semble que nous n’avons pas encore reçu le paieme…" at bounding box center [726, 258] width 417 height 26
click at [941, 250] on span "Sauf erreur de notre part, il semble que nous n’avons pas encore reçu le paieme…" at bounding box center [729, 258] width 423 height 26
click at [558, 268] on span "Sauf erreur de notre part, il semble que nous n’avons pas encore reçu le paieme…" at bounding box center [727, 258] width 418 height 26
drag, startPoint x: 554, startPoint y: 438, endPoint x: 851, endPoint y: 444, distance: 297.2
click at [553, 438] on span "Il s’agit probablement d’un oubli, nous vous remercions de bien vouloir procéde…" at bounding box center [739, 429] width 443 height 26
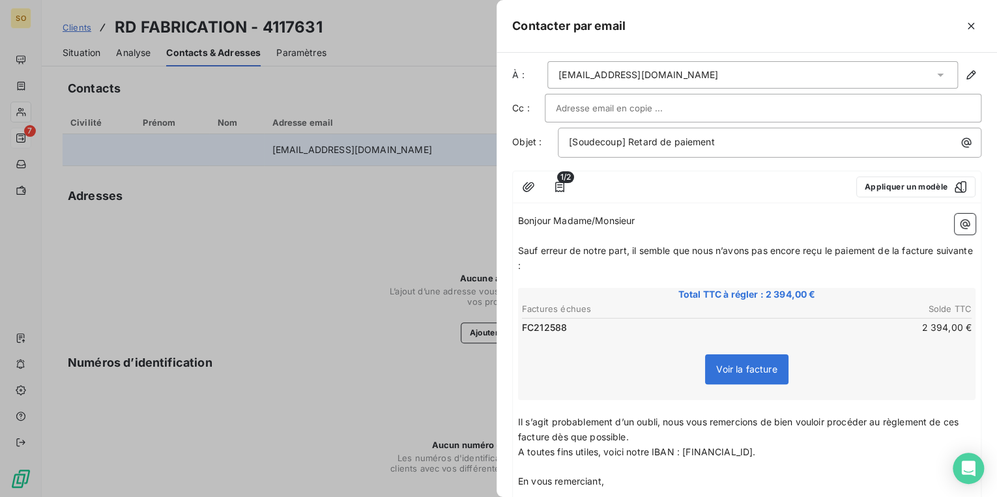
click at [960, 420] on span "Il s’agit probablement d’un oubli, nous vous remercions de bien vouloir procéde…" at bounding box center [739, 429] width 443 height 26
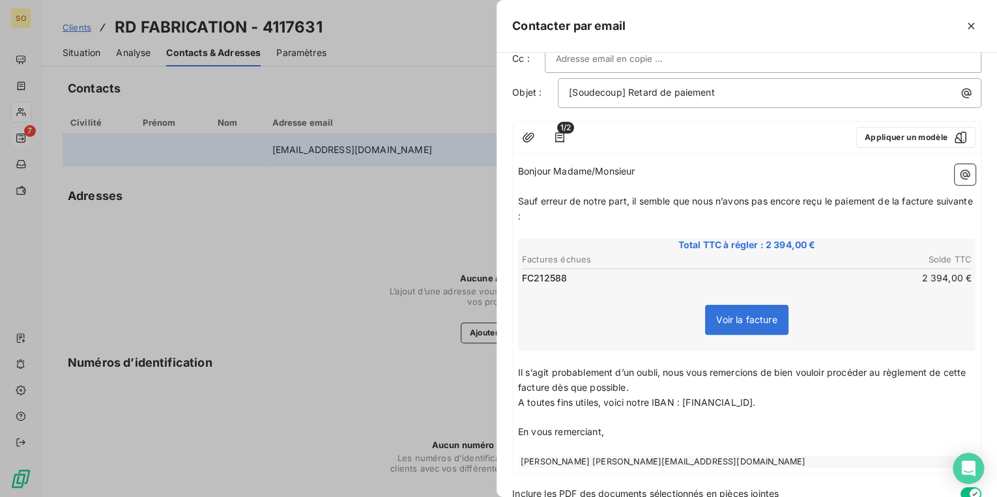
scroll to position [111, 0]
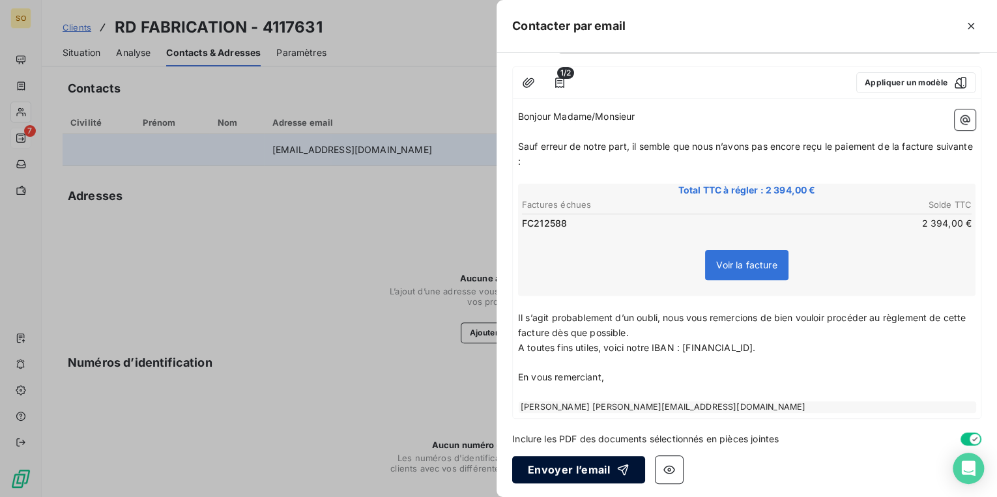
click at [581, 467] on button "Envoyer l’email" at bounding box center [578, 469] width 133 height 27
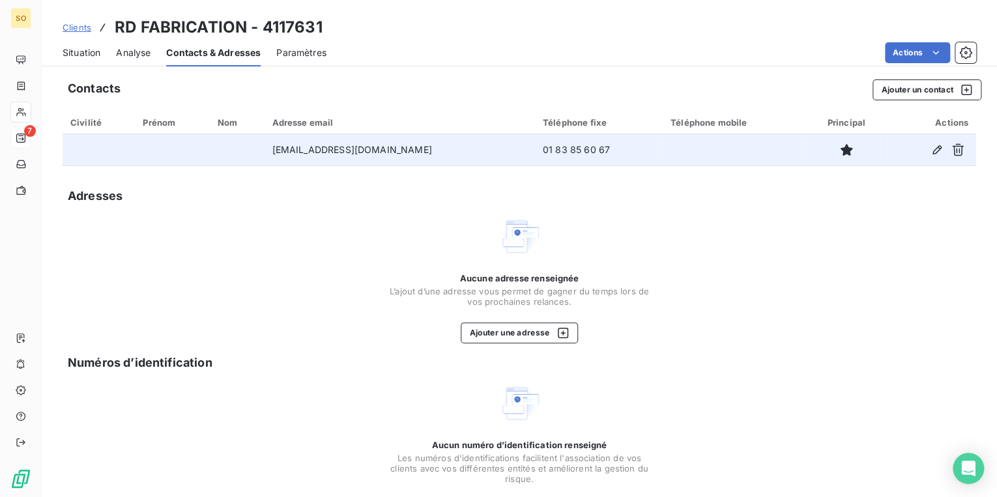
click at [93, 46] on span "Situation" at bounding box center [82, 52] width 38 height 13
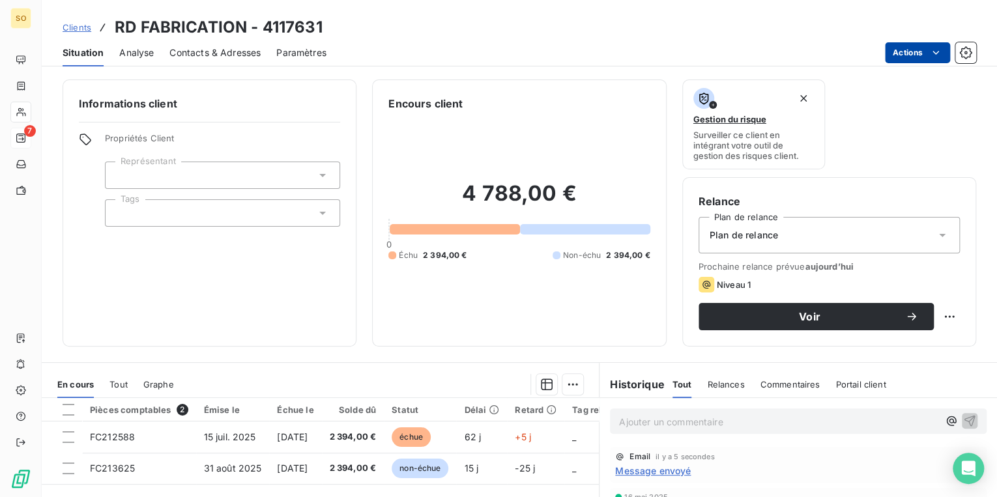
click at [902, 49] on html "SO 7 Clients RD FABRICATION - 4117631 Situation Analyse Contacts & Adresses Par…" at bounding box center [498, 248] width 997 height 497
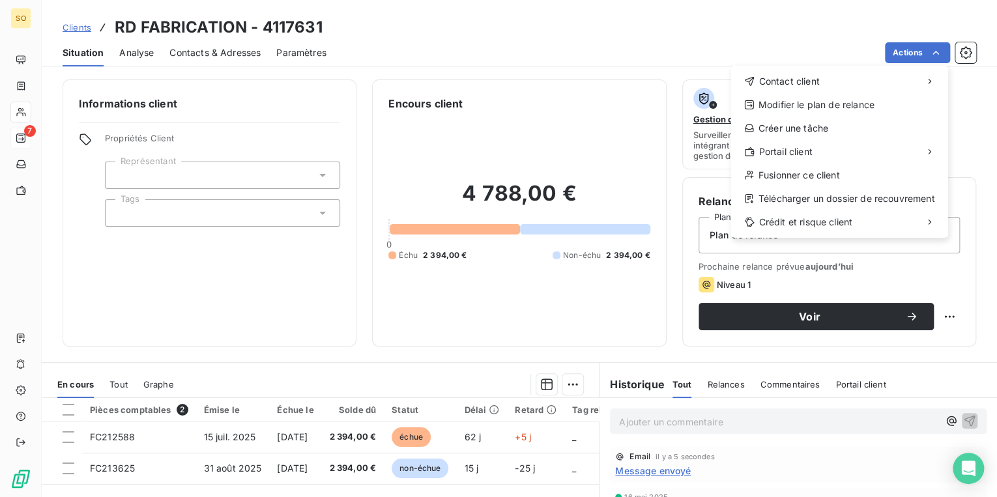
click at [541, 44] on html "SO 7 Clients RD FABRICATION - 4117631 Situation Analyse Contacts & Adresses Par…" at bounding box center [498, 248] width 997 height 497
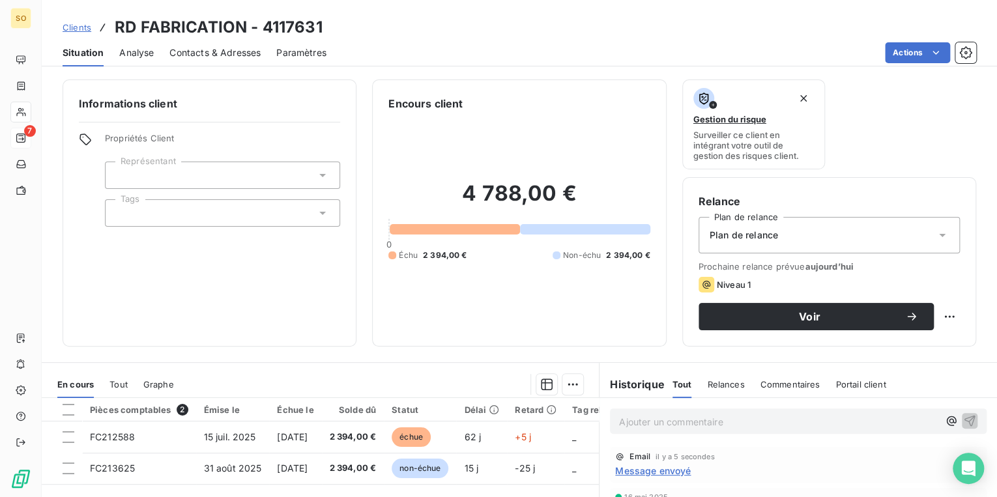
click at [568, 300] on div "4 788,00 € 0 Échu 2 394,00 € Non-échu 2 394,00 €" at bounding box center [518, 220] width 261 height 219
click at [587, 129] on div "4 788,00 € 0 Échu 2 394,00 € Non-échu 2 394,00 €" at bounding box center [518, 220] width 261 height 219
click at [78, 26] on span "Clients" at bounding box center [77, 27] width 29 height 10
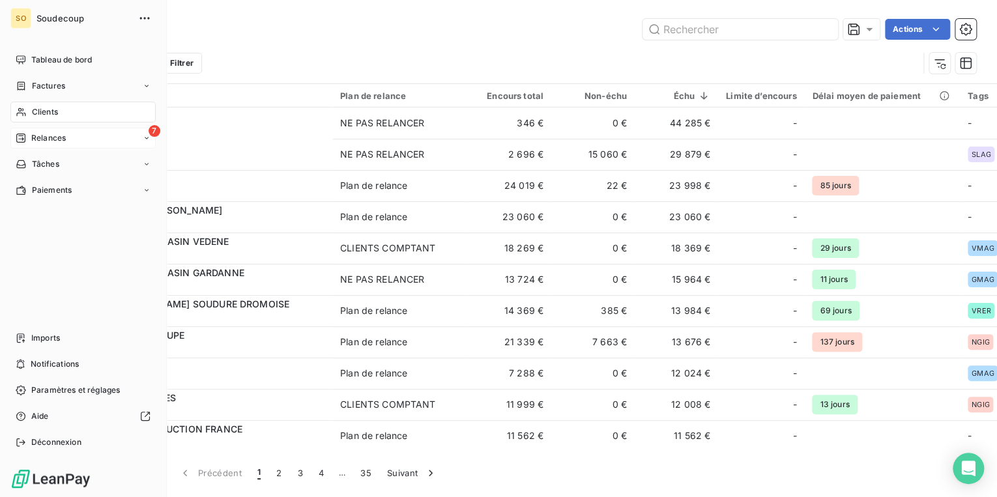
click at [53, 136] on span "Relances" at bounding box center [48, 138] width 35 height 12
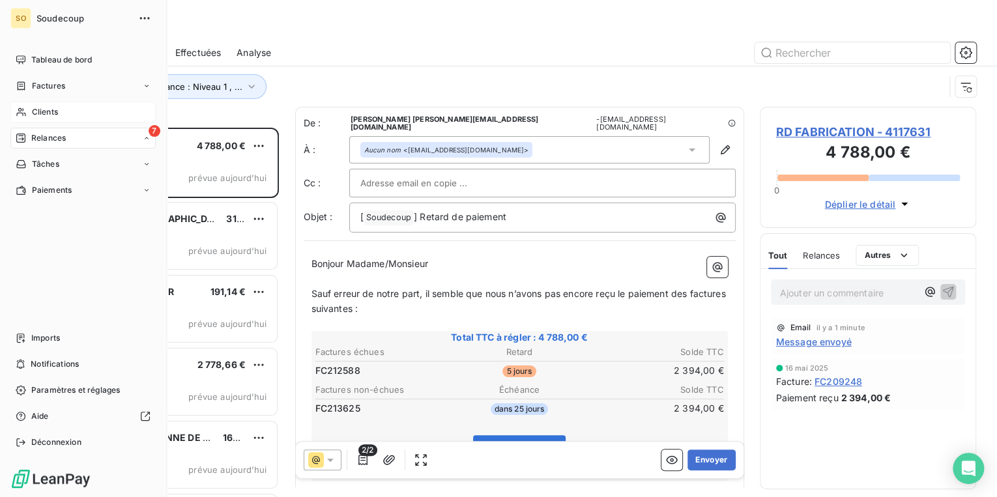
scroll to position [362, 209]
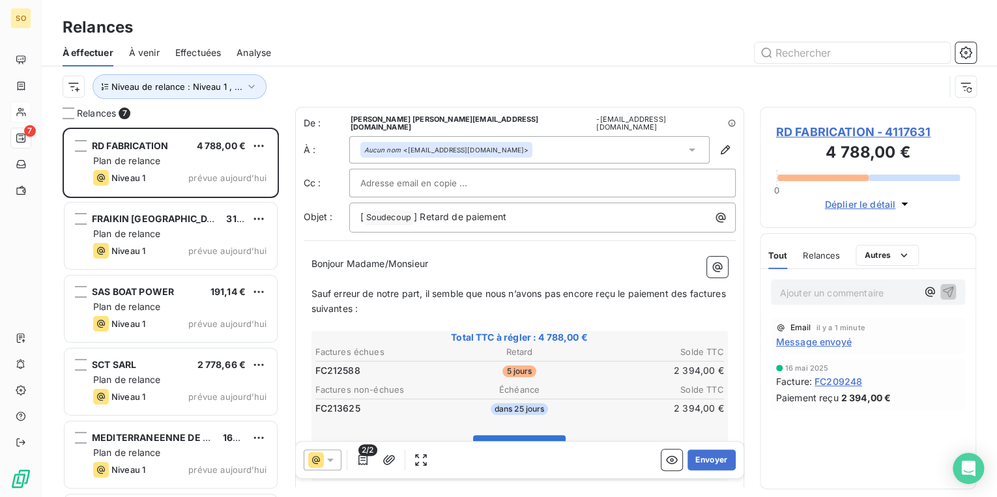
click at [829, 128] on span "RD FABRICATION - 4117631" at bounding box center [868, 132] width 184 height 18
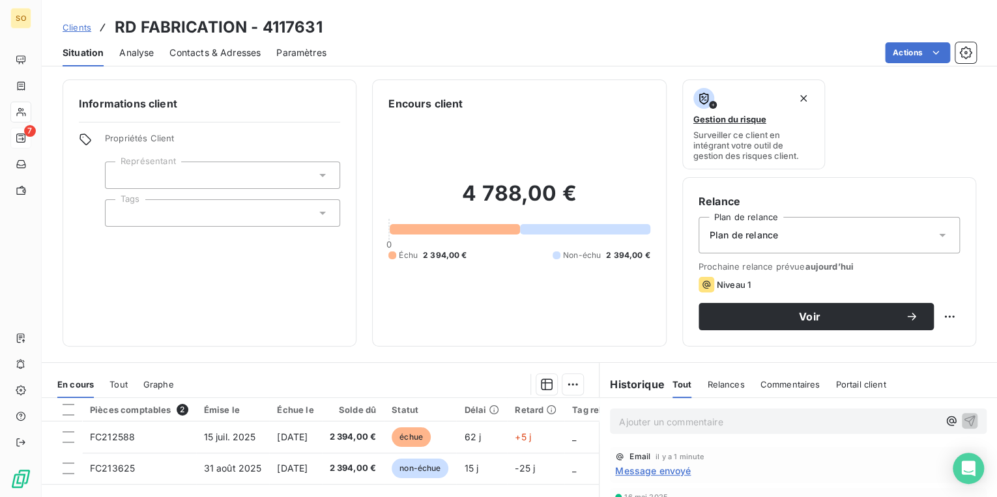
scroll to position [190, 0]
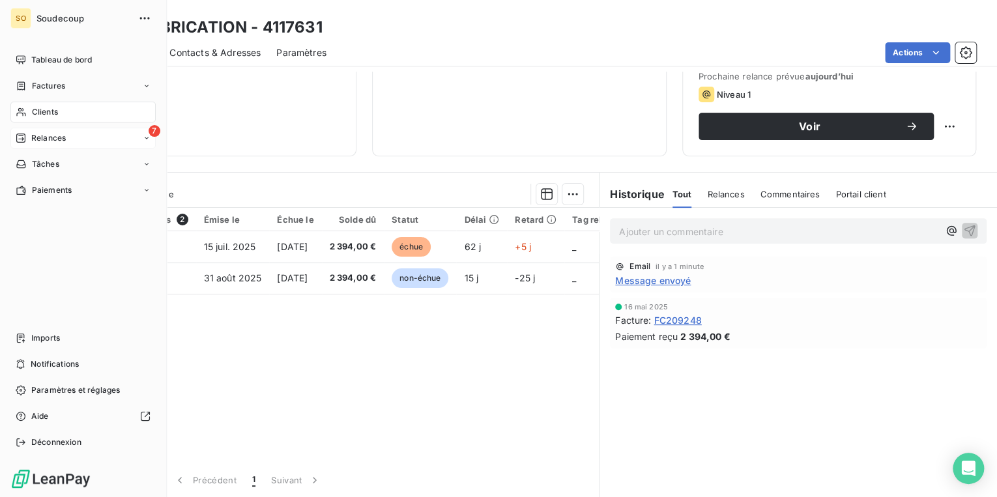
click at [43, 140] on span "Relances" at bounding box center [48, 138] width 35 height 12
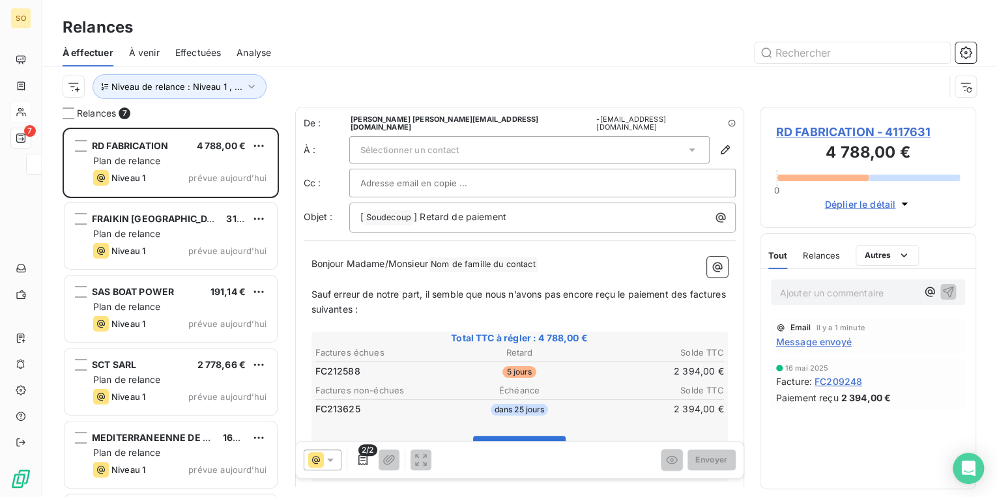
scroll to position [362, 209]
click at [820, 131] on span "RD FABRICATION - 4117631" at bounding box center [868, 132] width 184 height 18
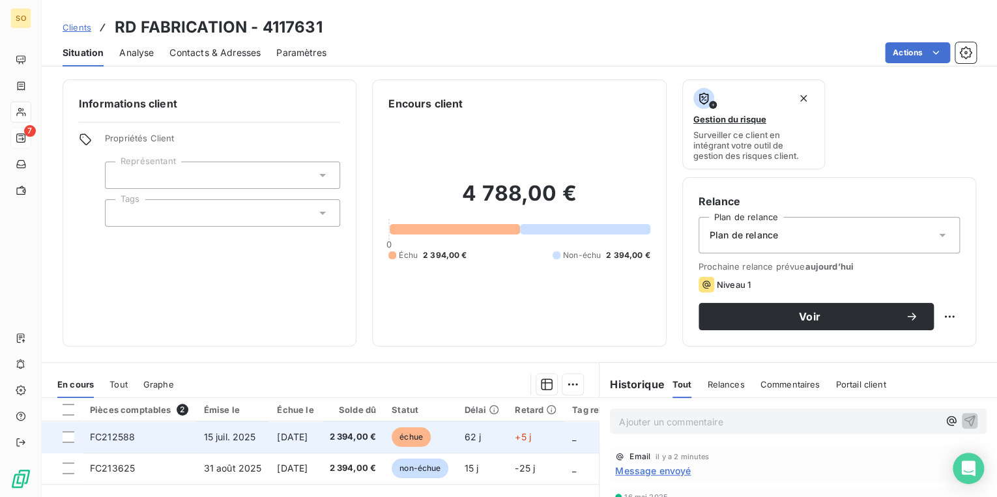
click at [373, 437] on span "2 394,00 €" at bounding box center [353, 437] width 47 height 13
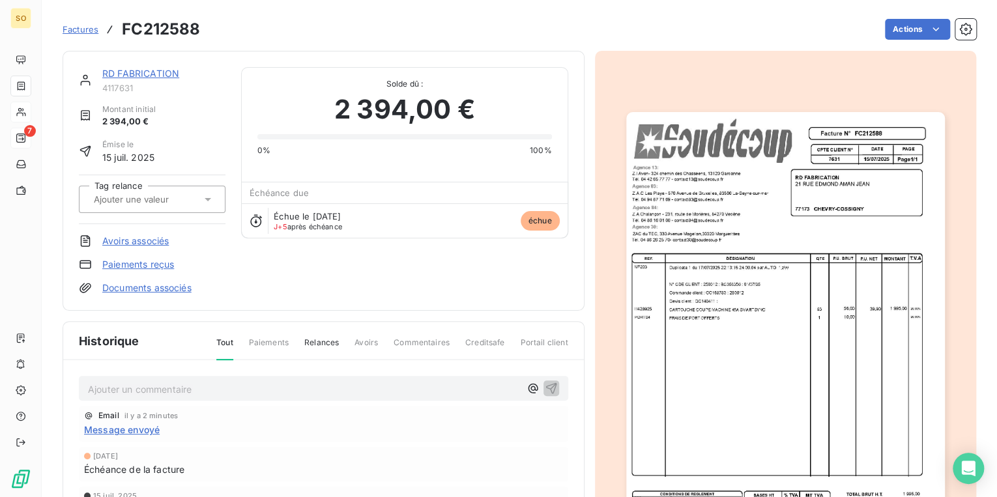
click at [124, 68] on link "RD FABRICATION" at bounding box center [140, 73] width 77 height 11
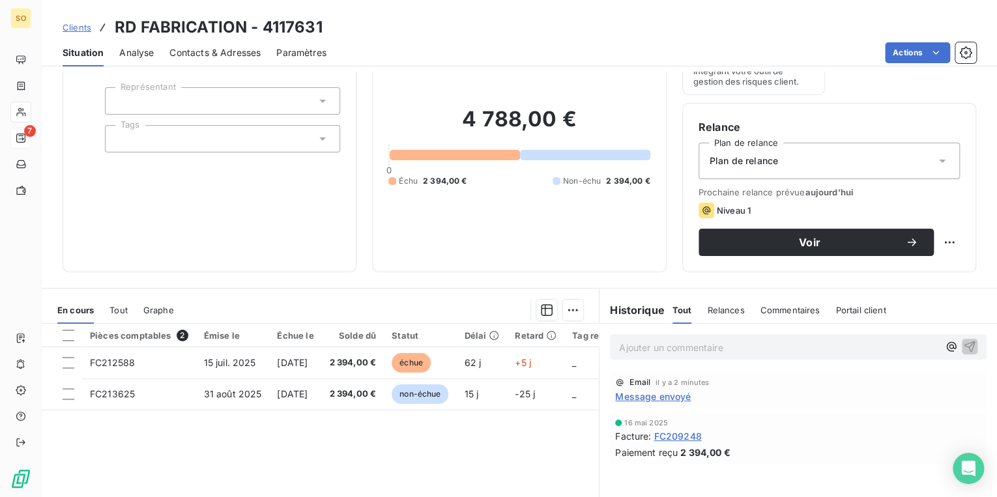
scroll to position [190, 0]
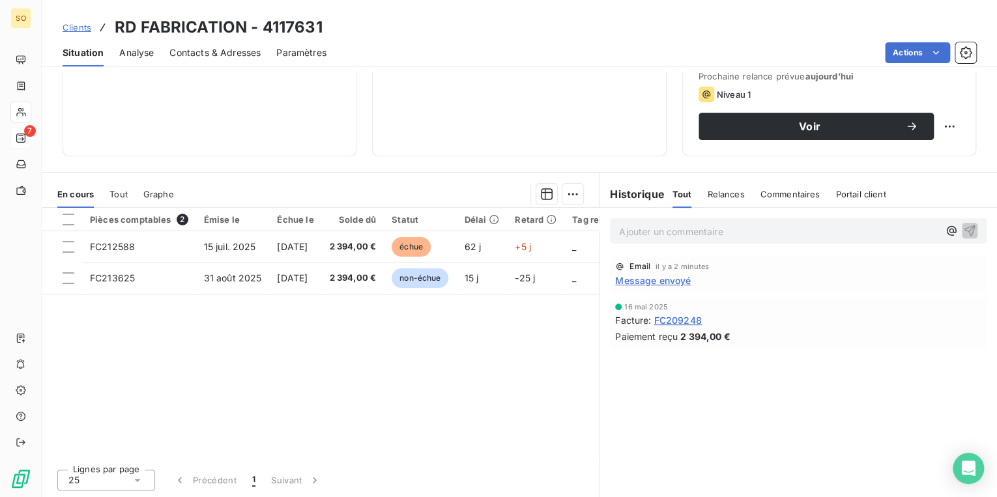
click at [73, 27] on span "Clients" at bounding box center [77, 27] width 29 height 10
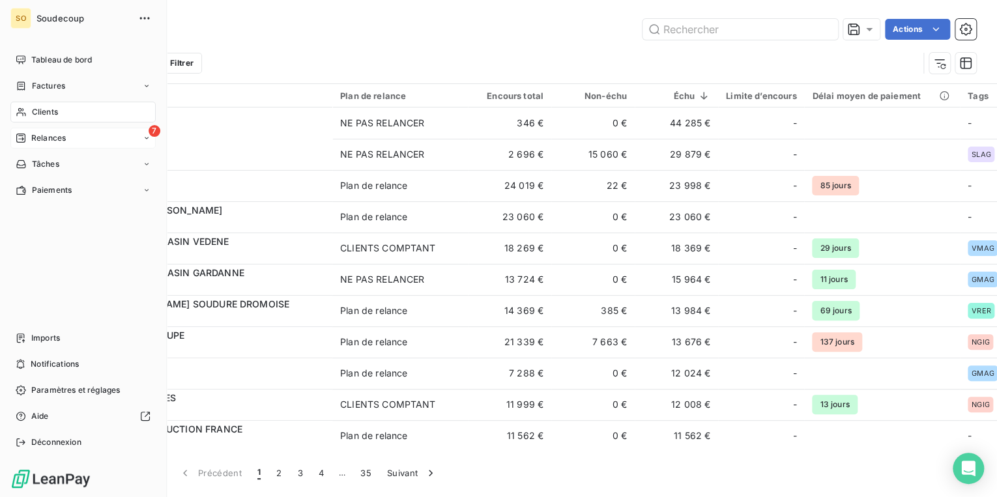
click at [61, 141] on span "Relances" at bounding box center [48, 138] width 35 height 12
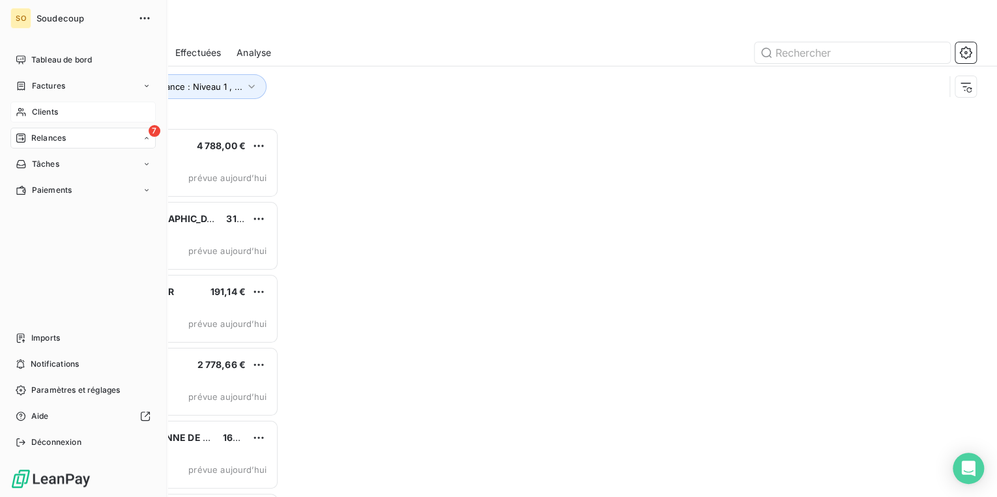
scroll to position [362, 209]
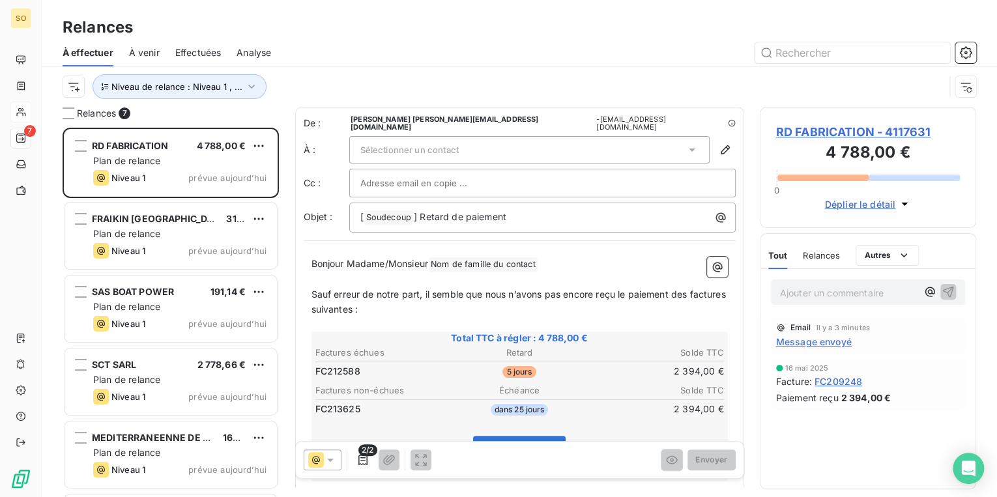
click at [805, 125] on span "RD FABRICATION - 4117631" at bounding box center [868, 132] width 184 height 18
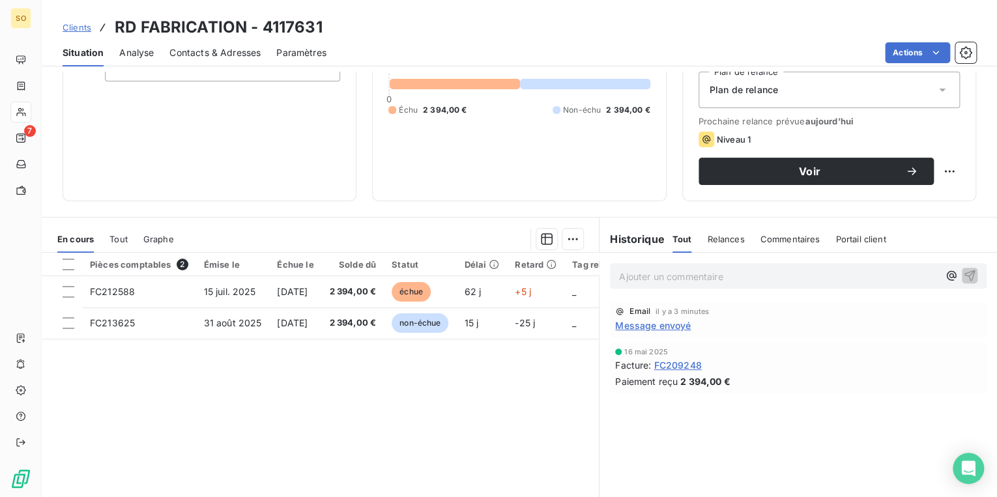
scroll to position [156, 0]
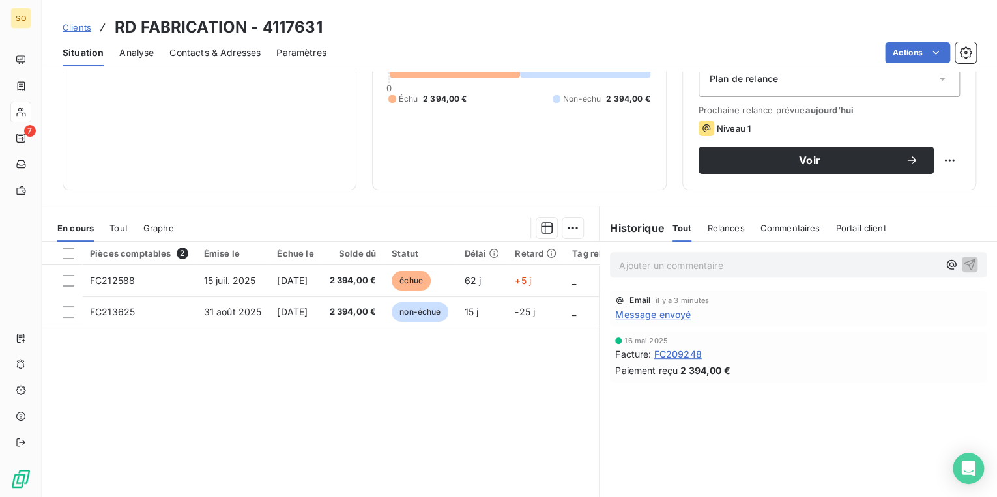
click at [81, 27] on span "Clients" at bounding box center [77, 27] width 29 height 10
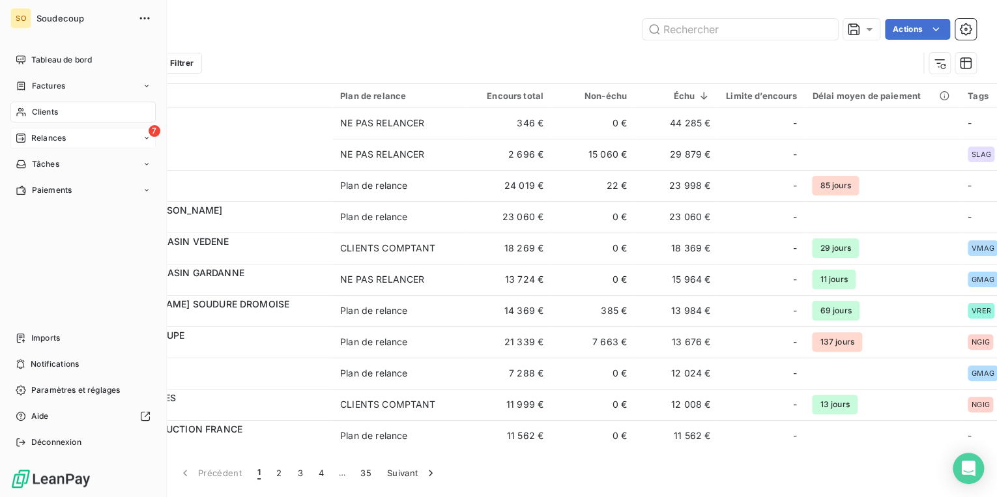
click at [58, 133] on span "Relances" at bounding box center [48, 138] width 35 height 12
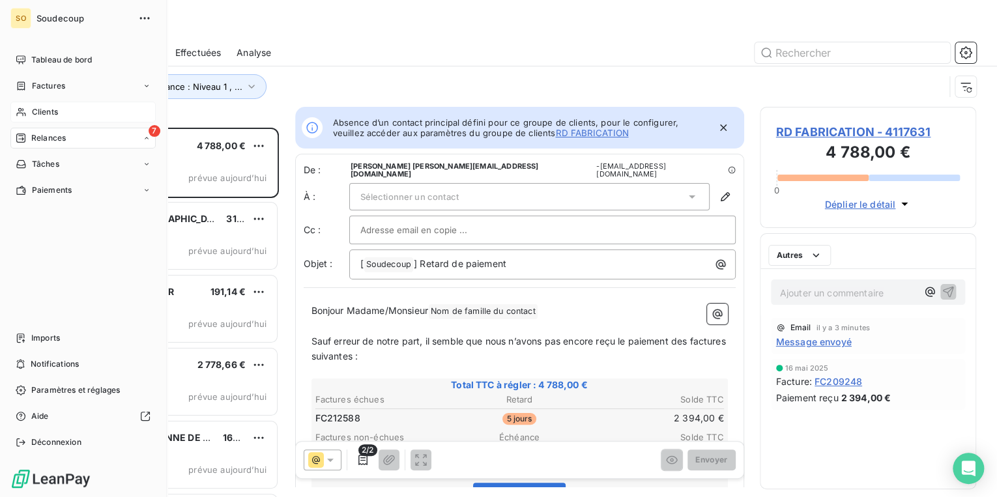
scroll to position [362, 209]
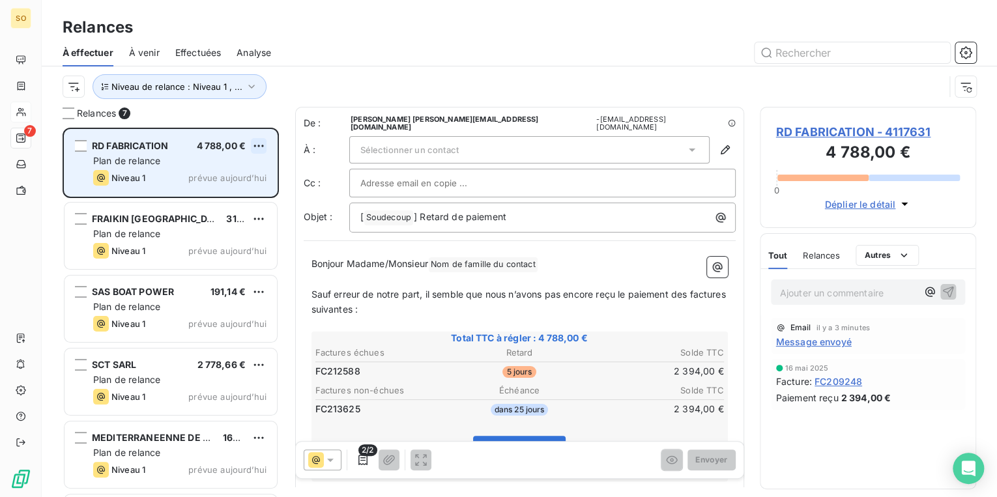
click at [259, 145] on html "SO 7 Relances À effectuer À venir Effectuées Analyse Niveau de relance : Niveau…" at bounding box center [498, 248] width 997 height 497
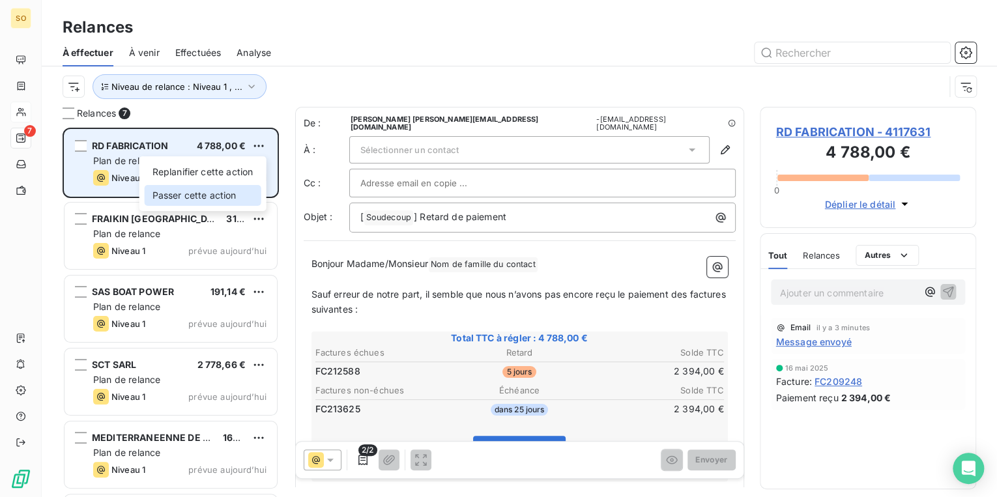
click at [232, 195] on div "Passer cette action" at bounding box center [203, 195] width 117 height 21
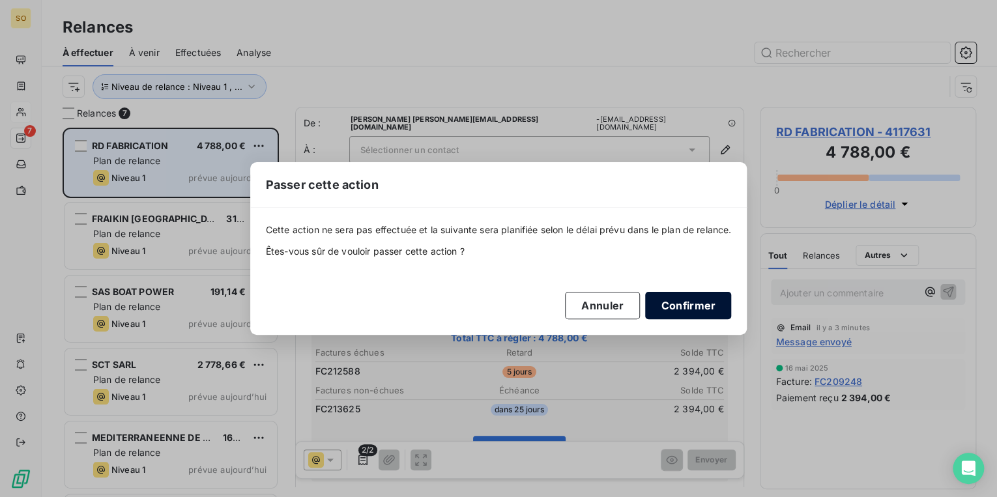
click at [689, 305] on button "Confirmer" at bounding box center [688, 305] width 86 height 27
